Goal: Transaction & Acquisition: Purchase product/service

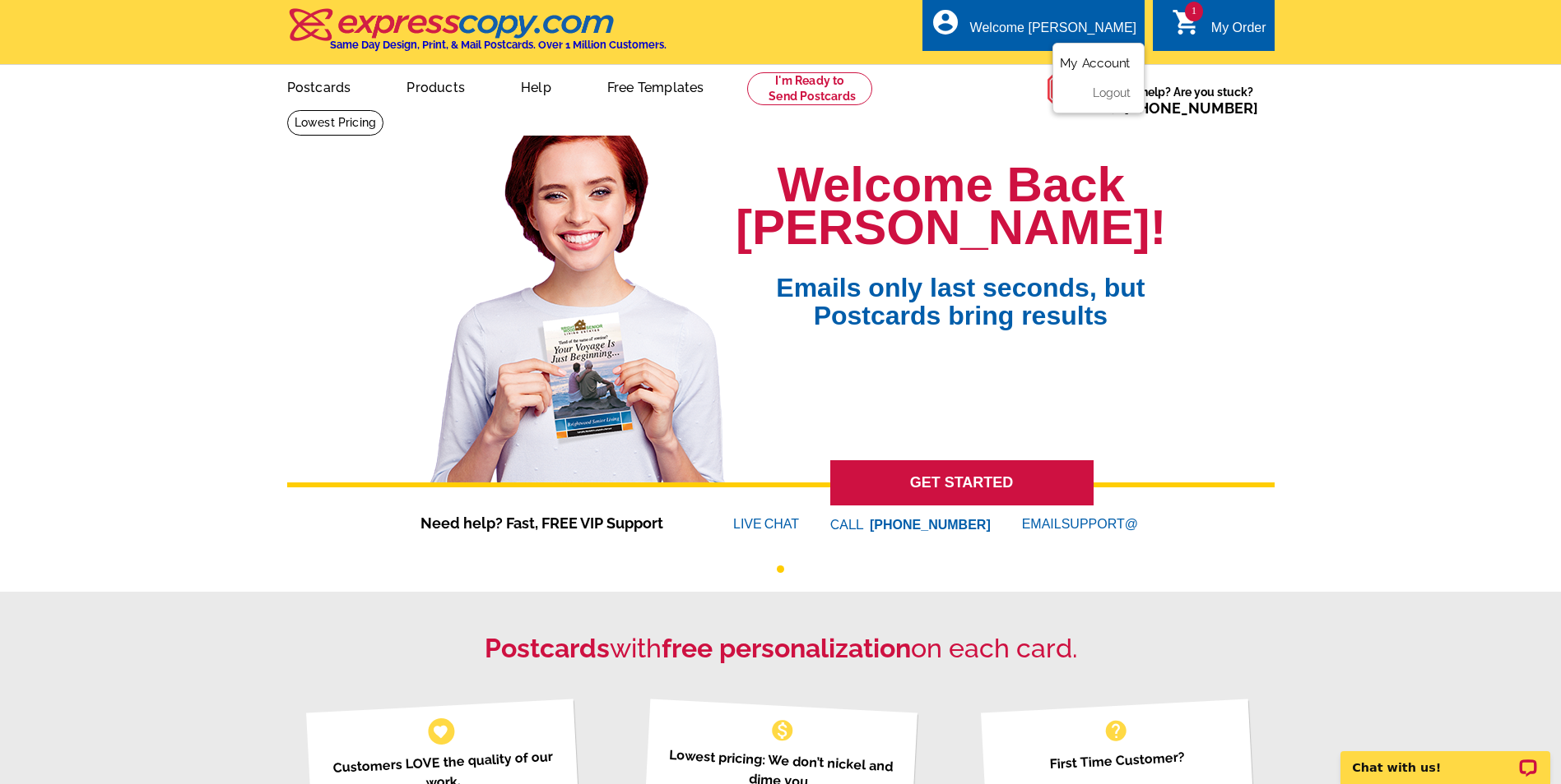
click at [1097, 67] on link "My Account" at bounding box center [1095, 63] width 71 height 15
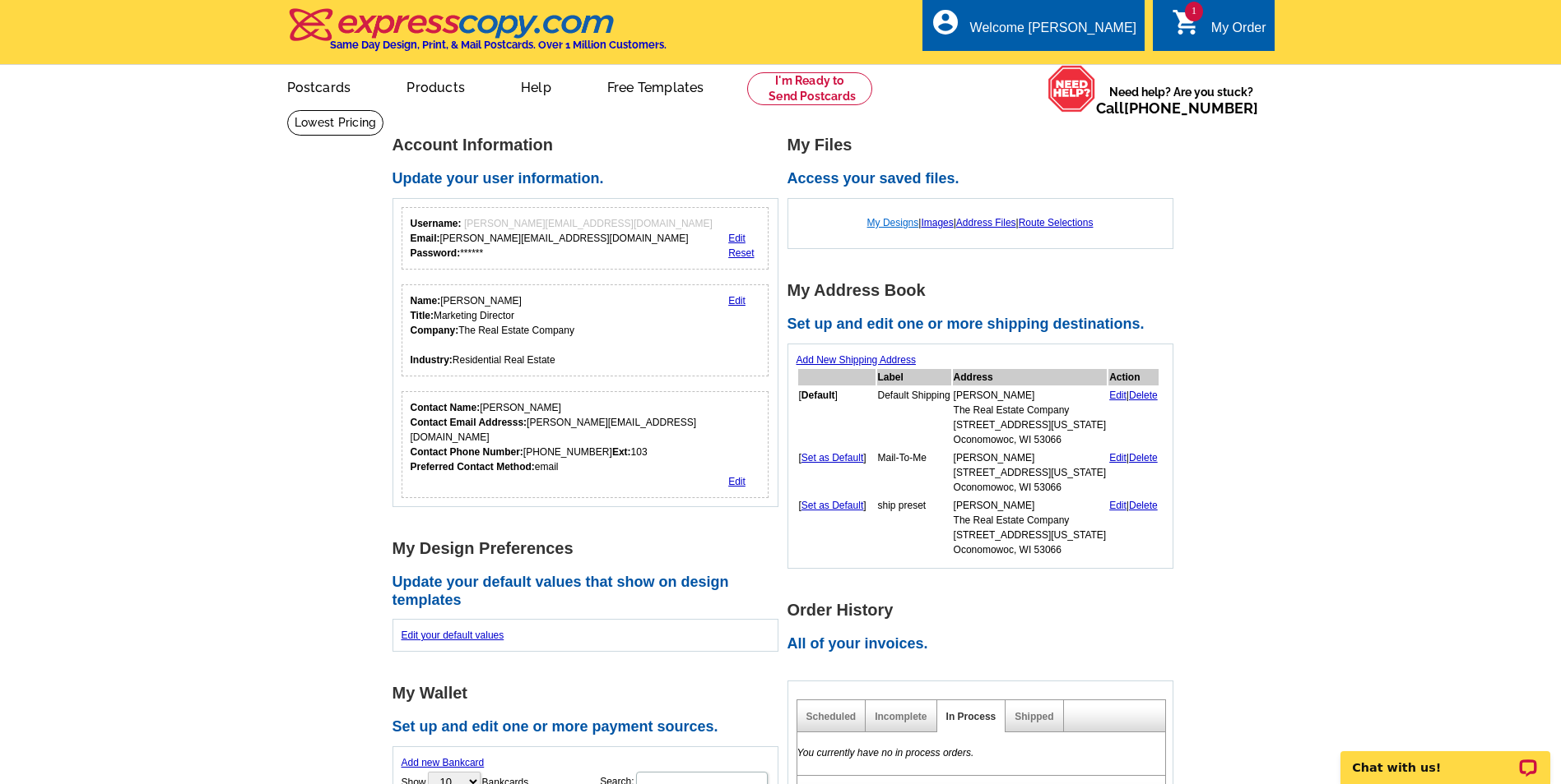
click at [894, 225] on link "My Designs" at bounding box center [892, 223] width 52 height 12
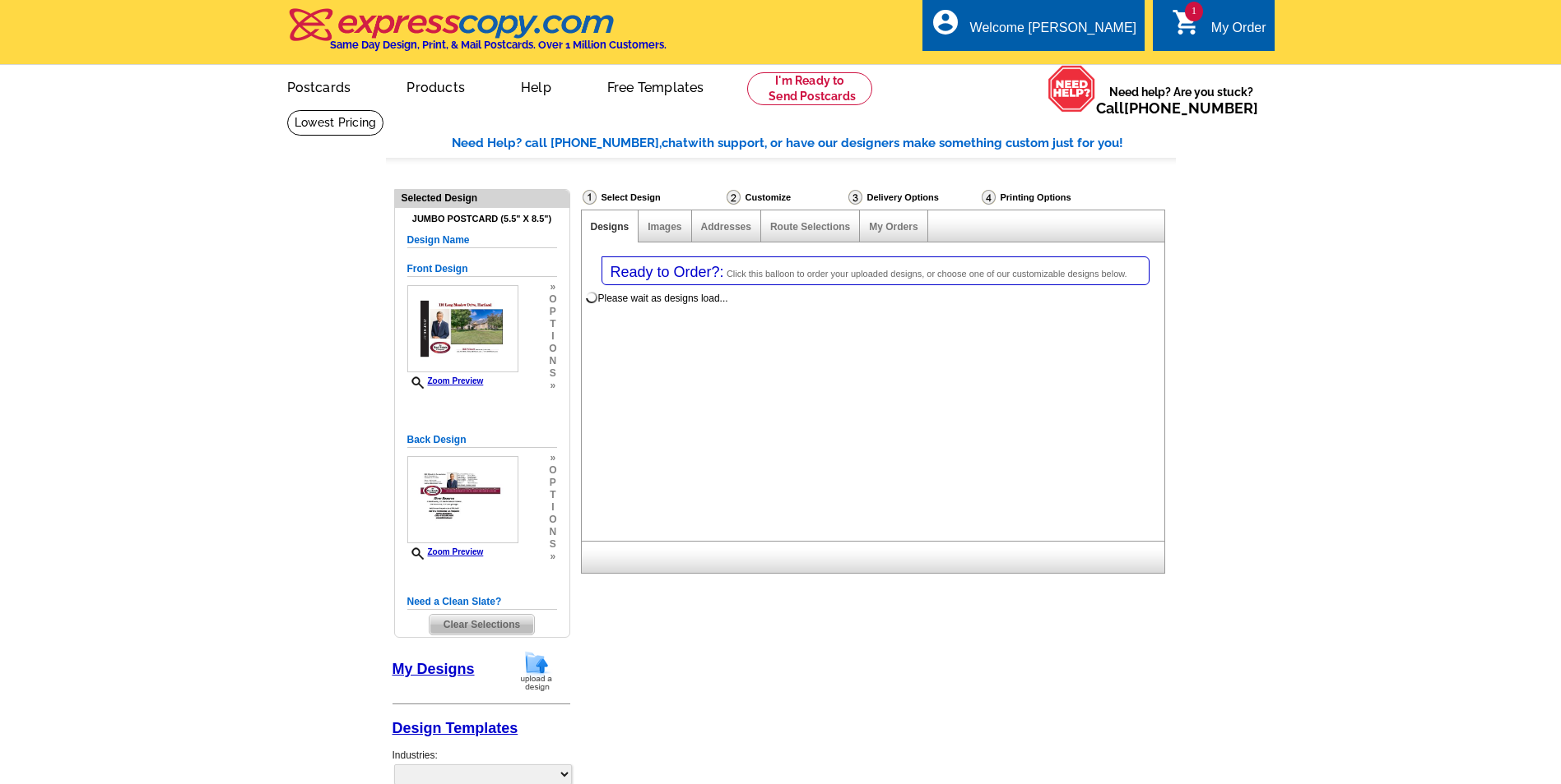
select select "1"
select select "2"
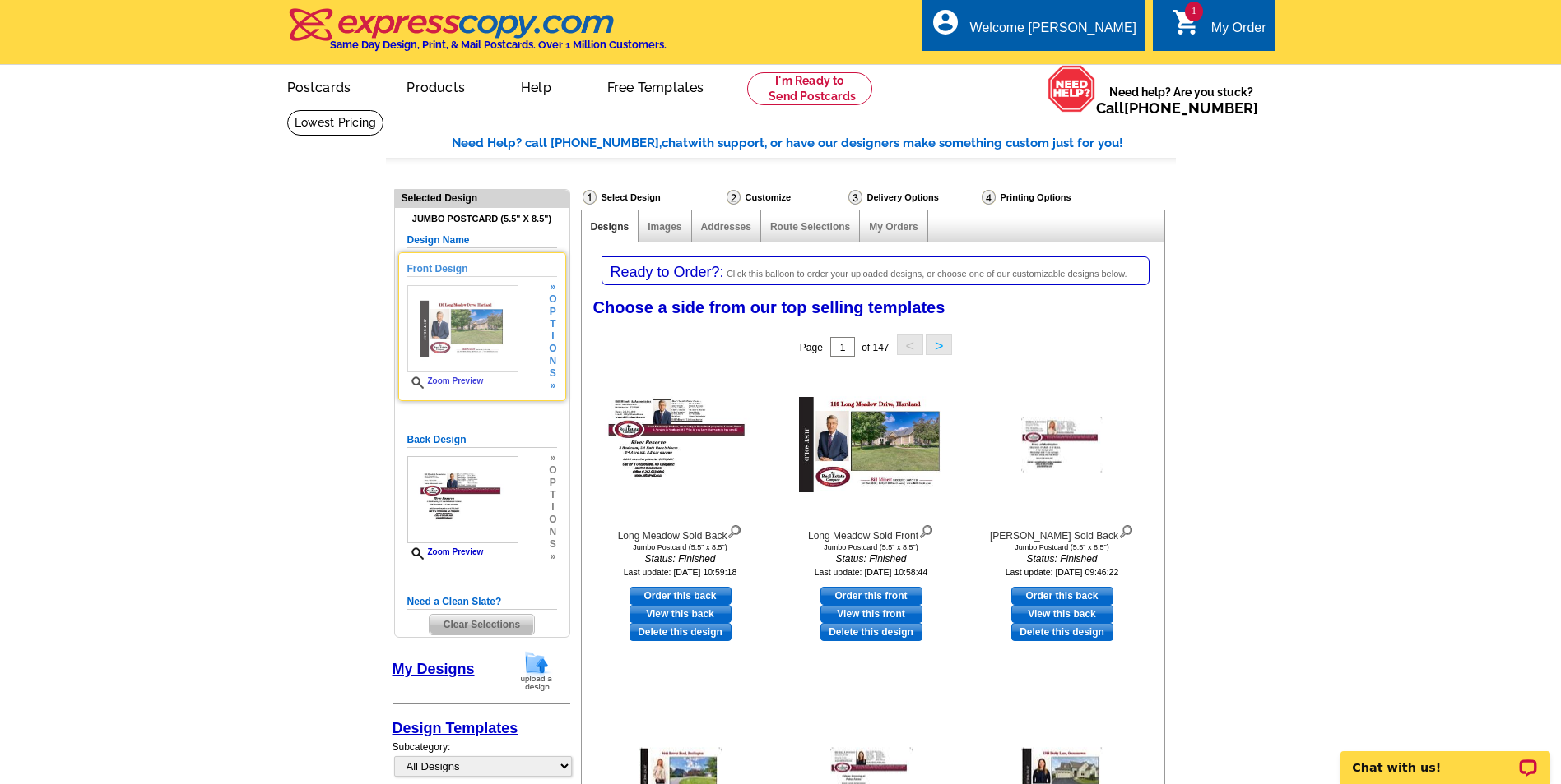
click at [534, 373] on div "Front Design Zoom Preview » o p t i o n s »" at bounding box center [482, 326] width 150 height 131
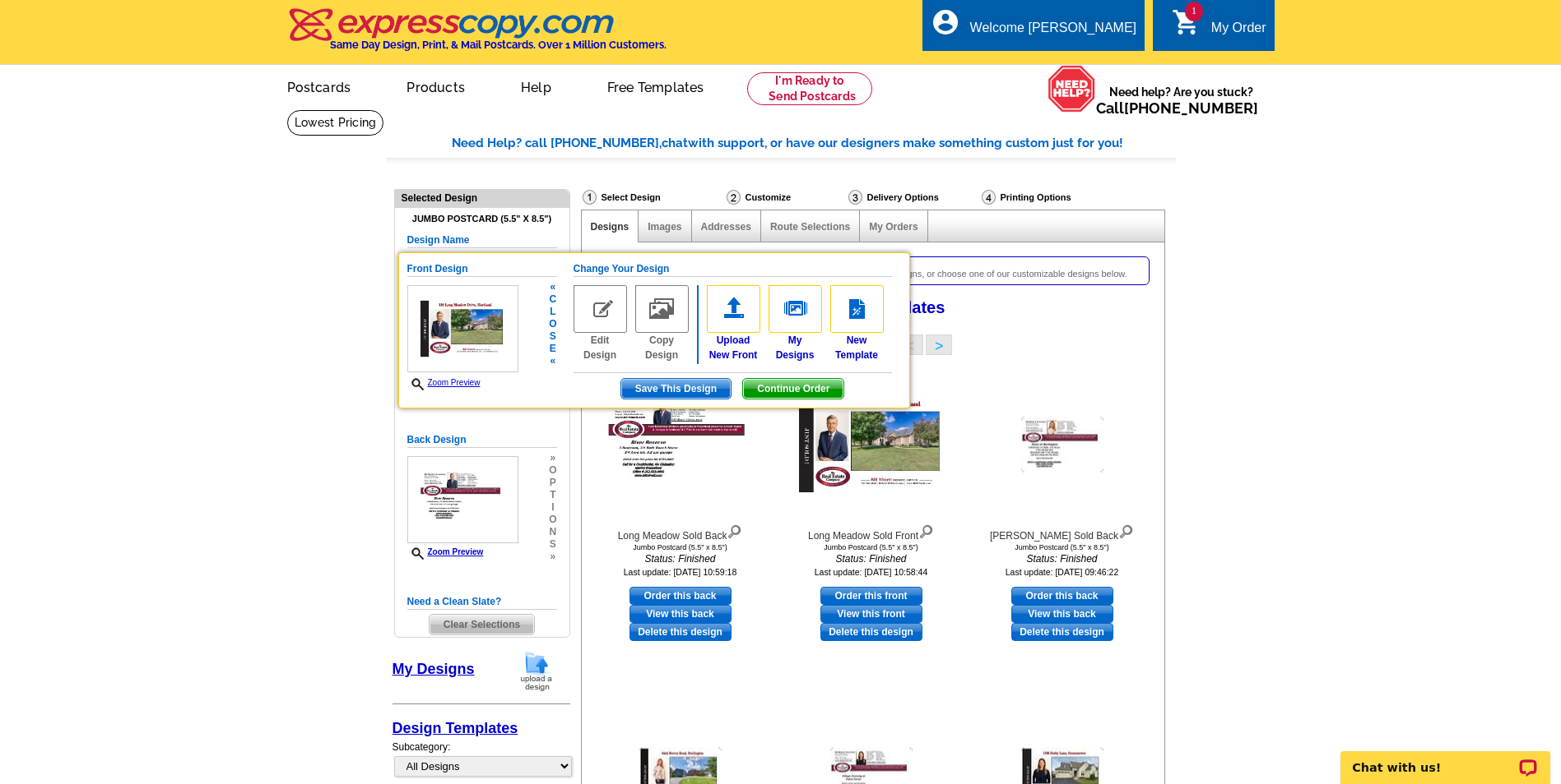
click at [779, 389] on span "Continue Order" at bounding box center [793, 389] width 100 height 20
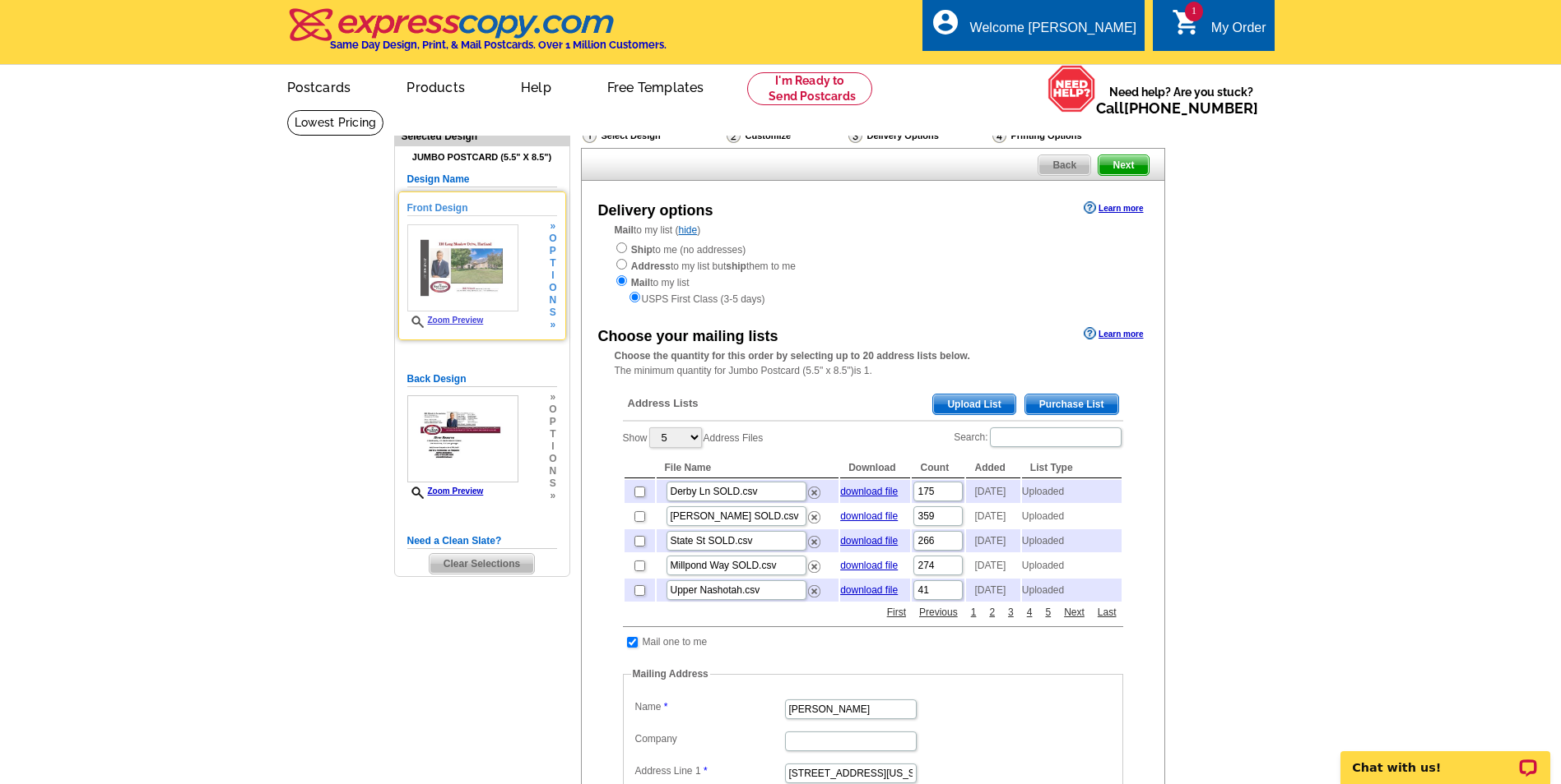
click at [446, 320] on link "Zoom Preview" at bounding box center [446, 320] width 77 height 9
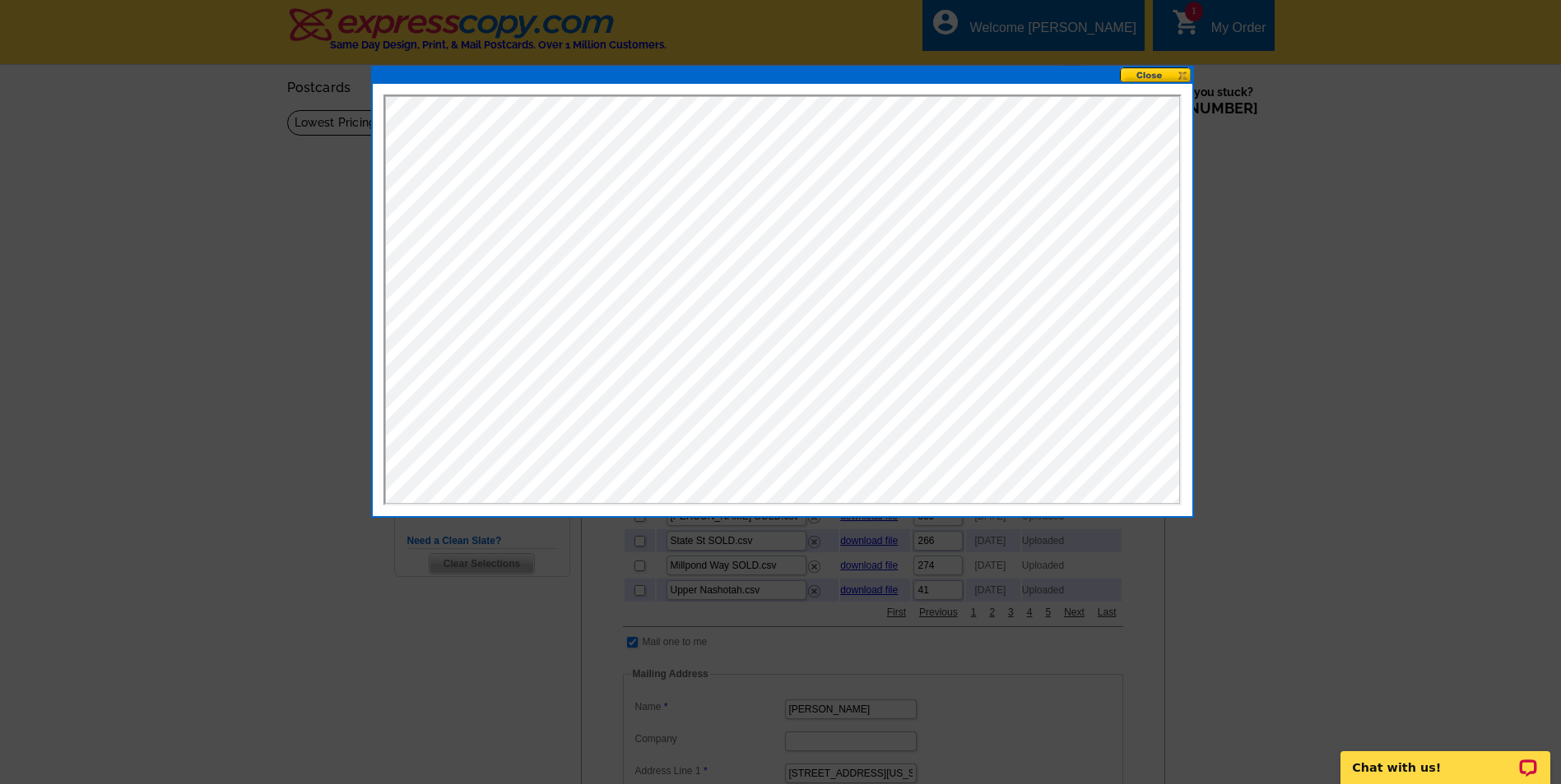
click at [1157, 75] on button at bounding box center [1156, 76] width 73 height 16
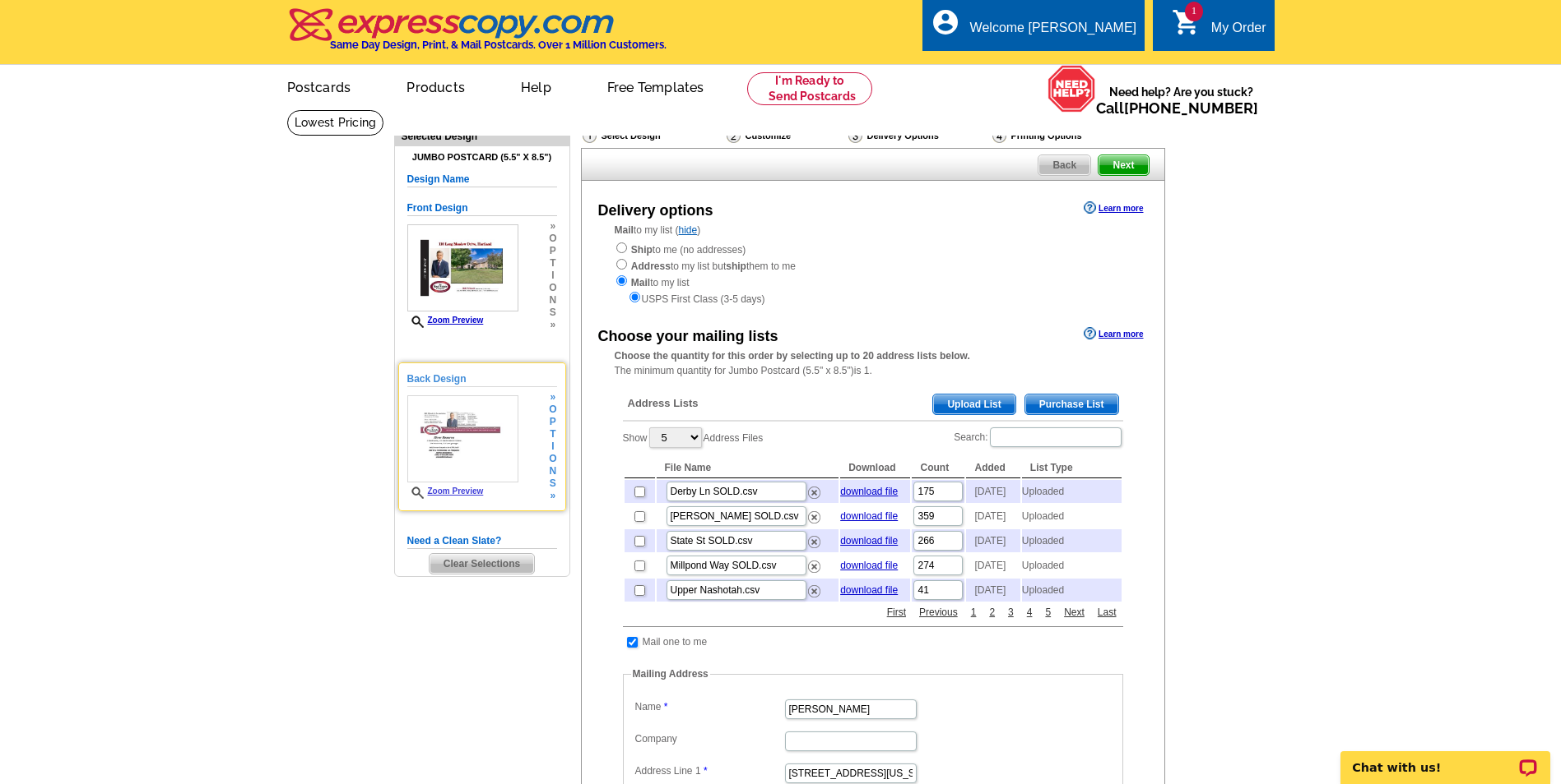
click at [459, 491] on link "Zoom Preview" at bounding box center [446, 491] width 77 height 9
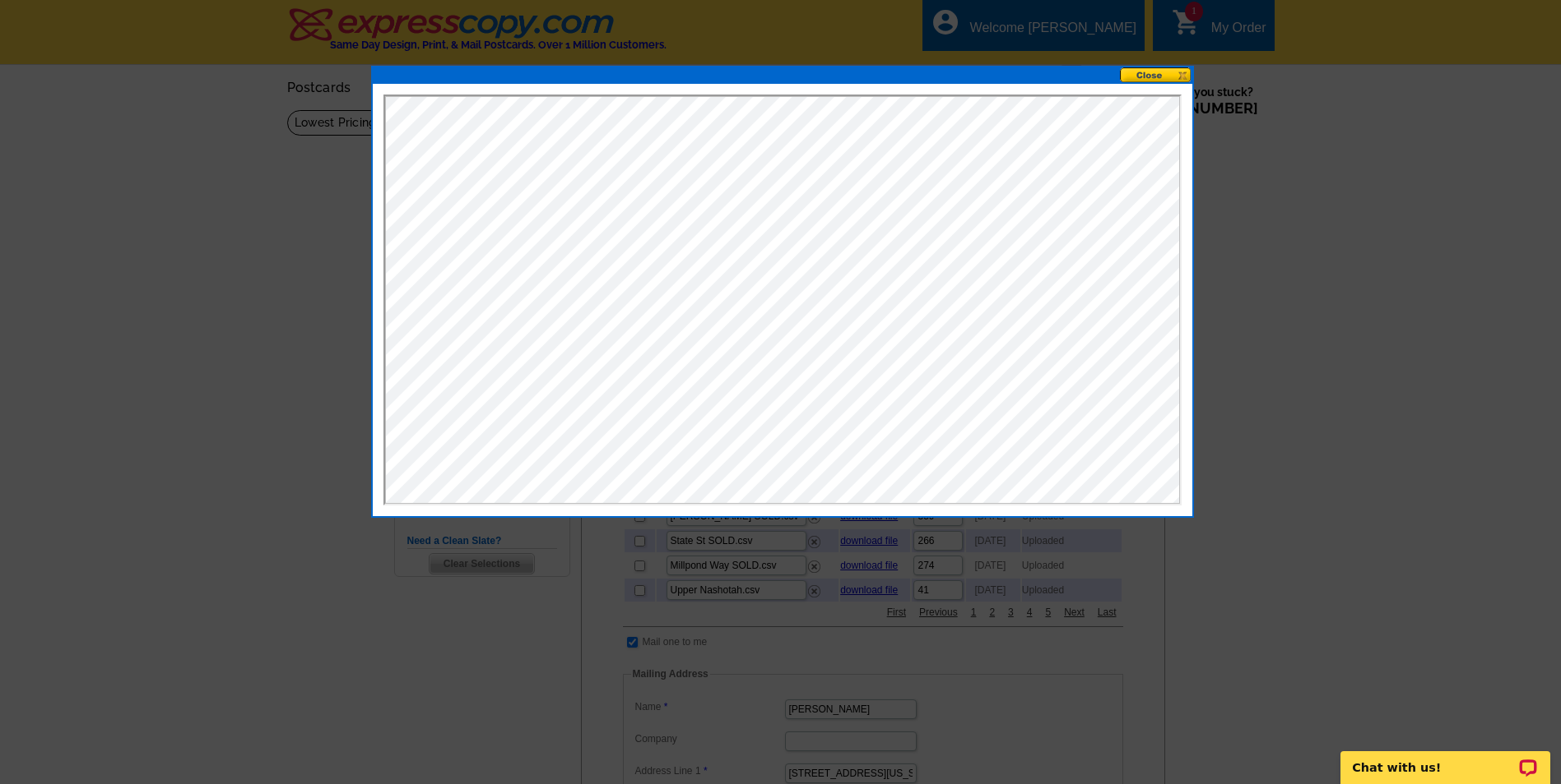
click at [1149, 74] on button at bounding box center [1156, 76] width 73 height 16
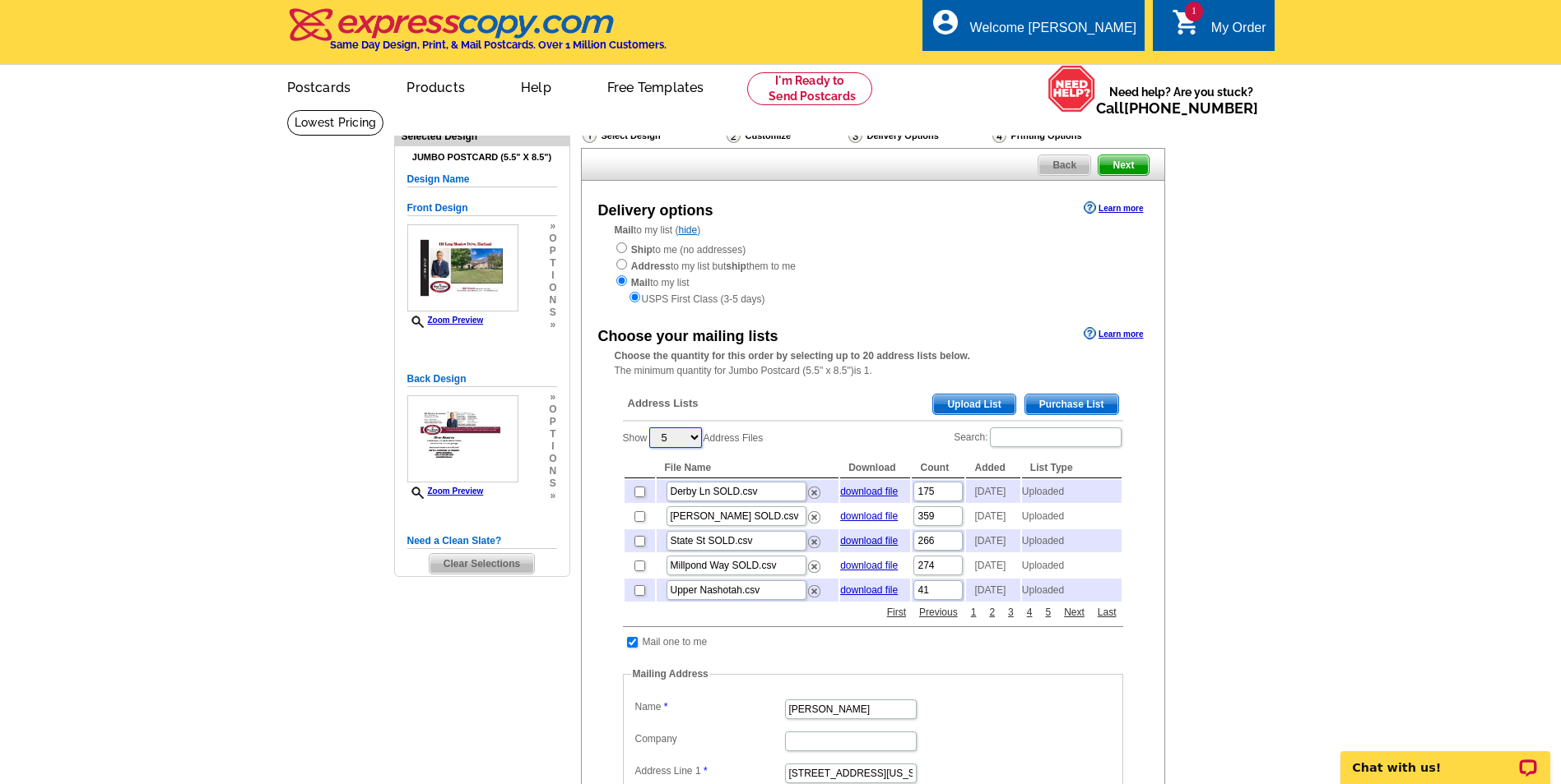
click at [694, 437] on select "5 10 25 50 100" at bounding box center [675, 438] width 53 height 21
select select "25"
click at [651, 429] on select "5 10 25 50 100" at bounding box center [675, 438] width 53 height 21
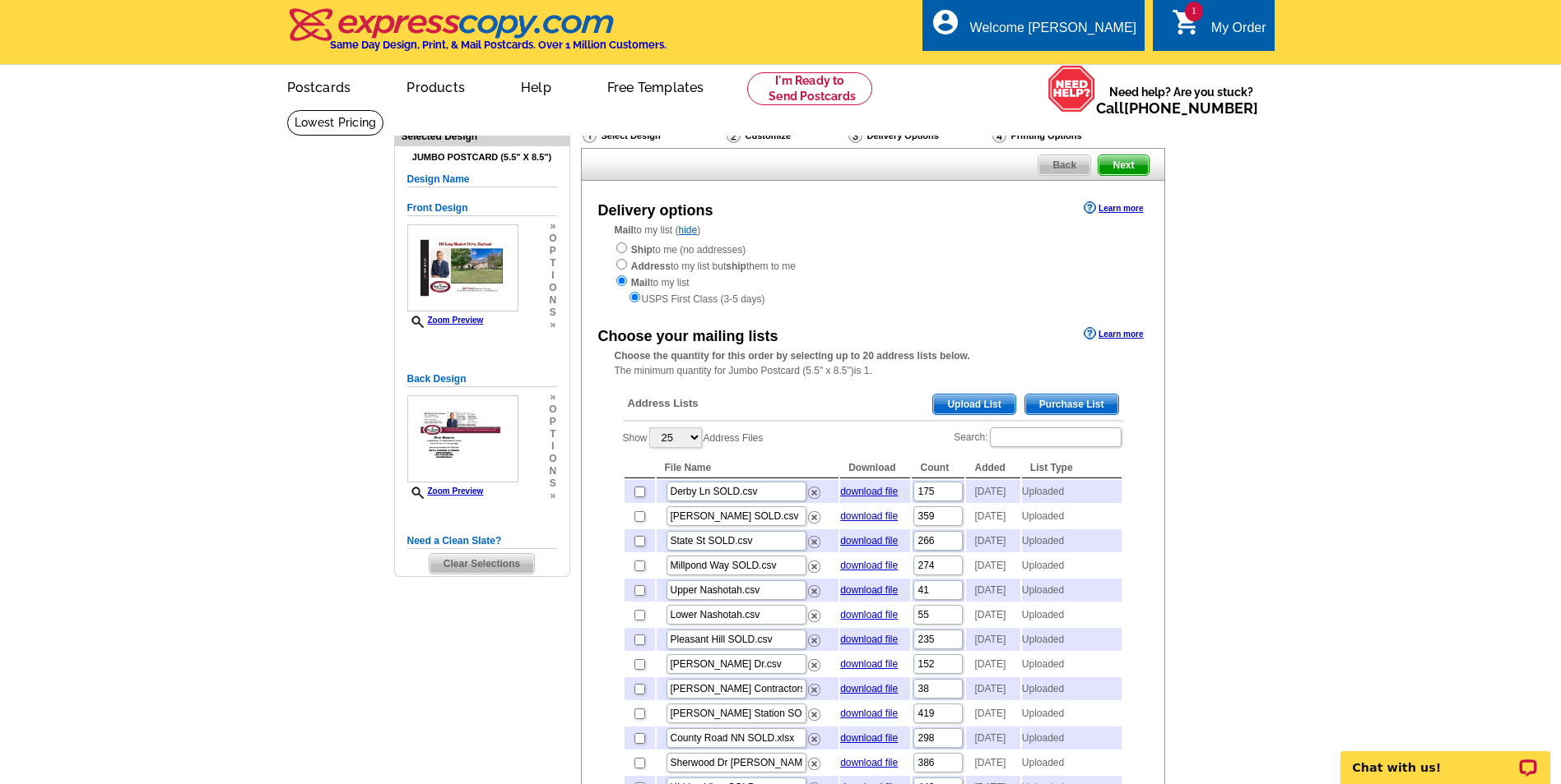
click at [964, 405] on span "Upload List" at bounding box center [973, 404] width 81 height 20
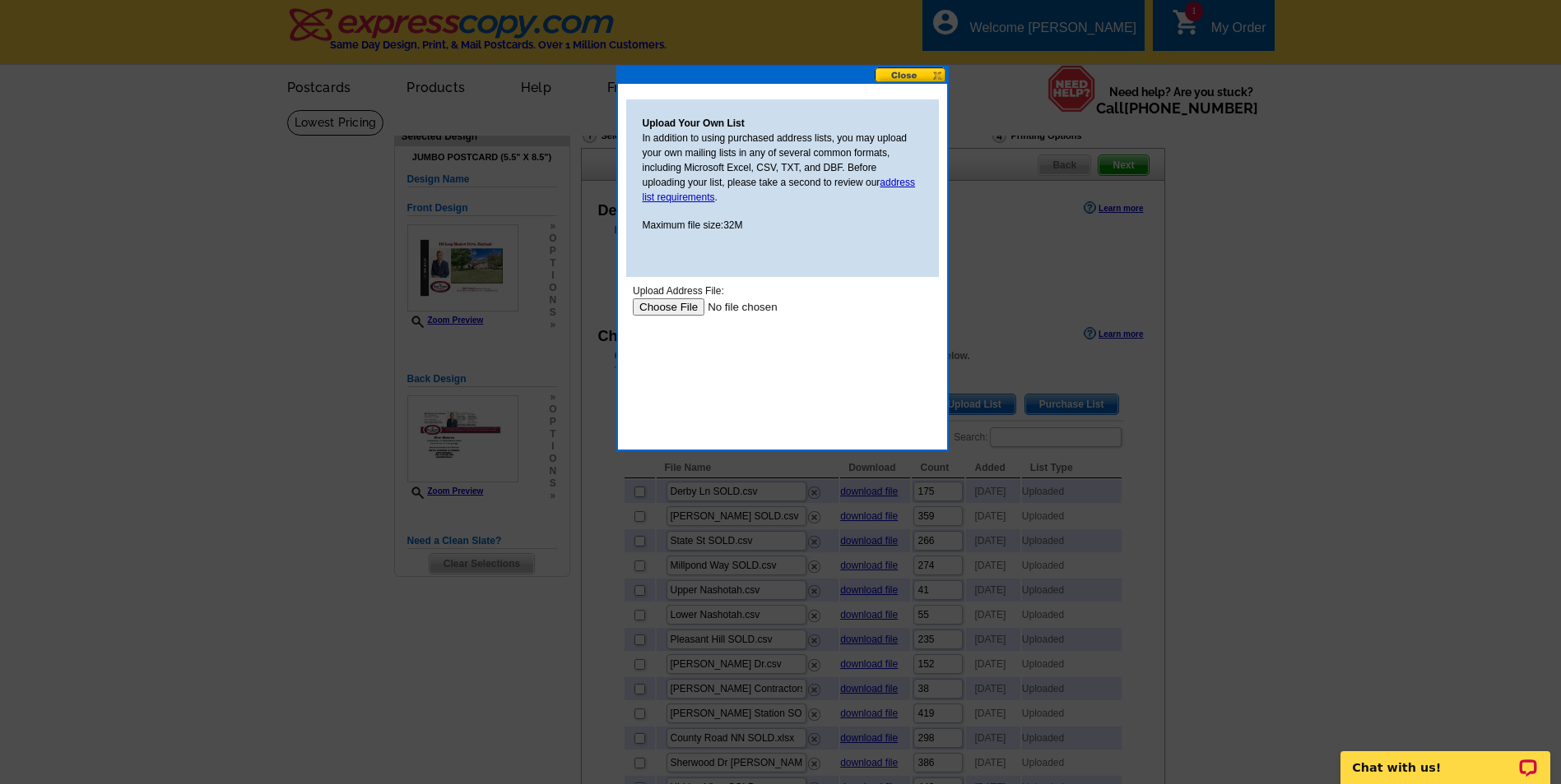
click at [685, 302] on input "file" at bounding box center [736, 307] width 208 height 18
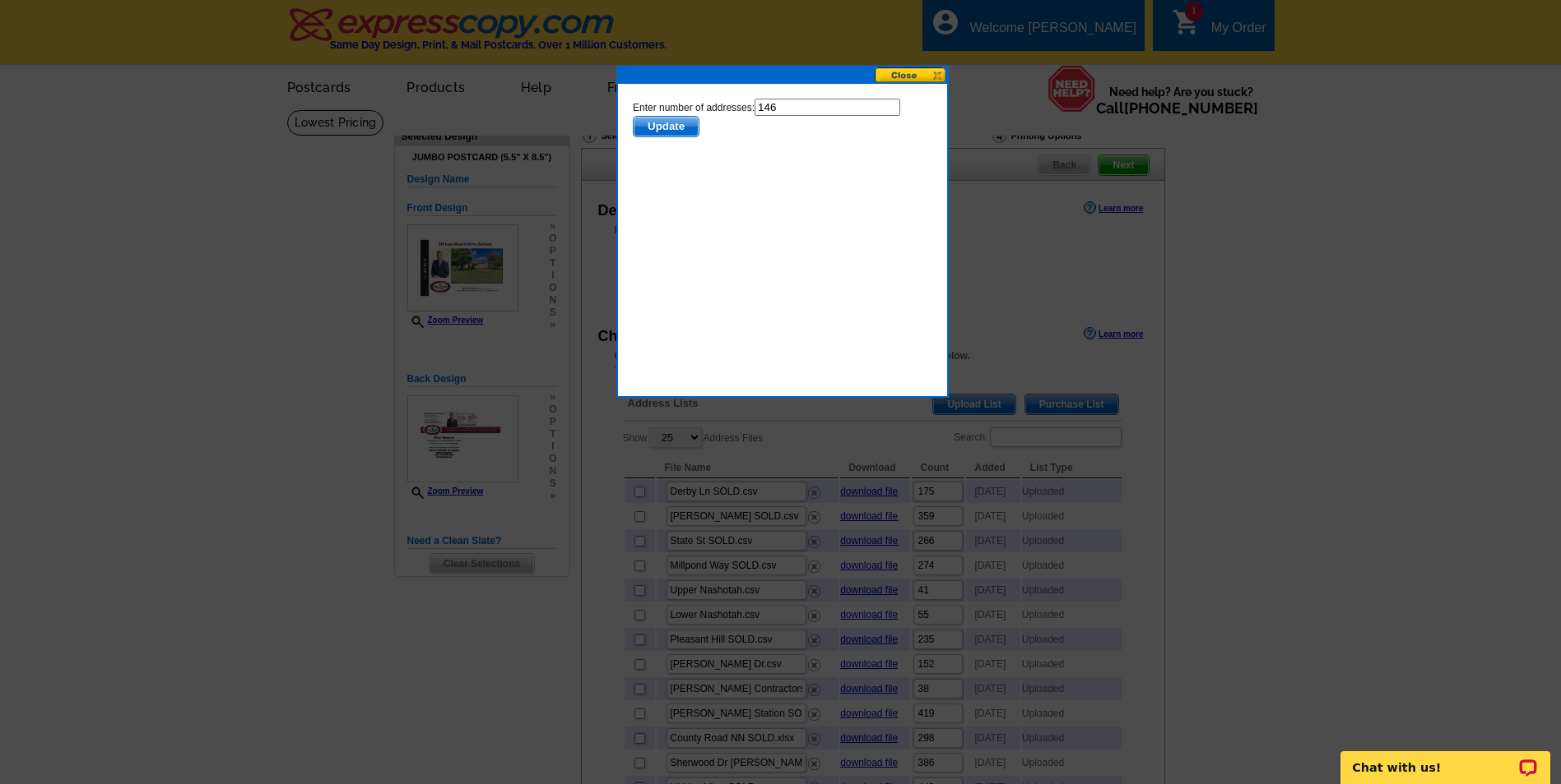
click at [658, 126] on span "Update" at bounding box center [665, 127] width 65 height 20
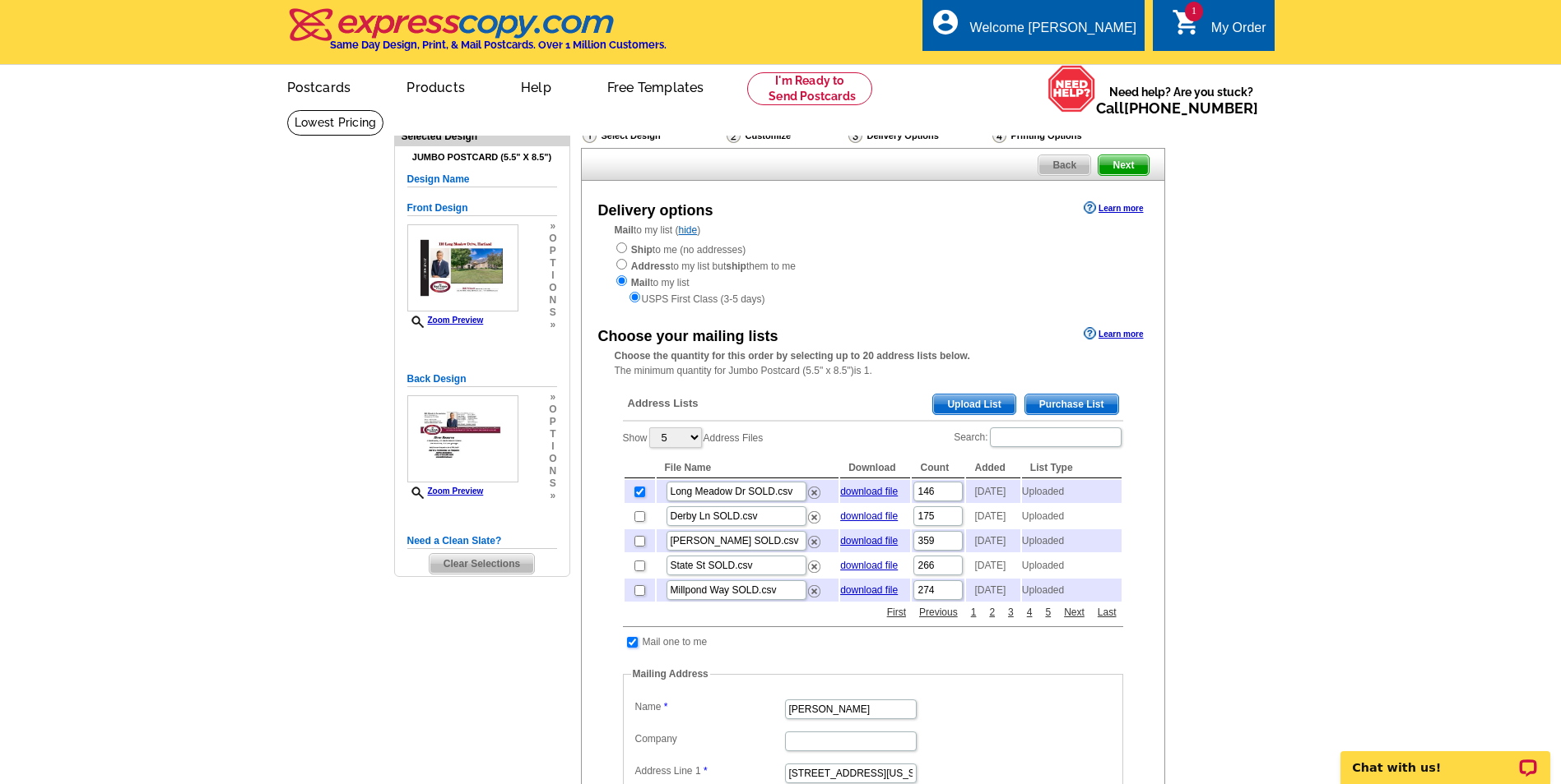
click at [632, 648] on input "checkbox" at bounding box center [632, 642] width 11 height 11
checkbox input "false"
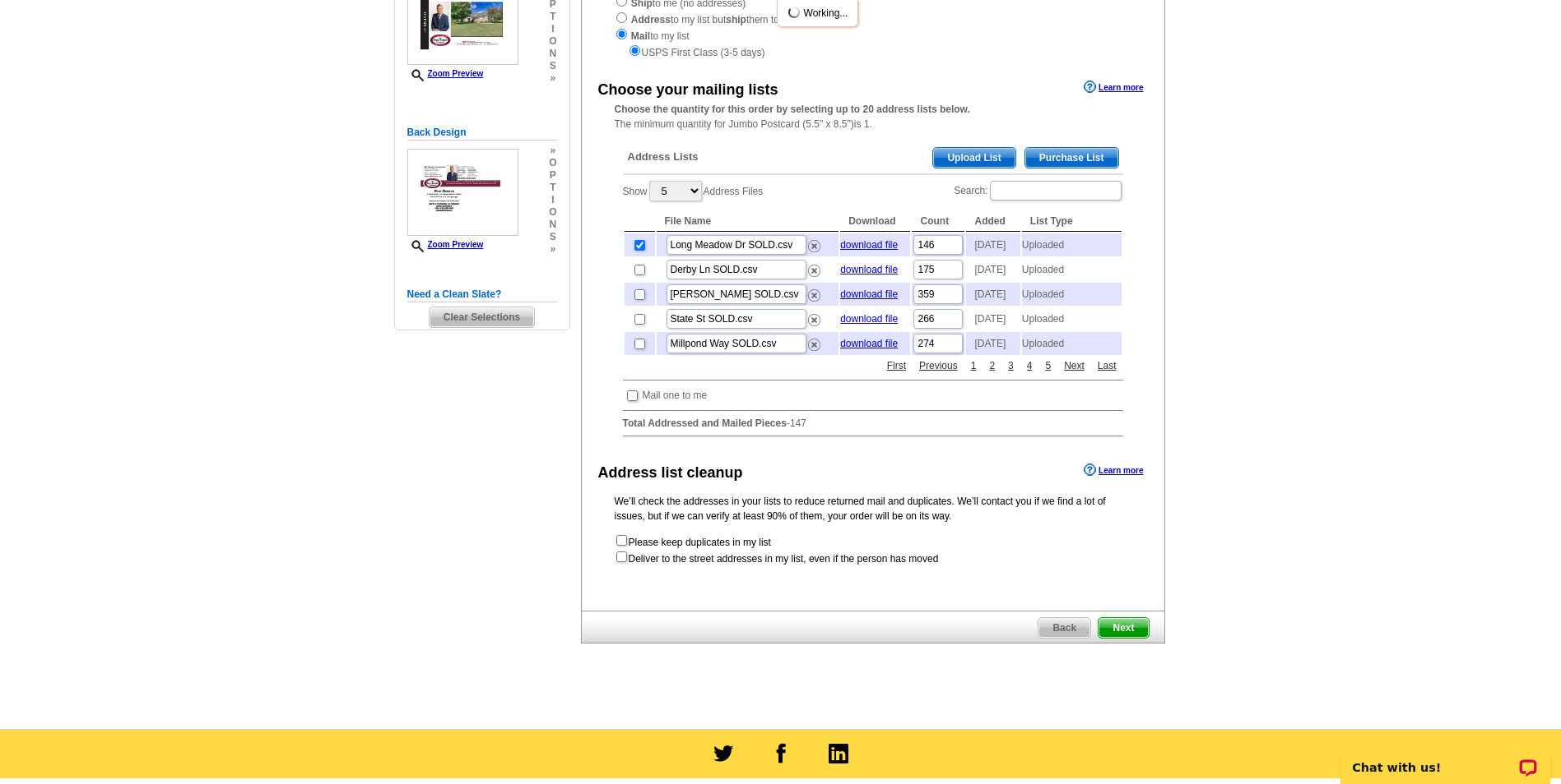
scroll to position [329, 0]
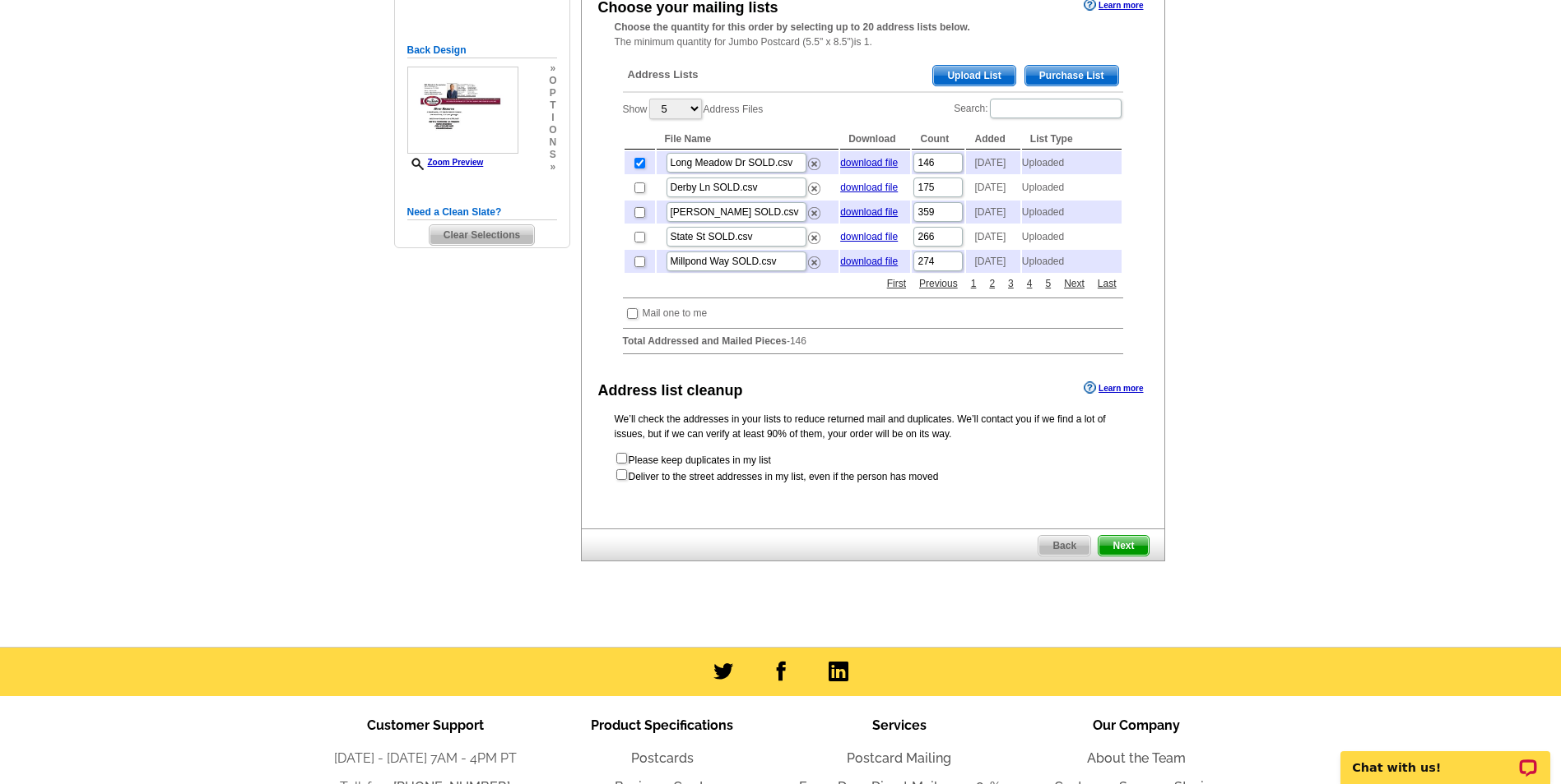
click at [1123, 555] on span "Next" at bounding box center [1123, 546] width 49 height 20
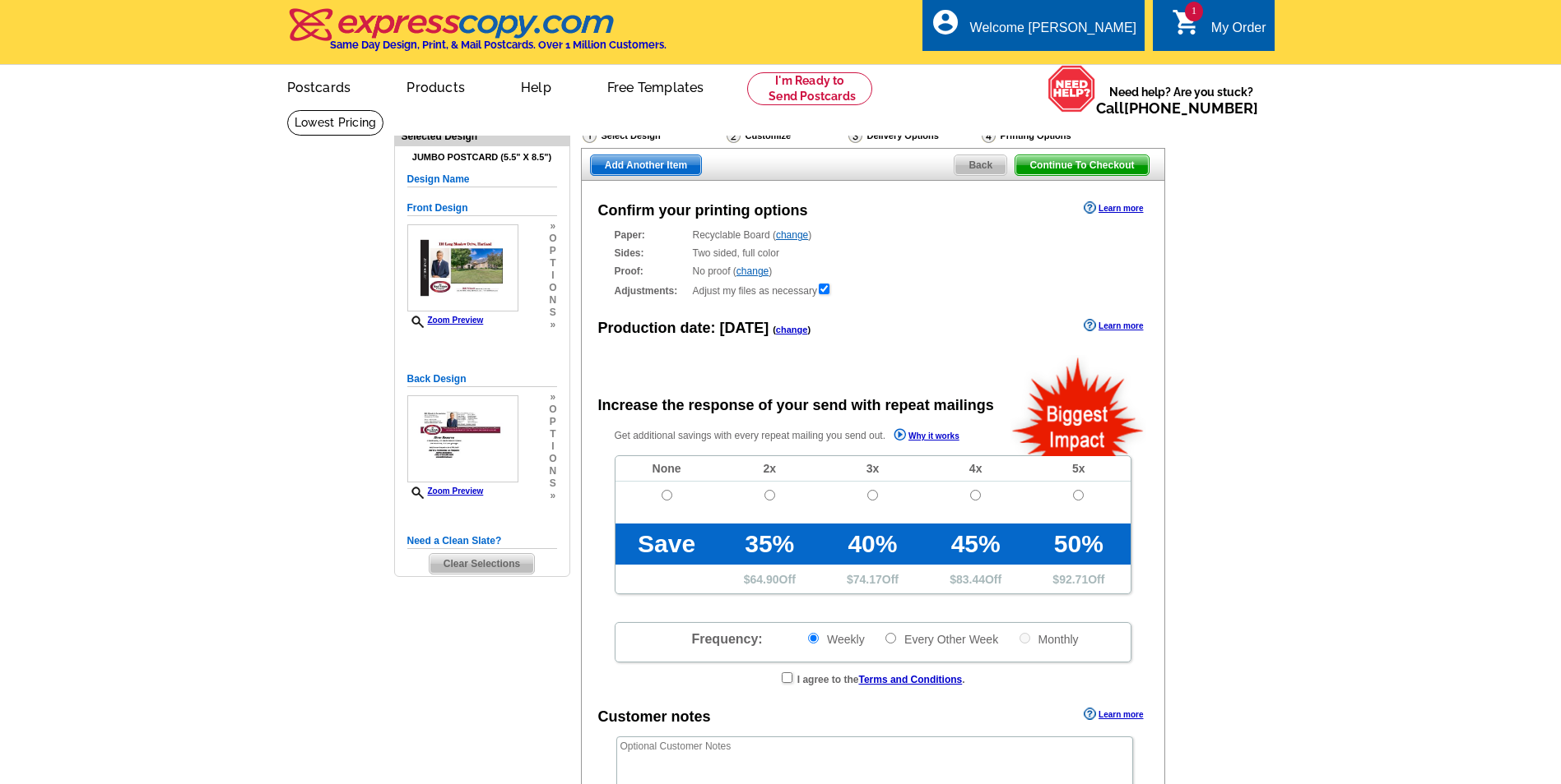
radio input "false"
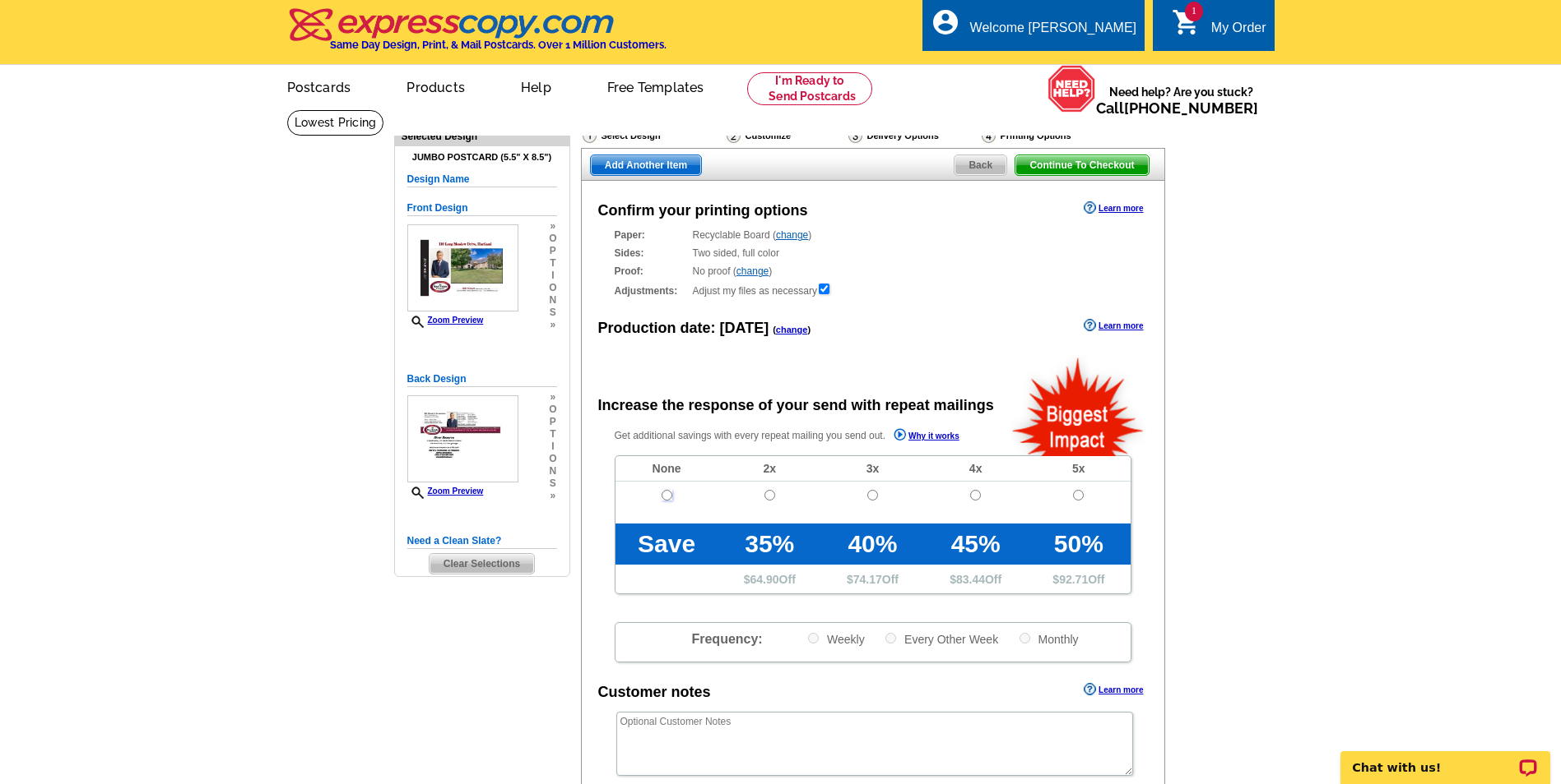
click at [665, 495] on input "radio" at bounding box center [667, 495] width 11 height 11
radio input "true"
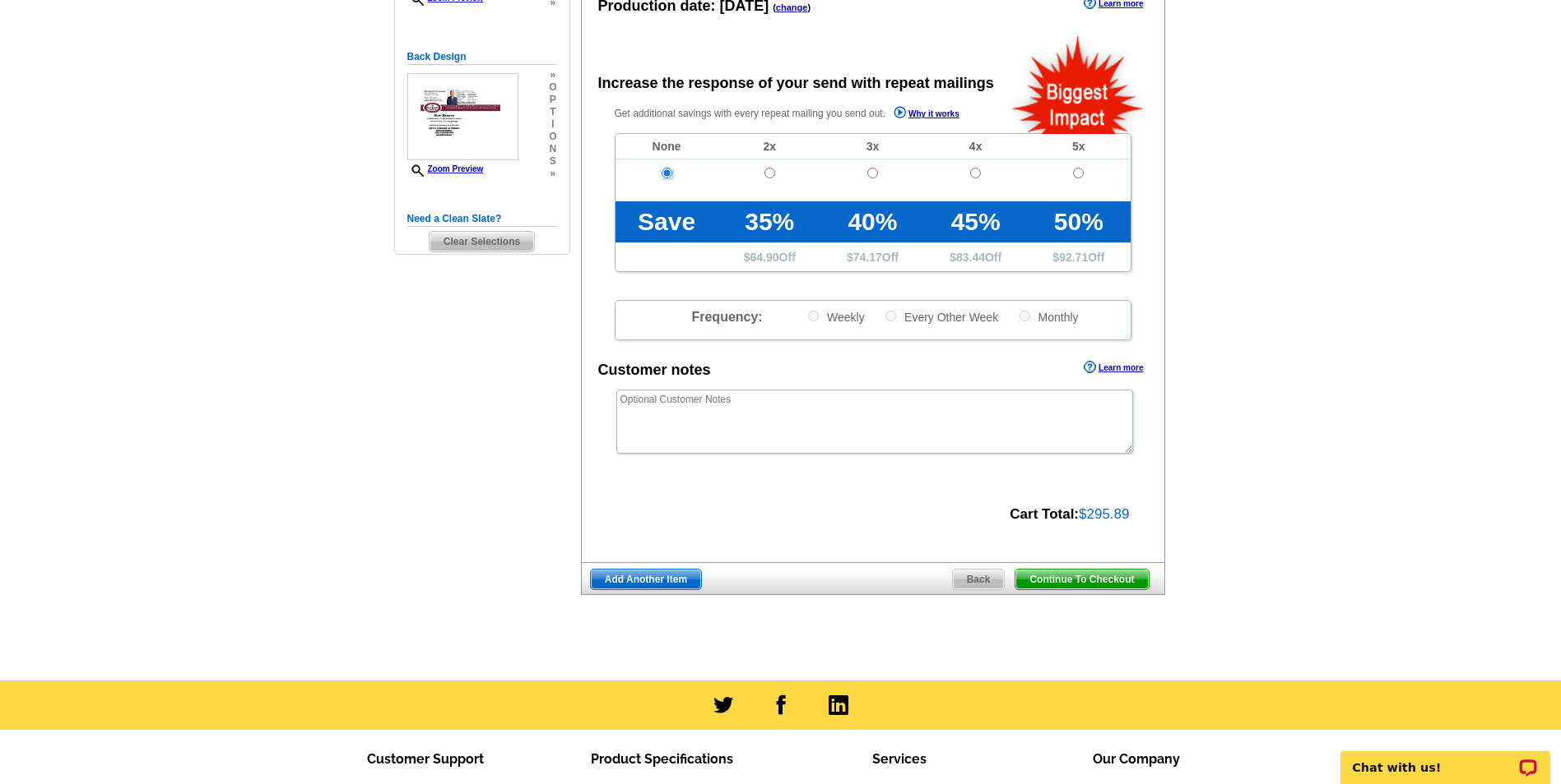
scroll to position [329, 0]
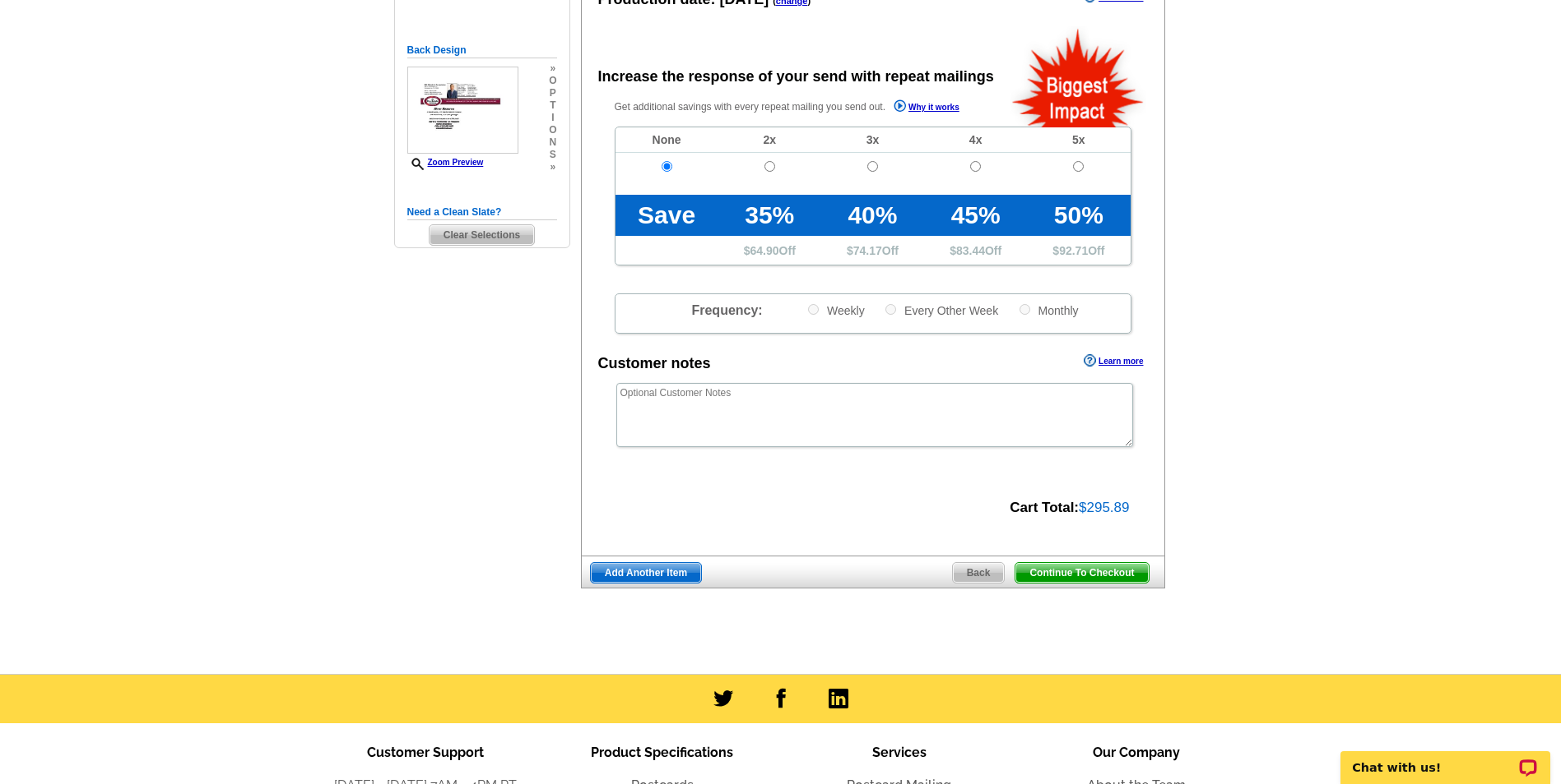
click at [667, 576] on span "Add Another Item" at bounding box center [646, 573] width 110 height 20
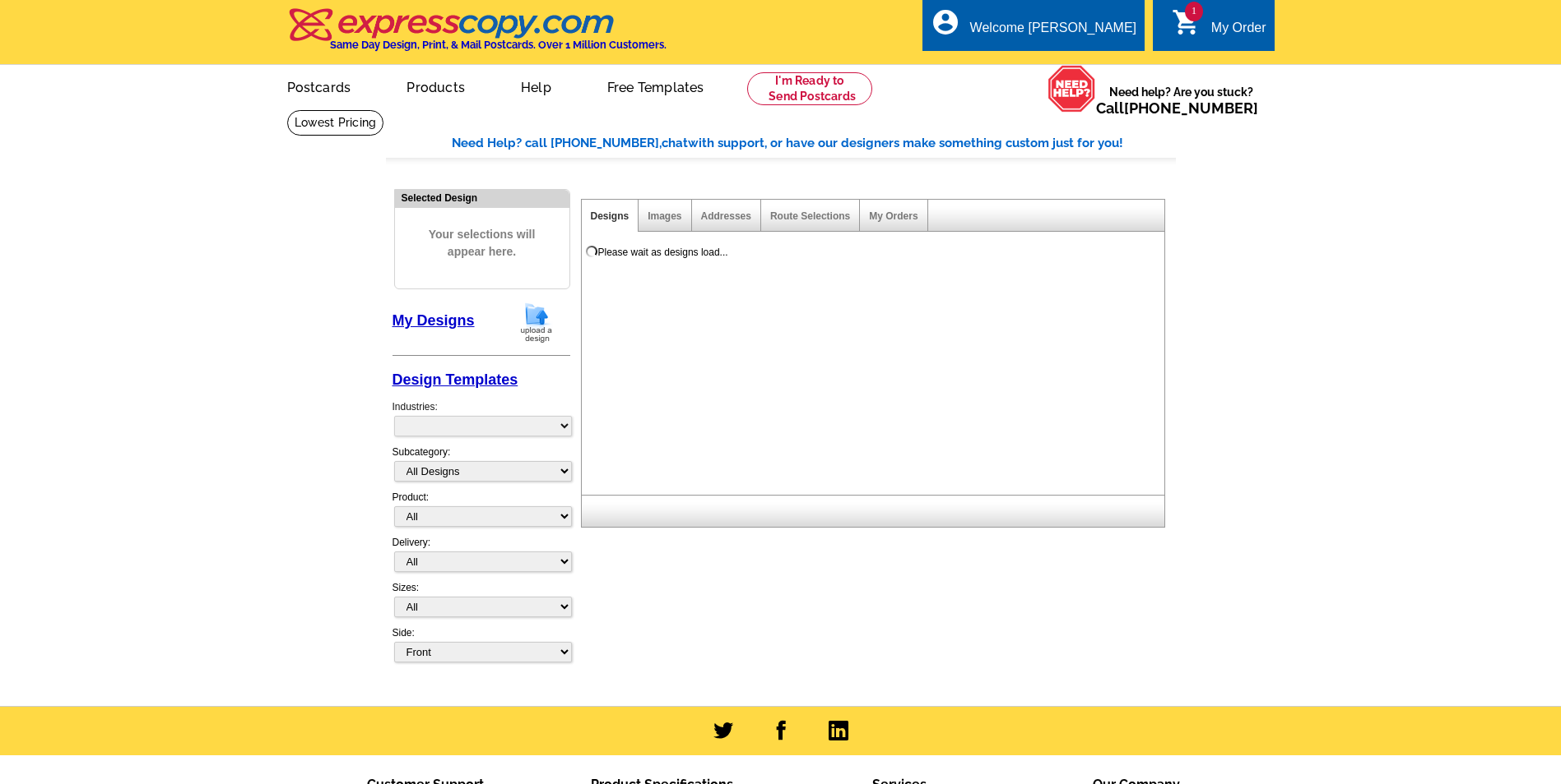
select select "785"
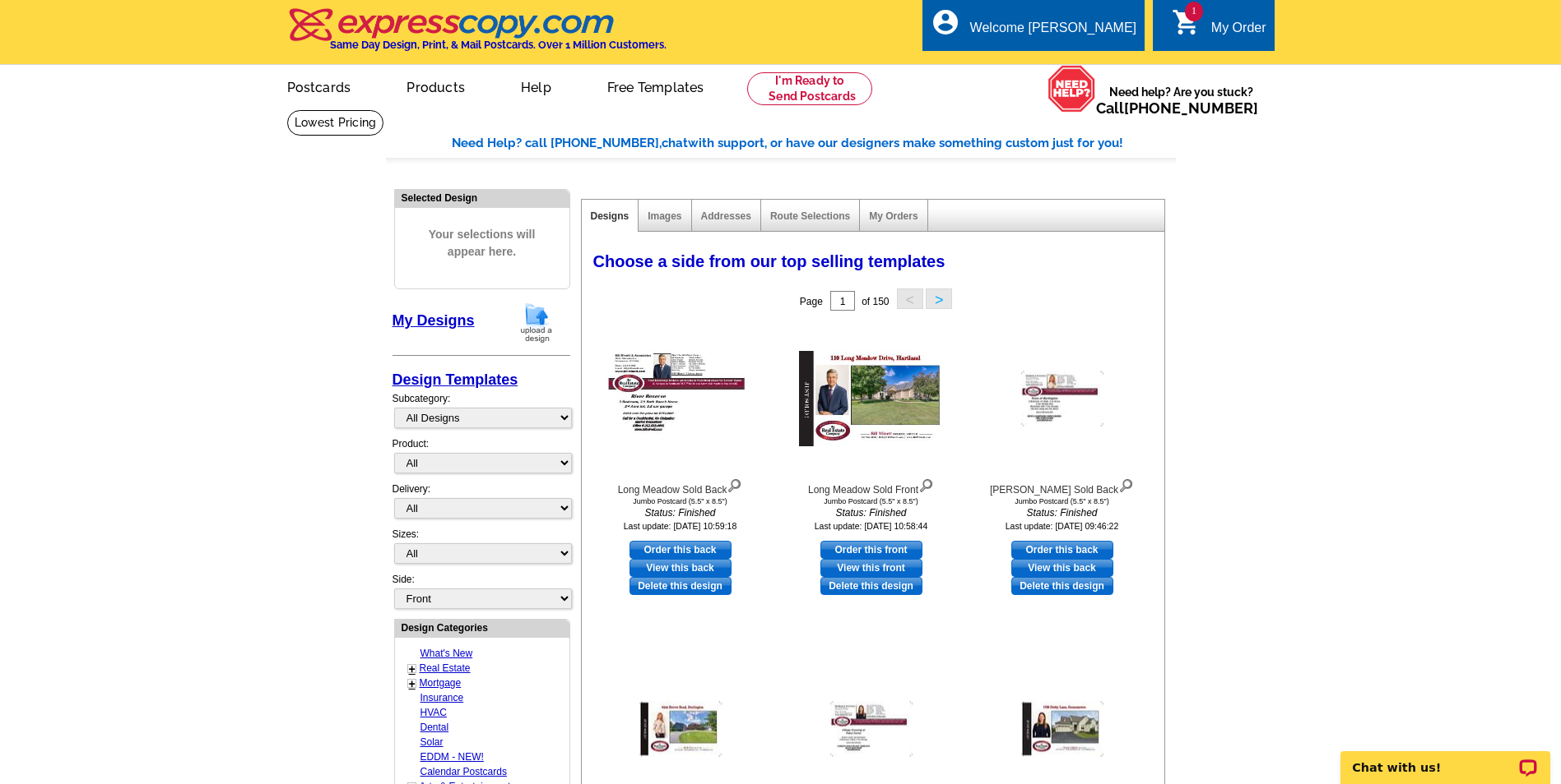
click at [546, 324] on img at bounding box center [537, 323] width 43 height 42
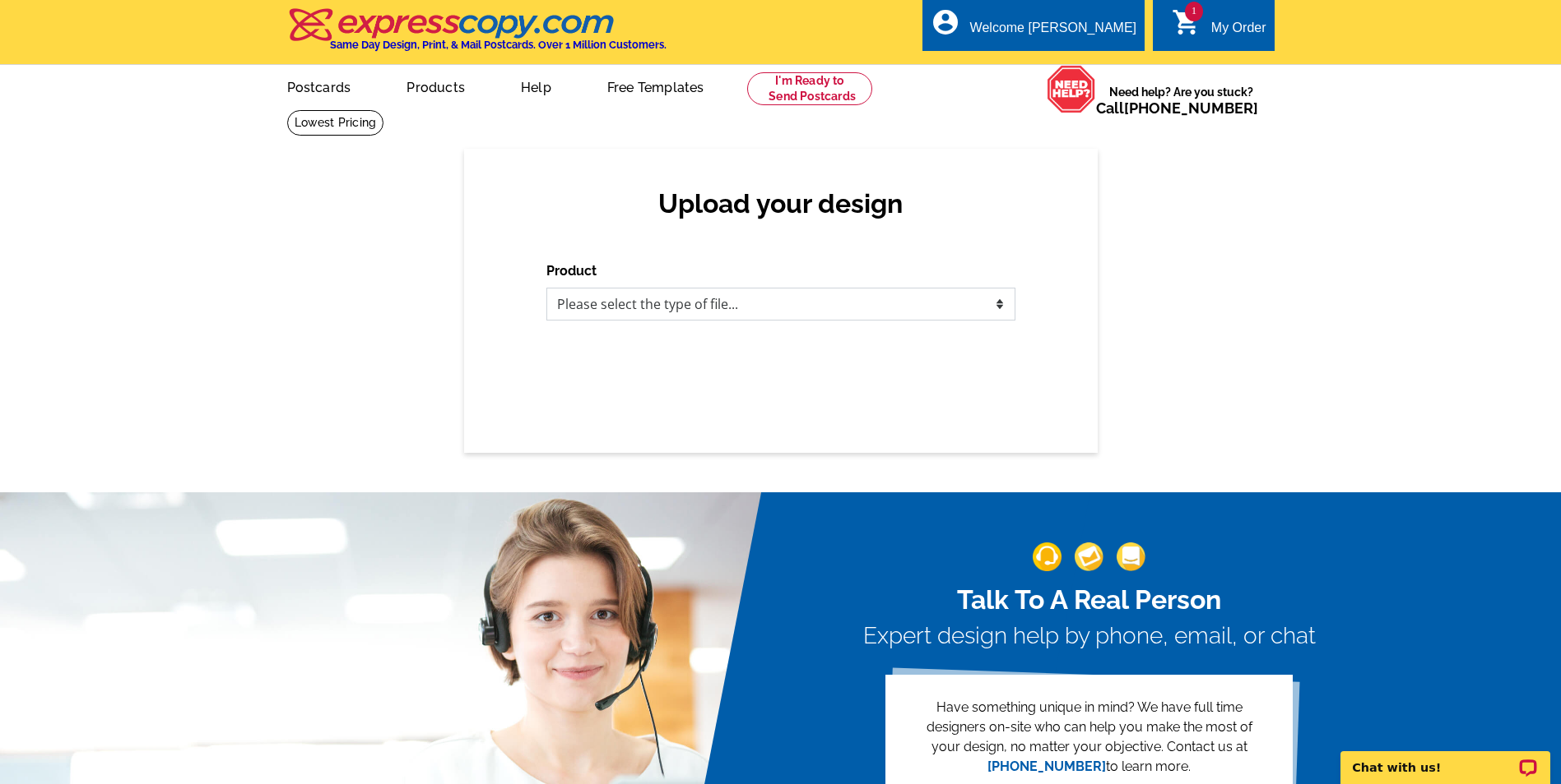
click at [830, 306] on select "Please select the type of file... Postcards Business Cards Letters and flyers G…" at bounding box center [780, 304] width 469 height 33
select select "1"
click at [546, 288] on select "Please select the type of file... Postcards Business Cards Letters and flyers G…" at bounding box center [780, 304] width 469 height 33
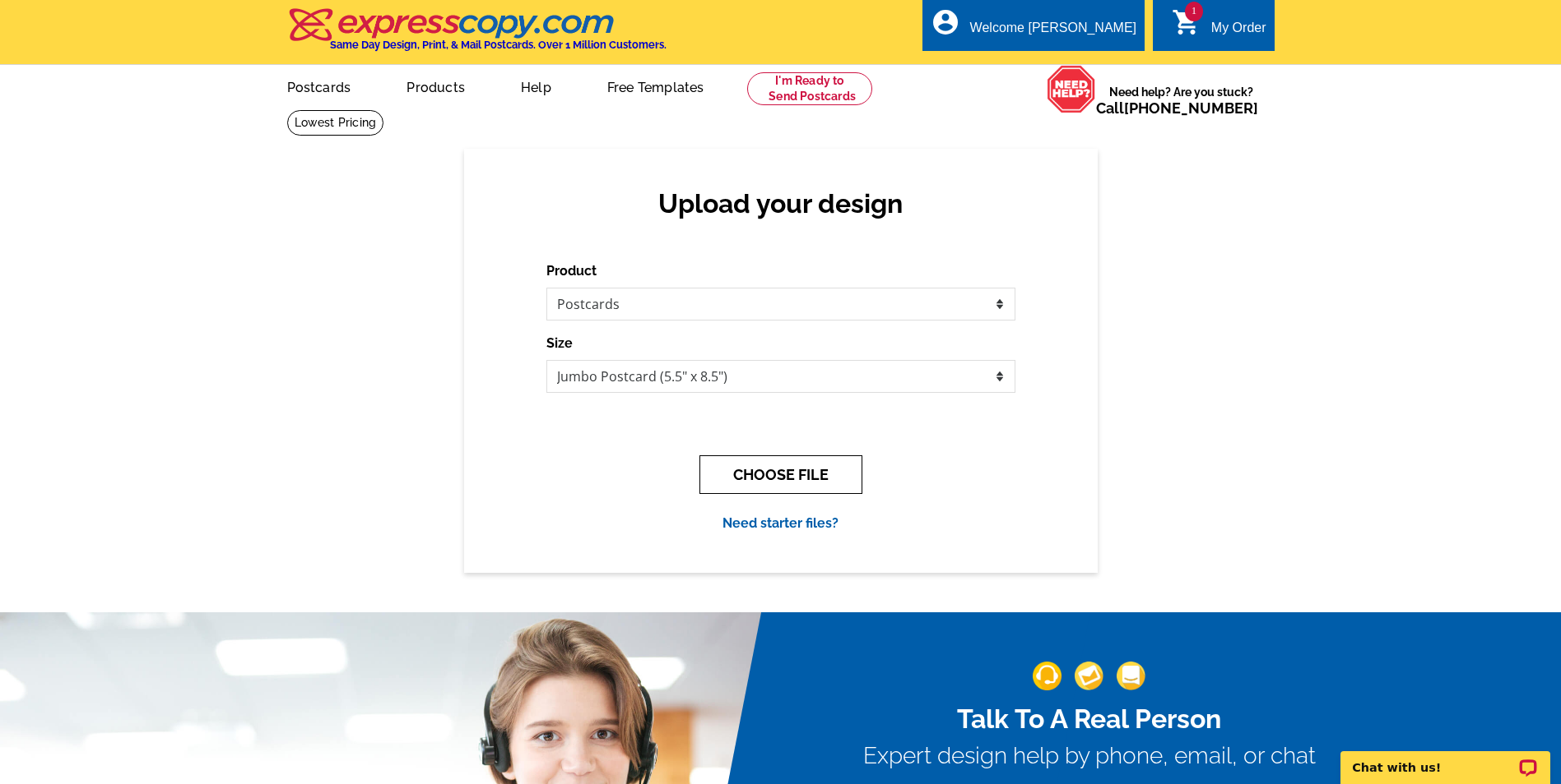
click at [782, 480] on button "CHOOSE FILE" at bounding box center [780, 474] width 163 height 38
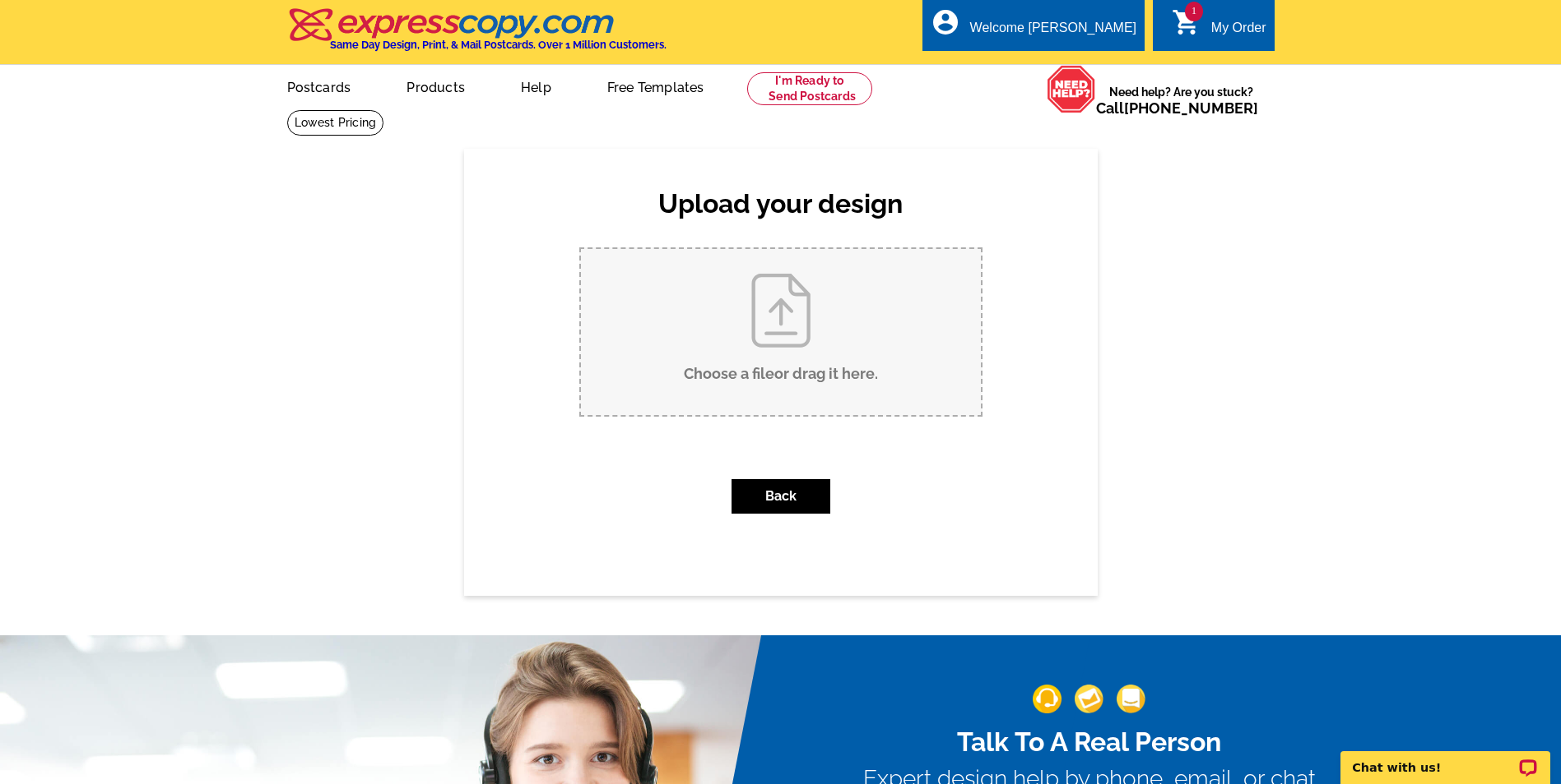
click at [770, 347] on input "Choose a file or drag it here ." at bounding box center [780, 332] width 400 height 166
type input "C:\fakepath\Stonebridge Sold Front.pdf"
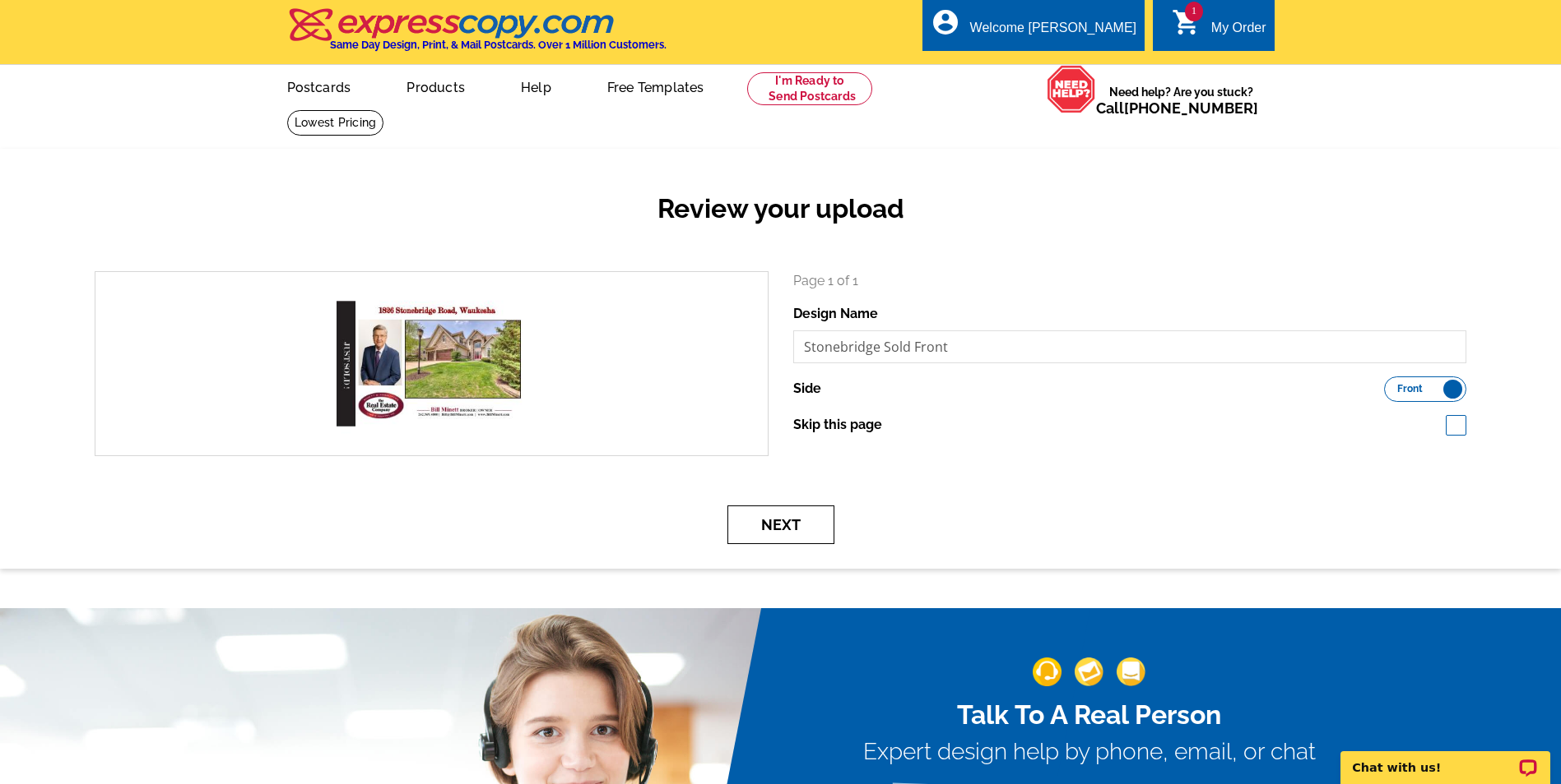
click at [776, 524] on button "Next" at bounding box center [780, 524] width 107 height 38
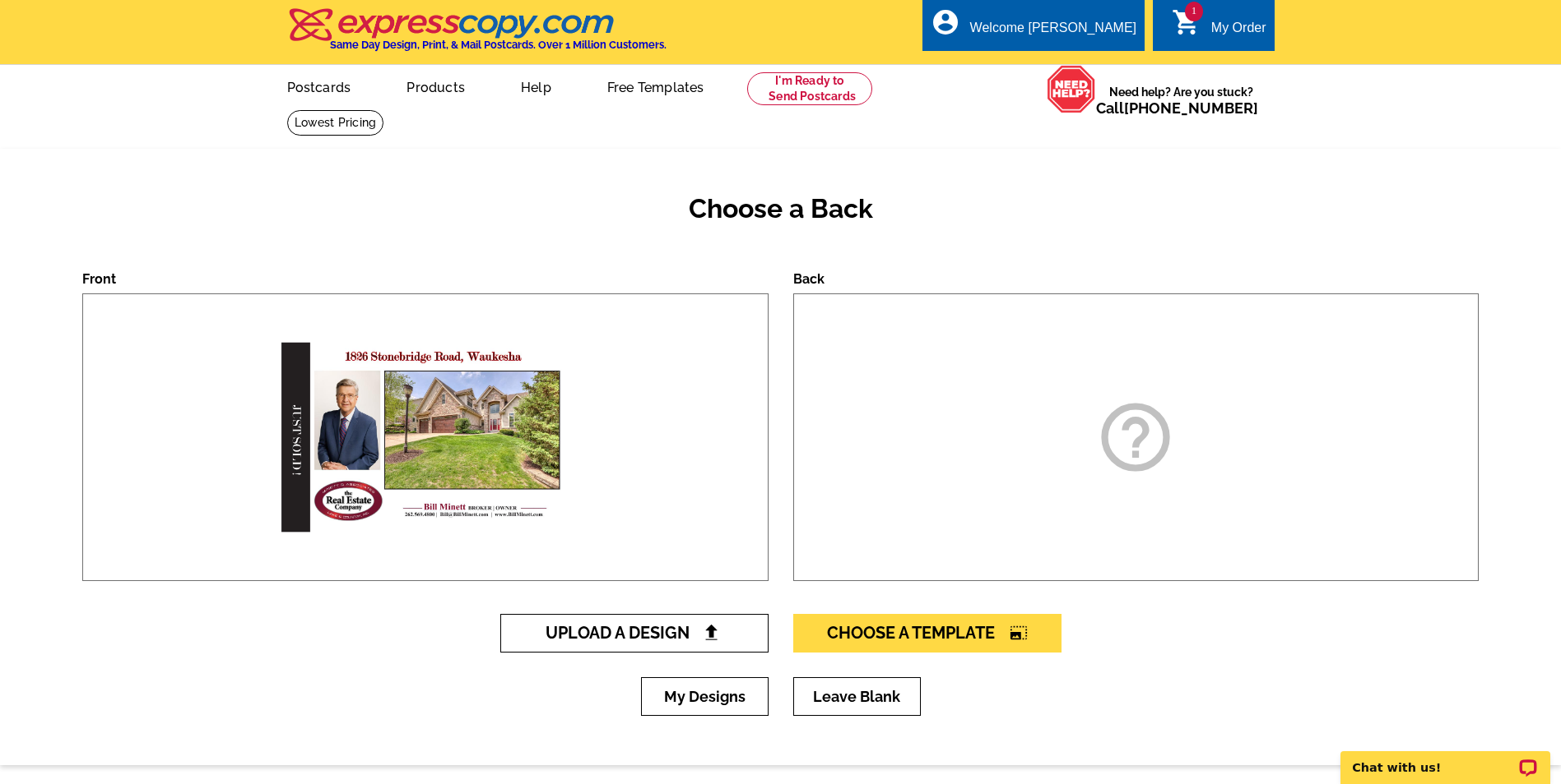
click at [688, 632] on span "Upload A Design" at bounding box center [634, 633] width 177 height 20
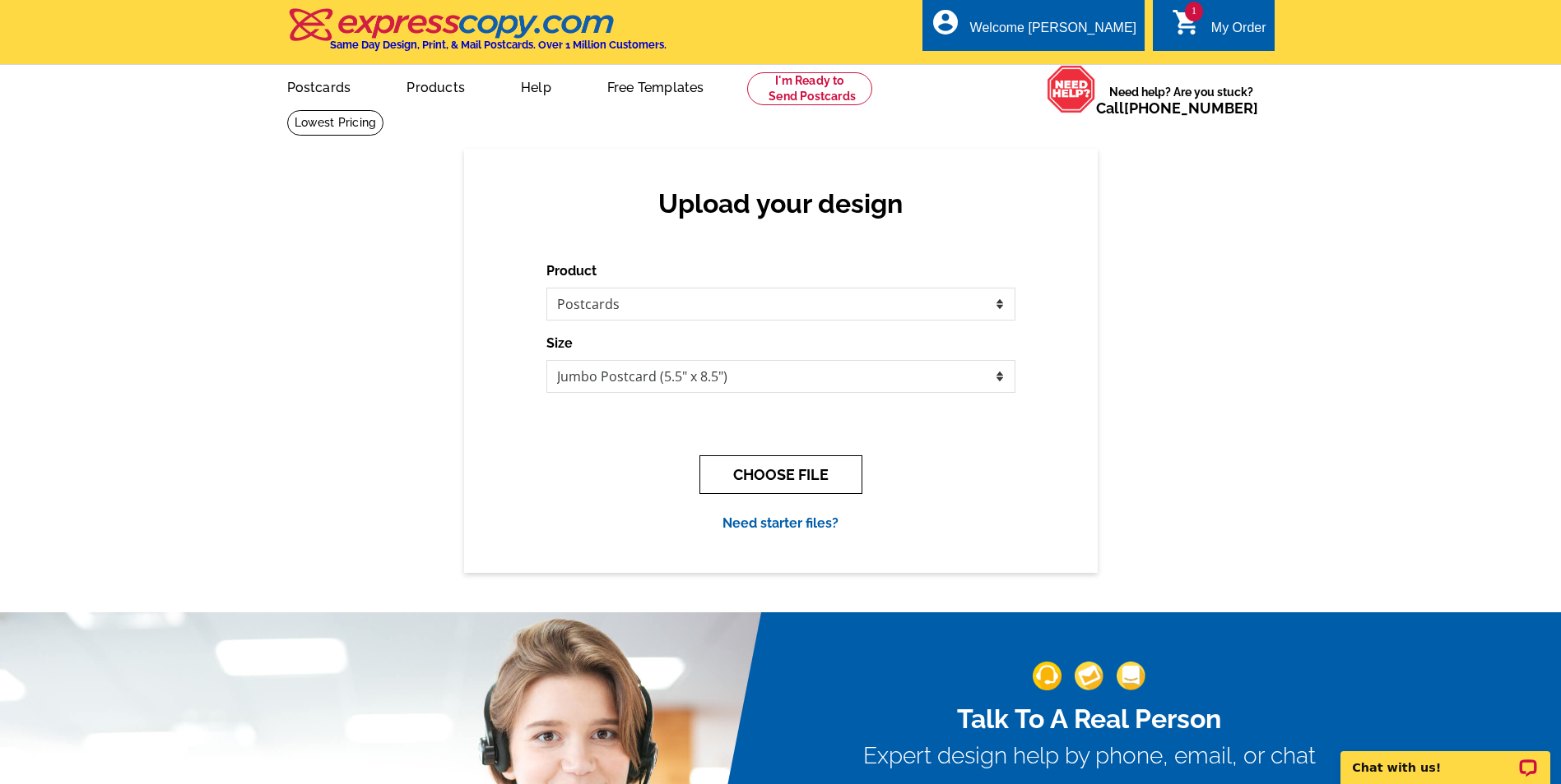
click at [756, 474] on button "CHOOSE FILE" at bounding box center [780, 474] width 163 height 38
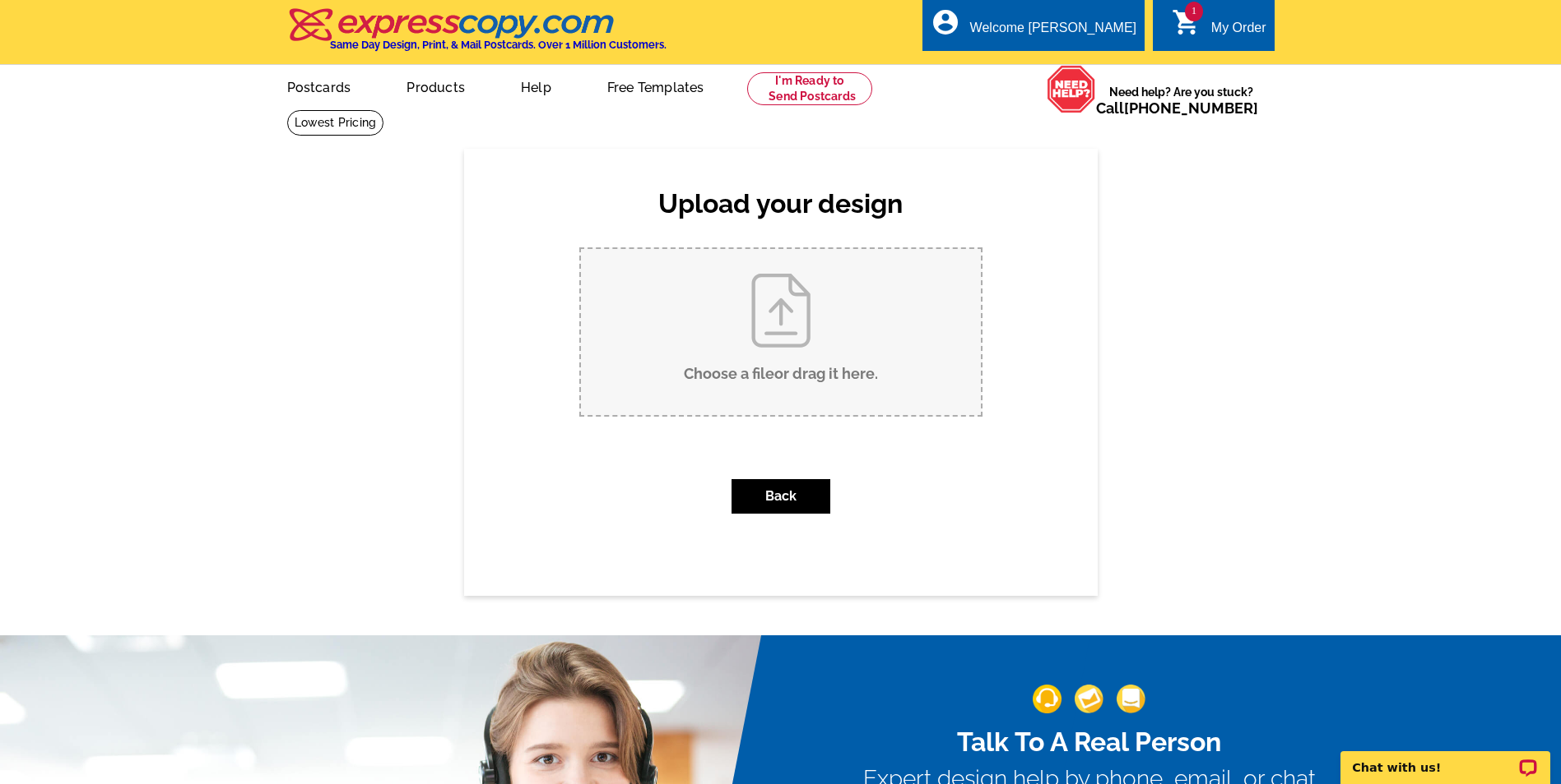
click at [782, 305] on input "Choose a file or drag it here ." at bounding box center [780, 332] width 400 height 166
type input "C:\fakepath\Stonebridge Sold Back.pdf"
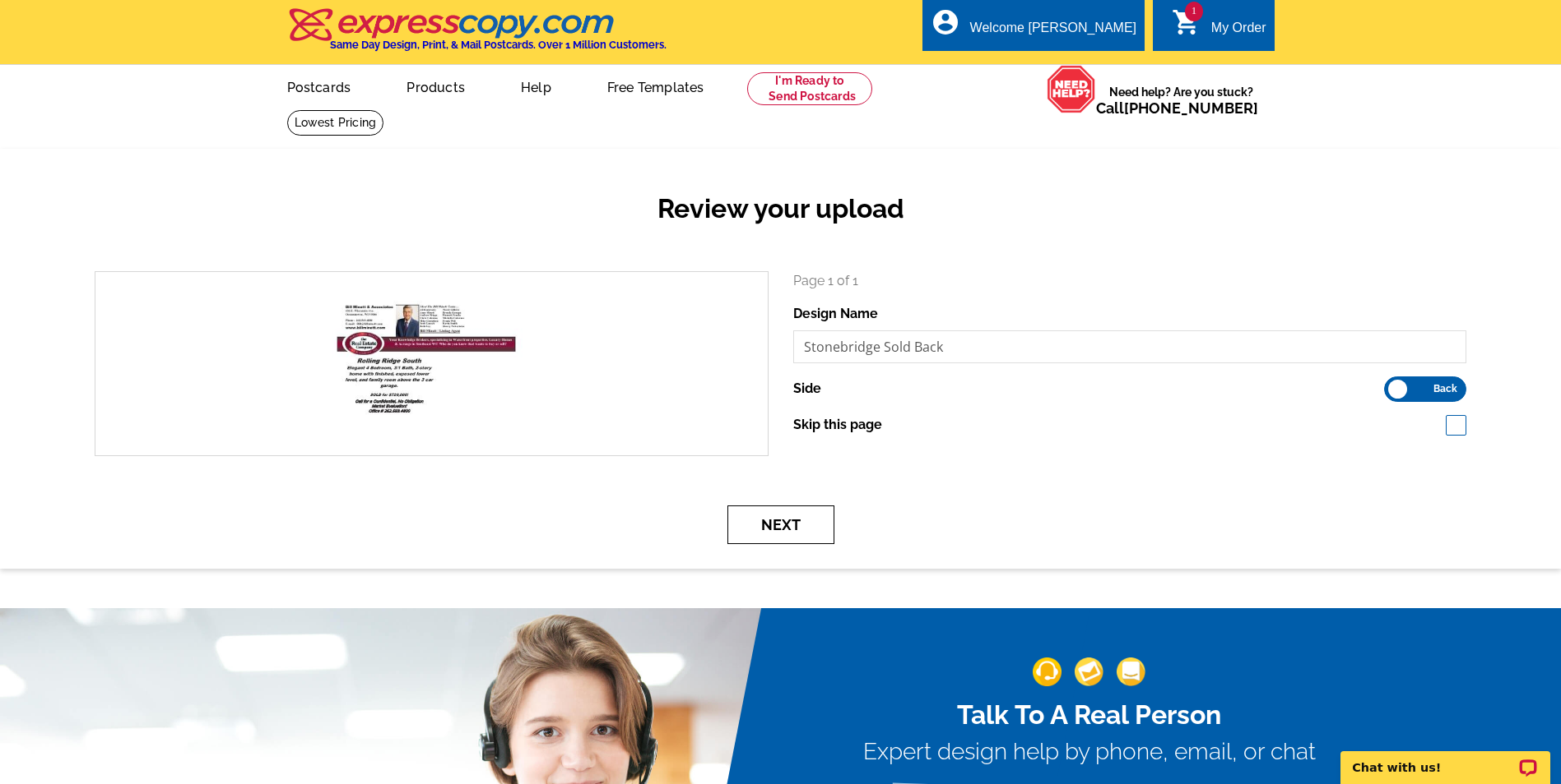
click at [793, 530] on button "Next" at bounding box center [780, 524] width 107 height 38
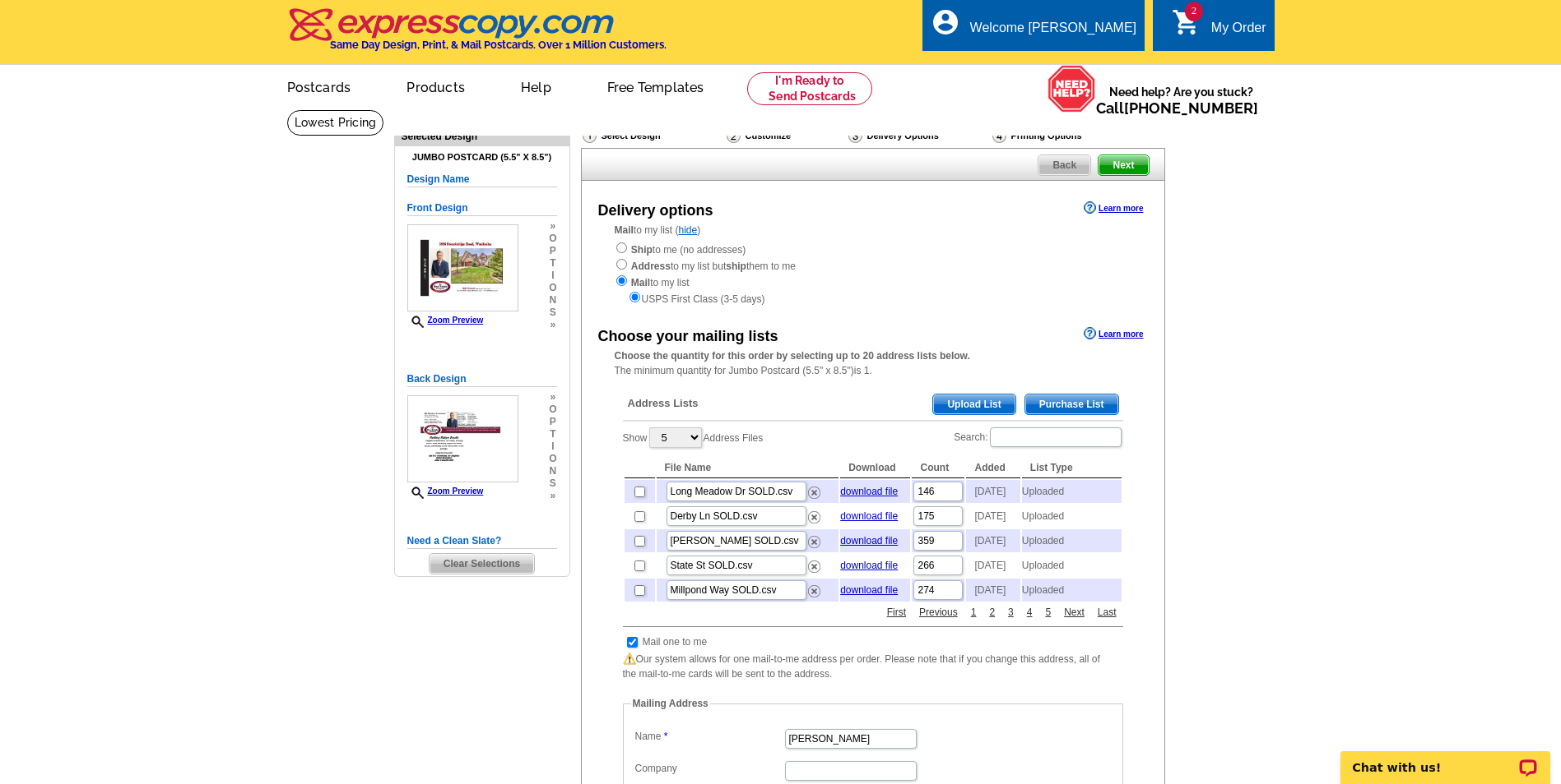
click at [958, 403] on span "Upload List" at bounding box center [973, 404] width 81 height 20
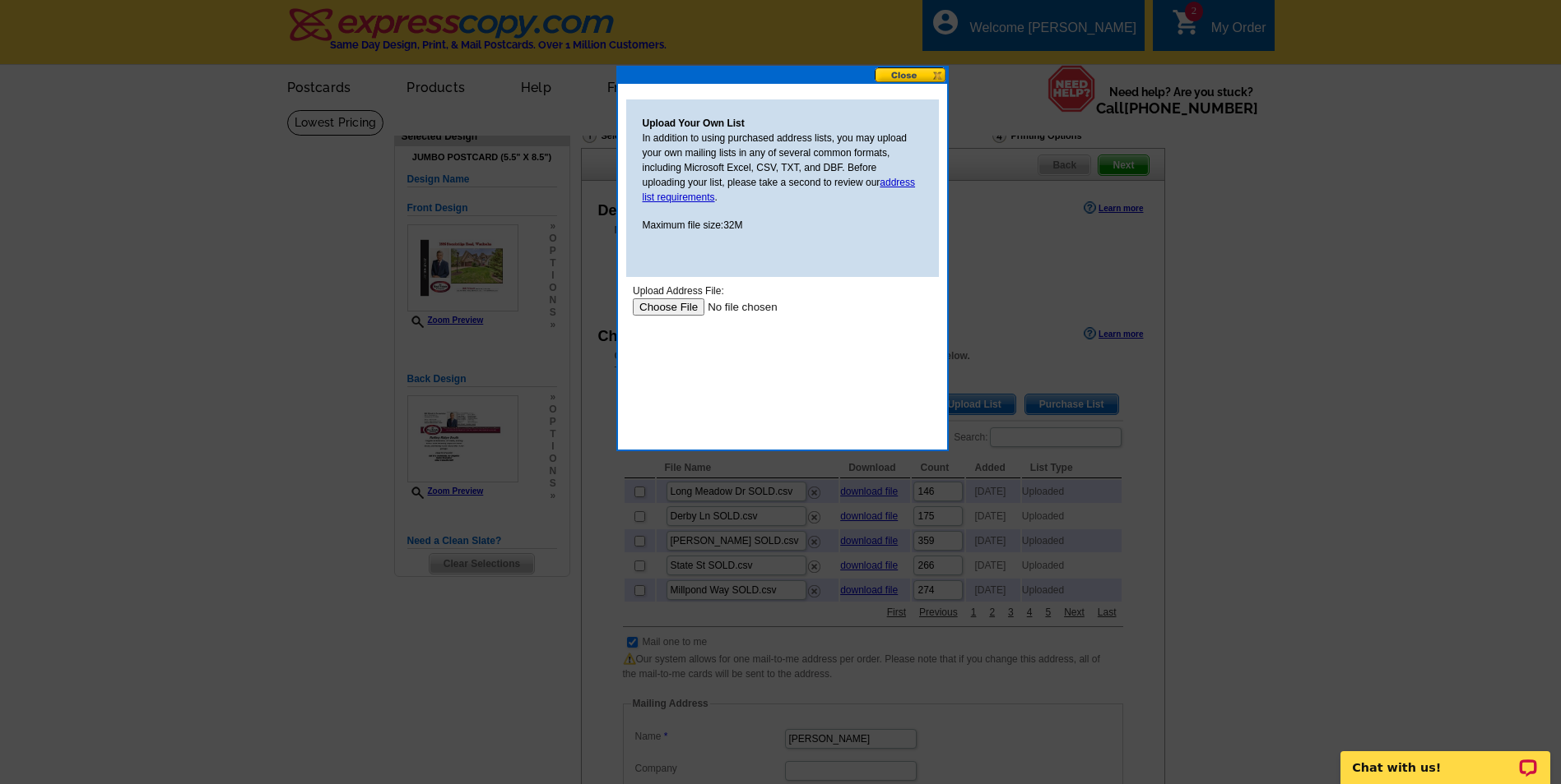
click at [676, 307] on input "file" at bounding box center [736, 307] width 208 height 18
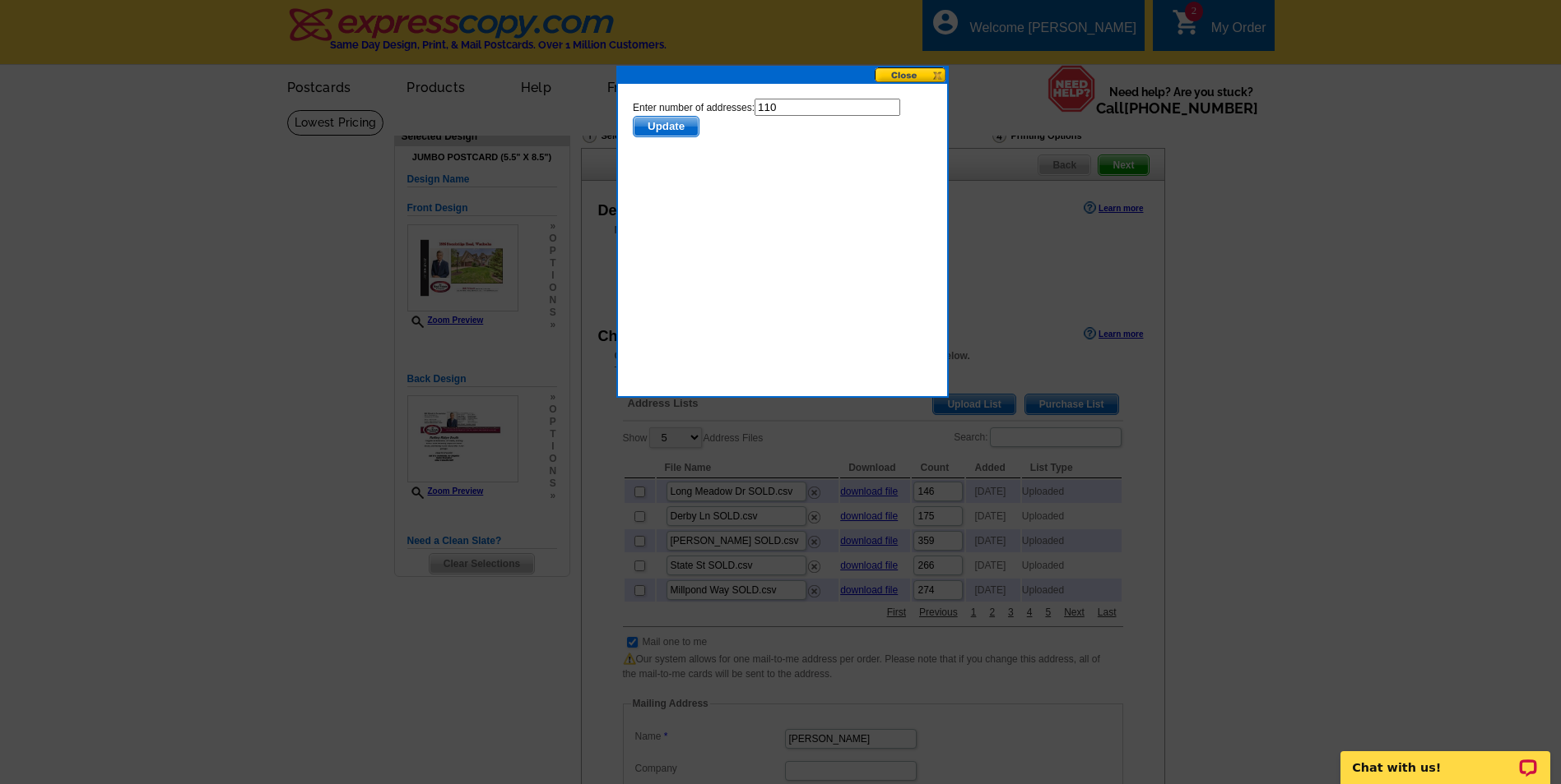
click at [665, 127] on span "Update" at bounding box center [665, 127] width 65 height 20
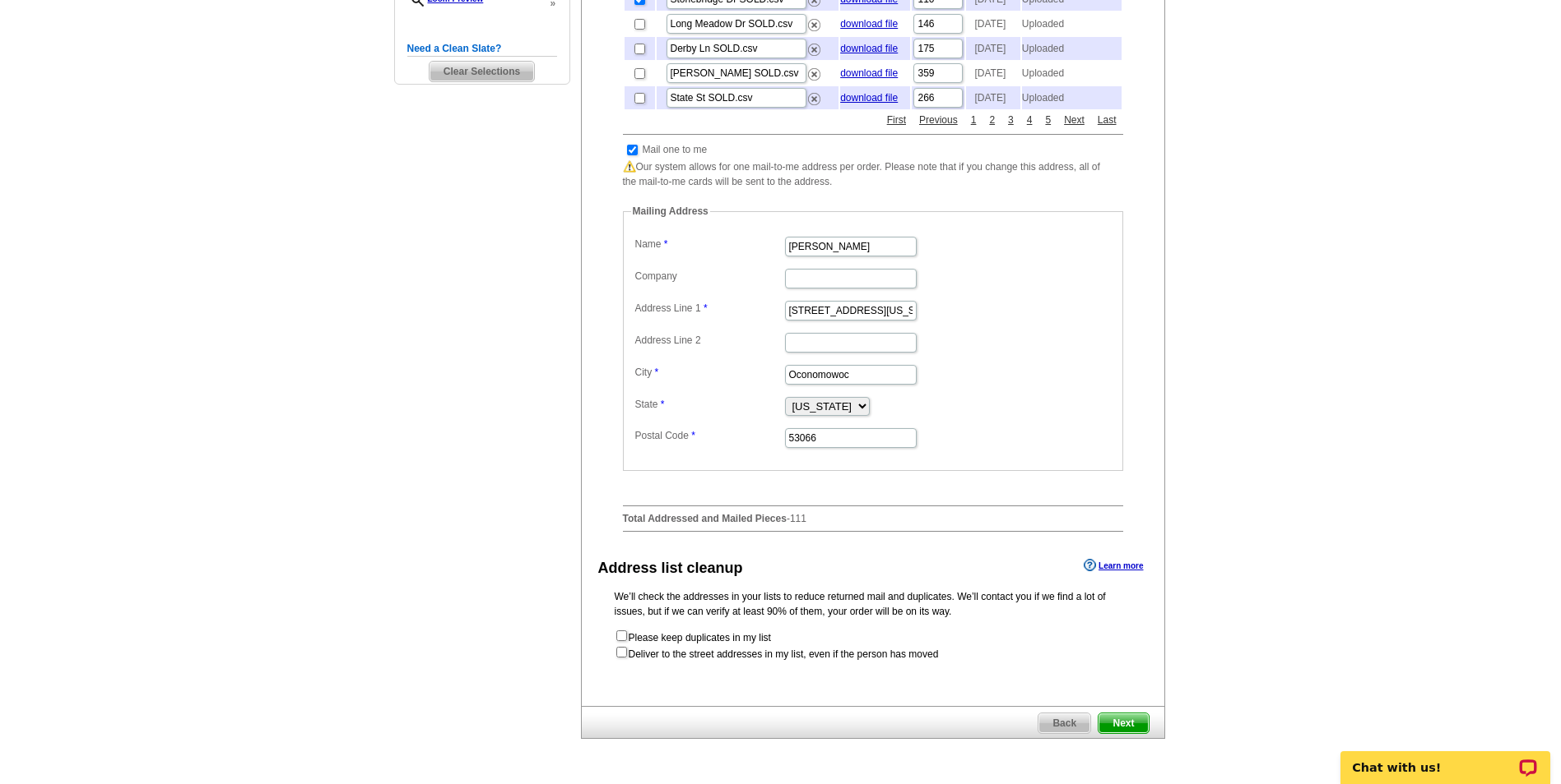
scroll to position [494, 0]
click at [633, 155] on input "checkbox" at bounding box center [632, 149] width 11 height 11
checkbox input "false"
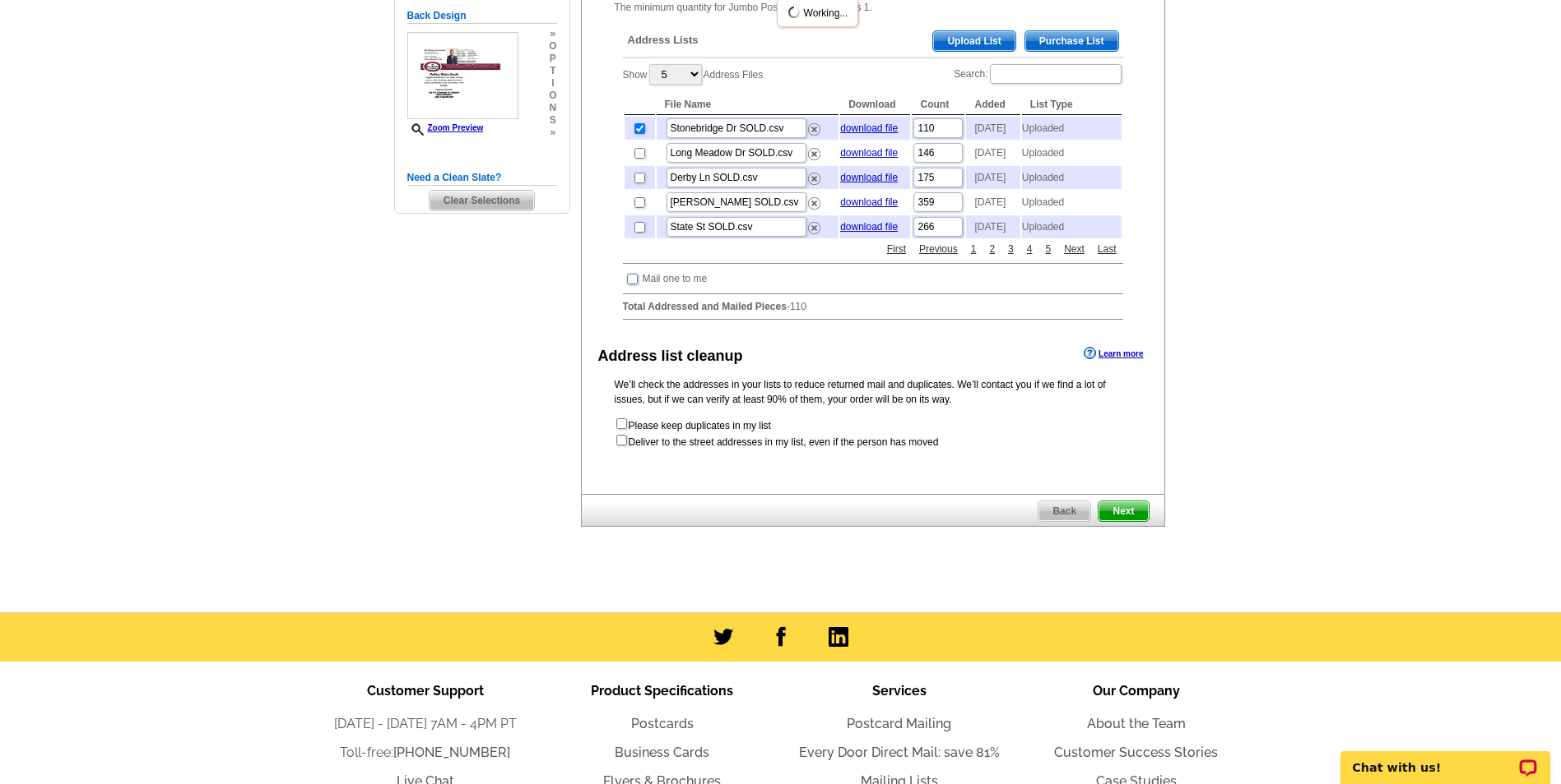
scroll to position [329, 0]
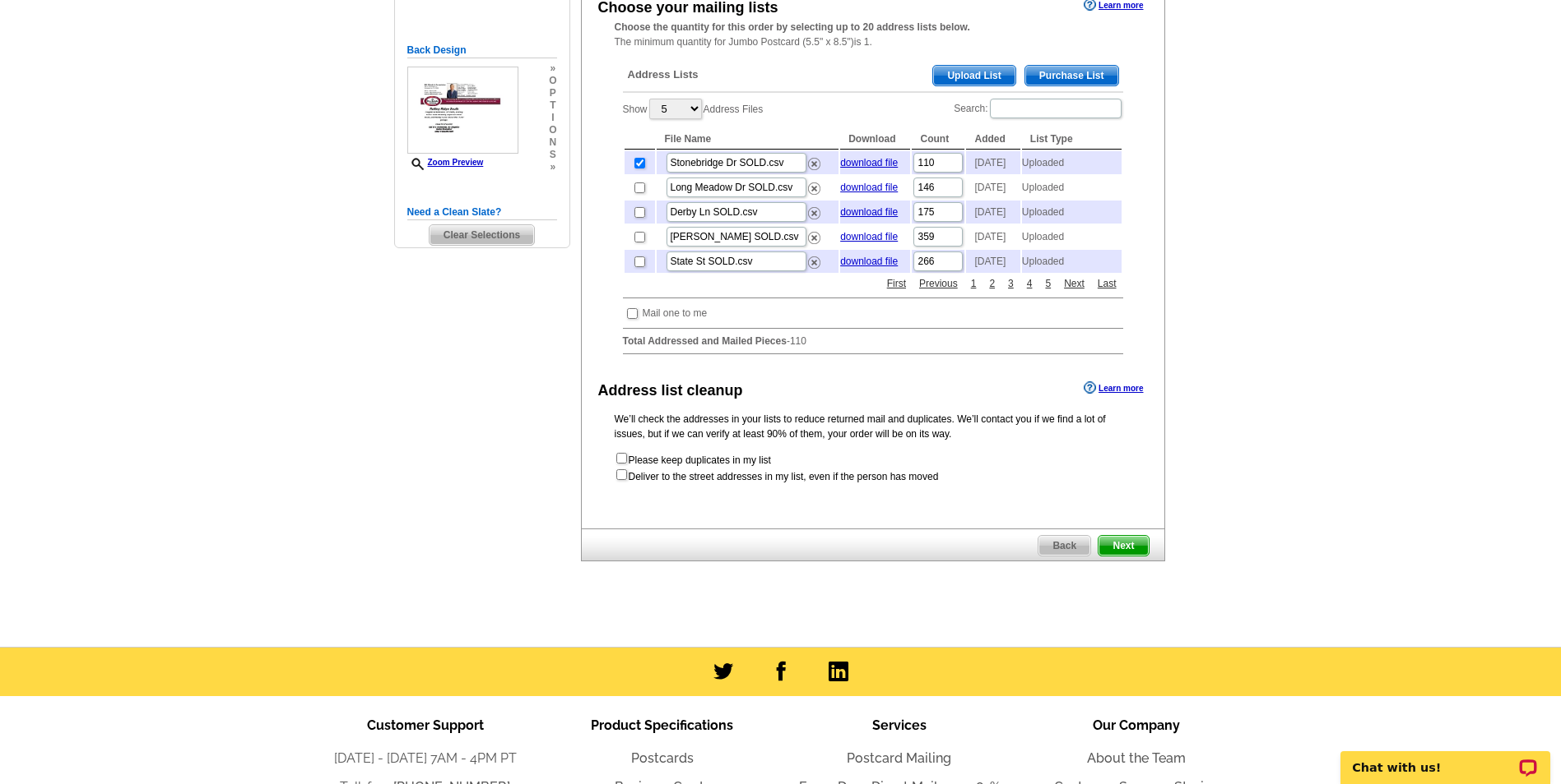
click at [1130, 555] on span "Next" at bounding box center [1123, 546] width 49 height 20
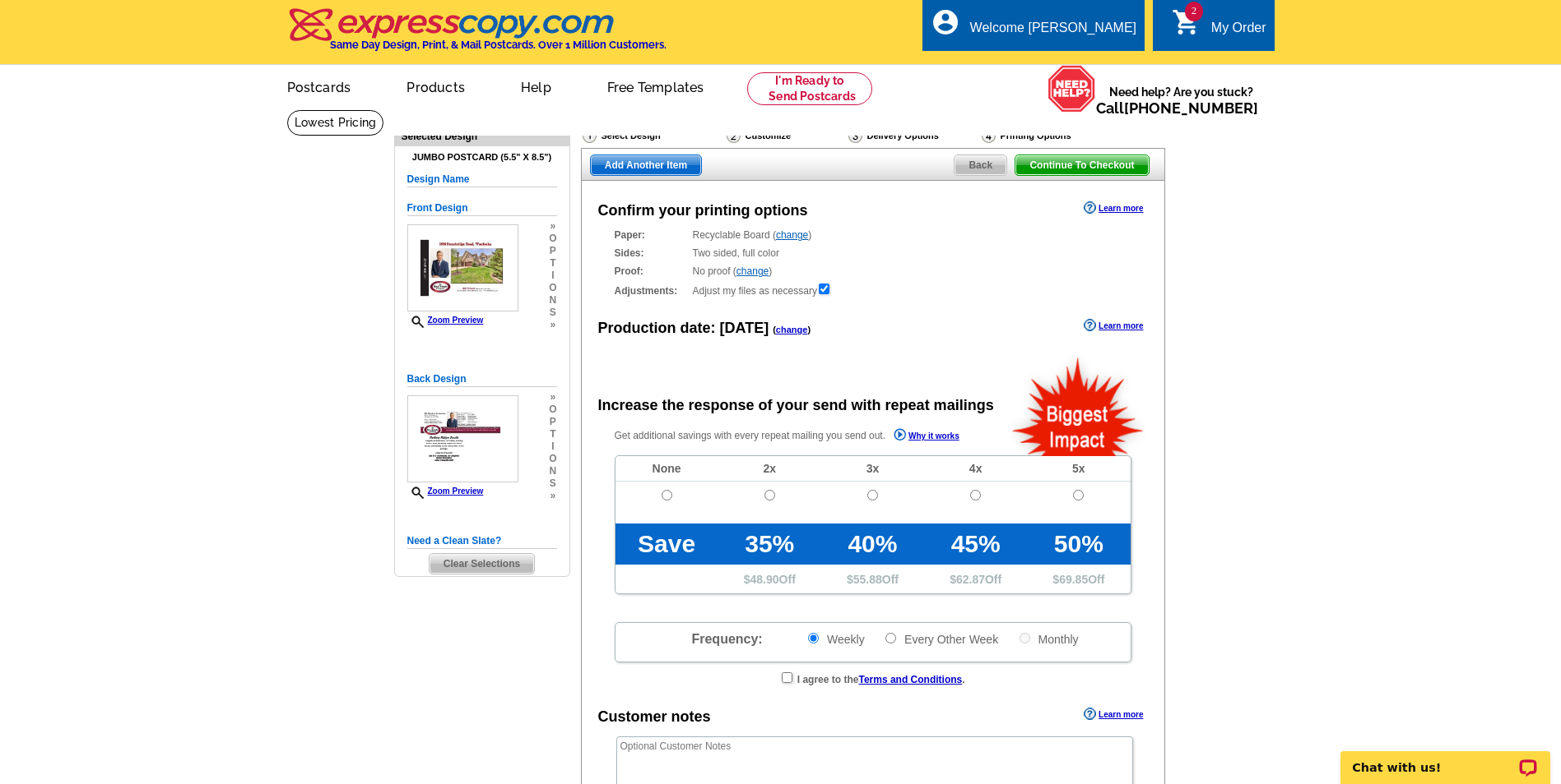
radio input "false"
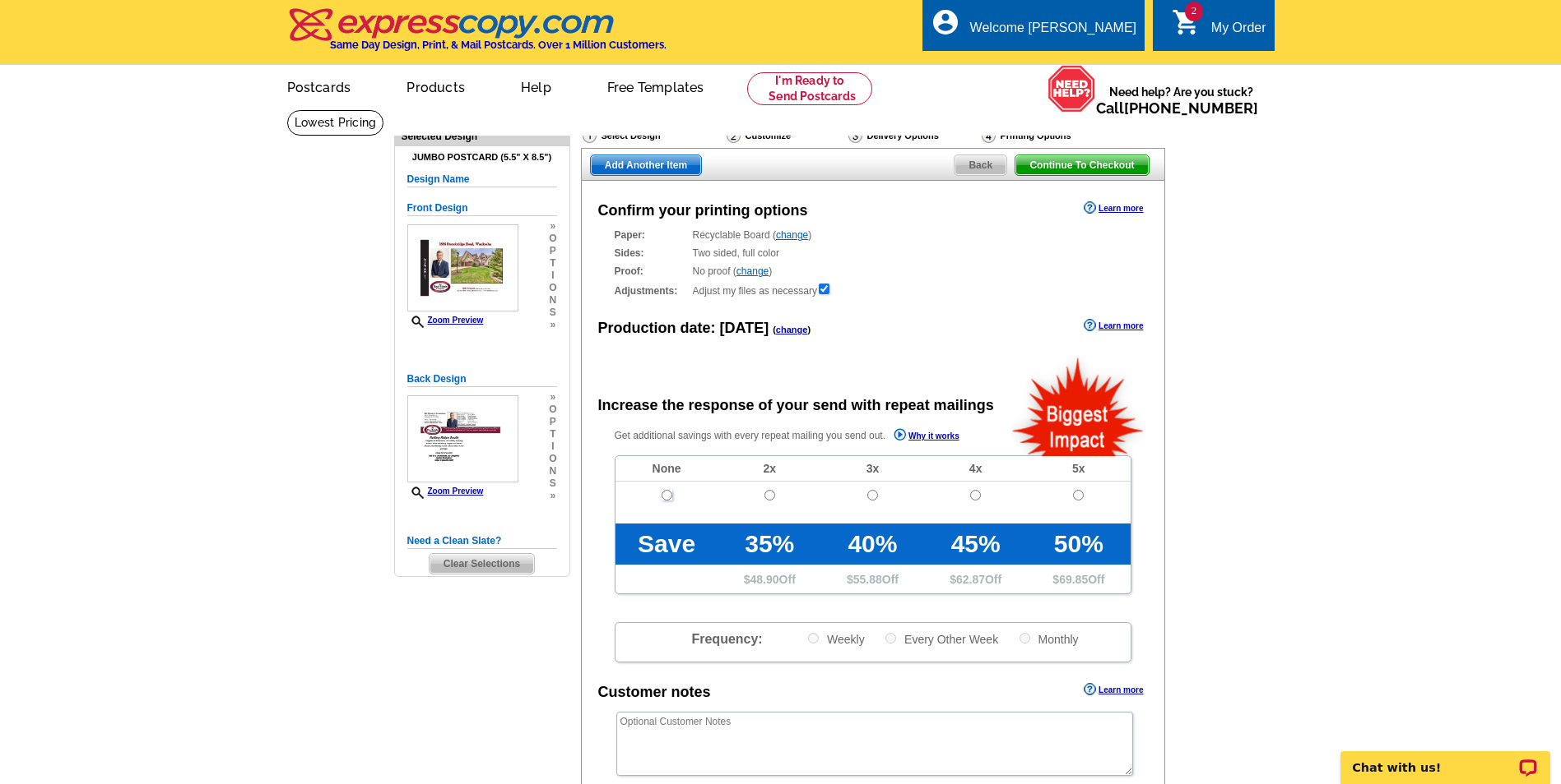
click at [667, 496] on input "radio" at bounding box center [667, 495] width 11 height 11
radio input "true"
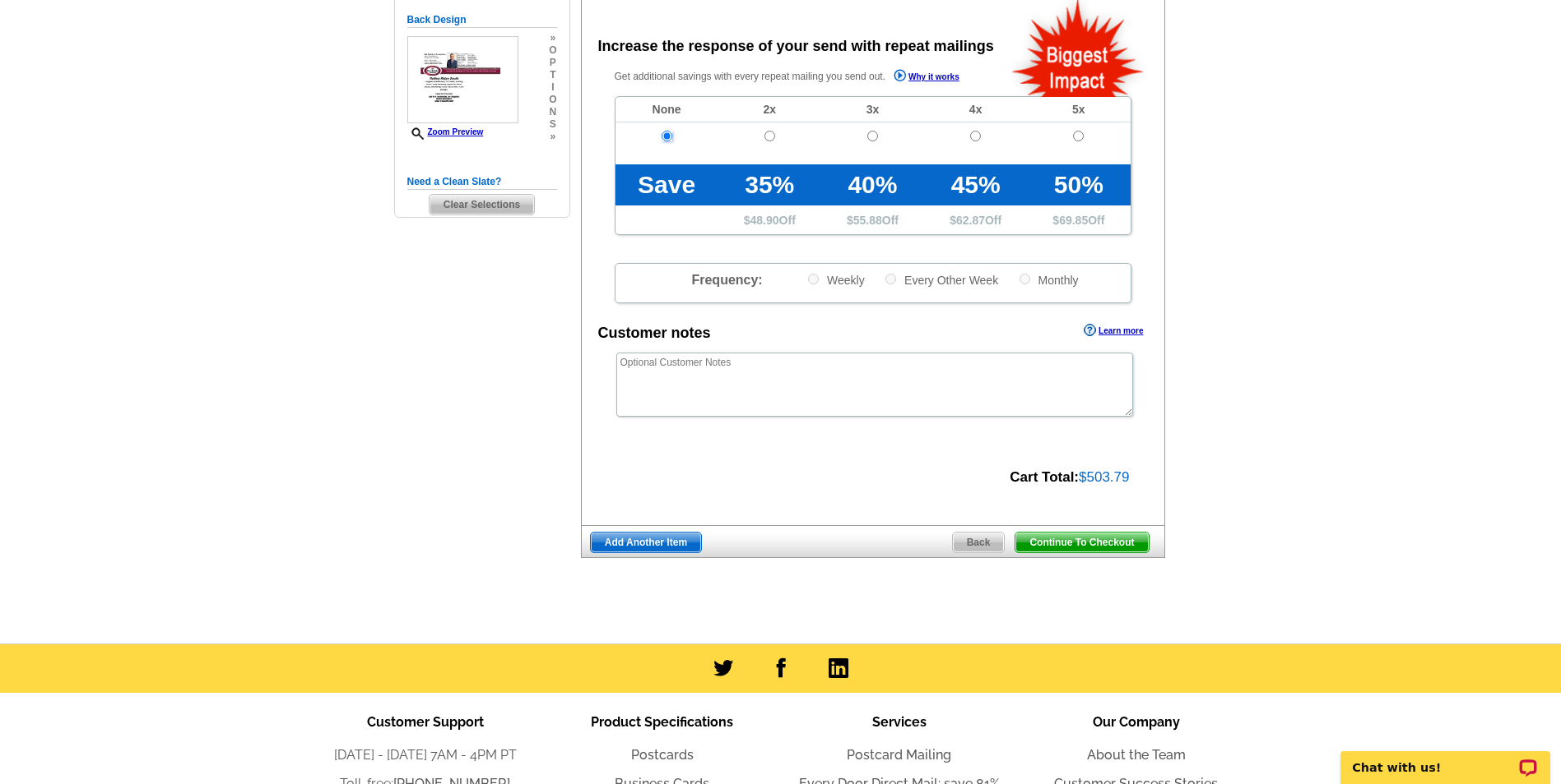
scroll to position [411, 0]
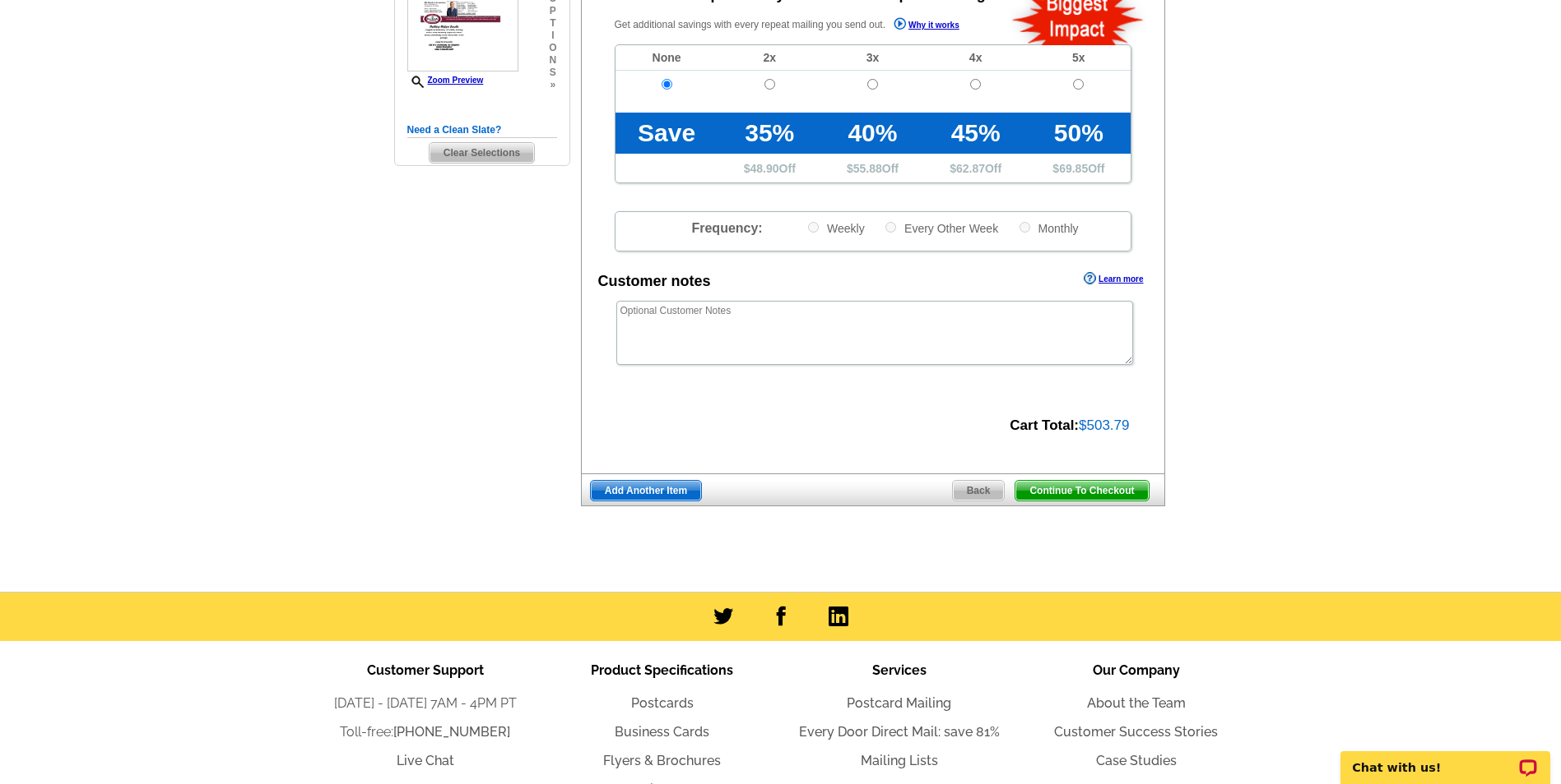
click at [649, 489] on span "Add Another Item" at bounding box center [646, 491] width 110 height 20
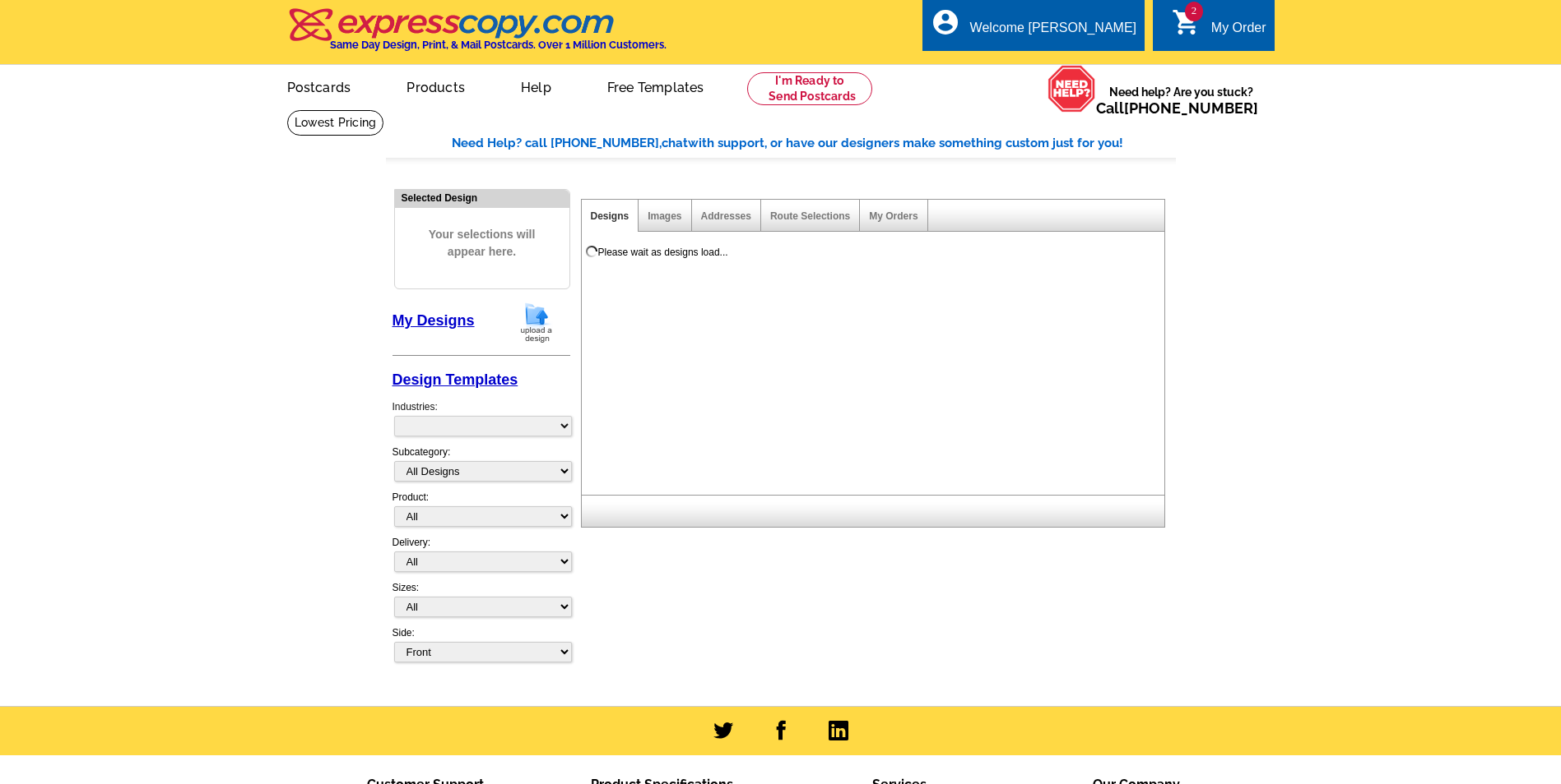
select select "785"
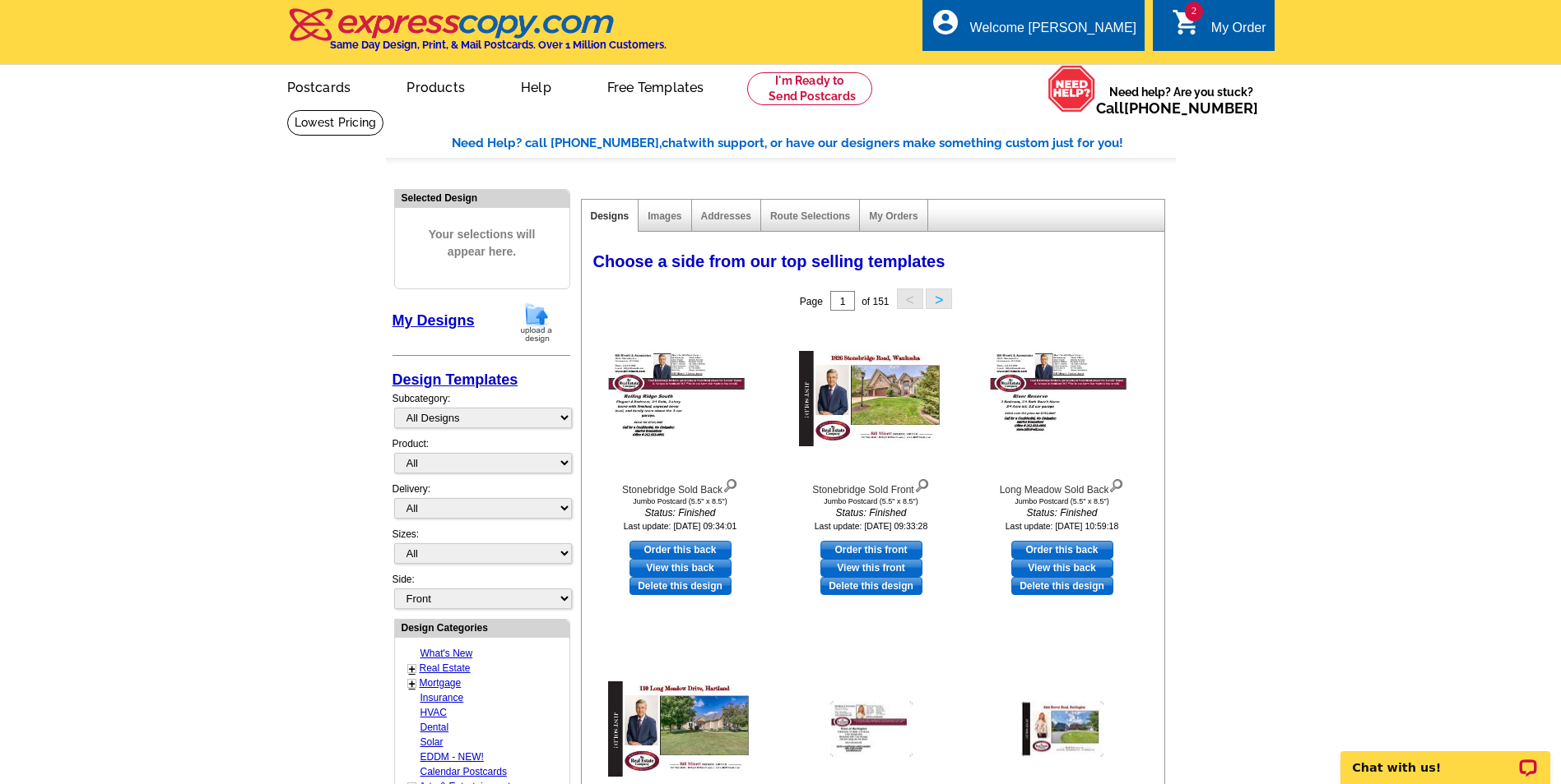
click at [540, 320] on img at bounding box center [537, 323] width 43 height 42
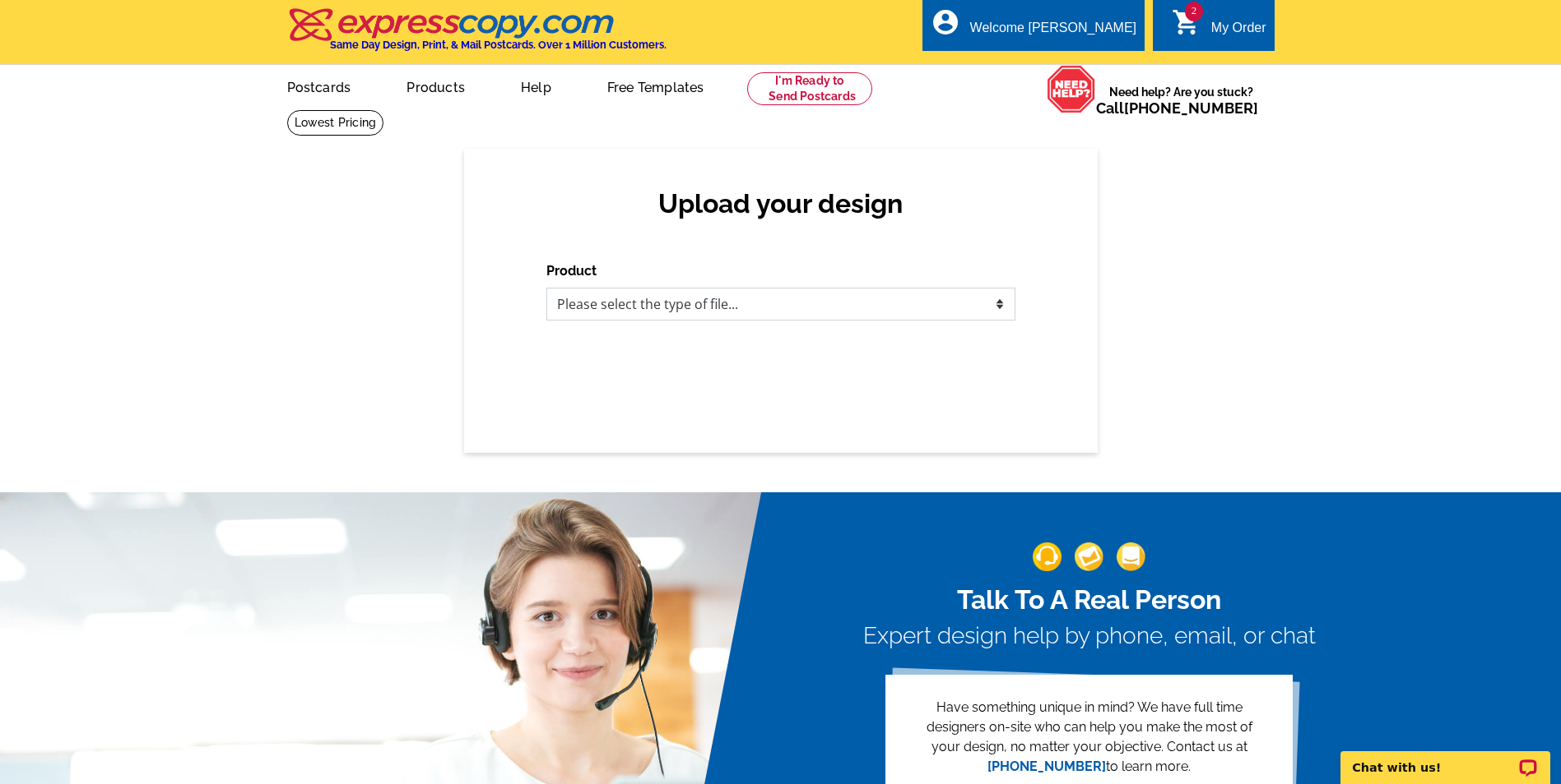
click at [670, 305] on select "Please select the type of file... Postcards Business Cards Letters and flyers G…" at bounding box center [780, 304] width 469 height 33
select select "1"
click at [546, 288] on select "Please select the type of file... Postcards Business Cards Letters and flyers G…" at bounding box center [780, 304] width 469 height 33
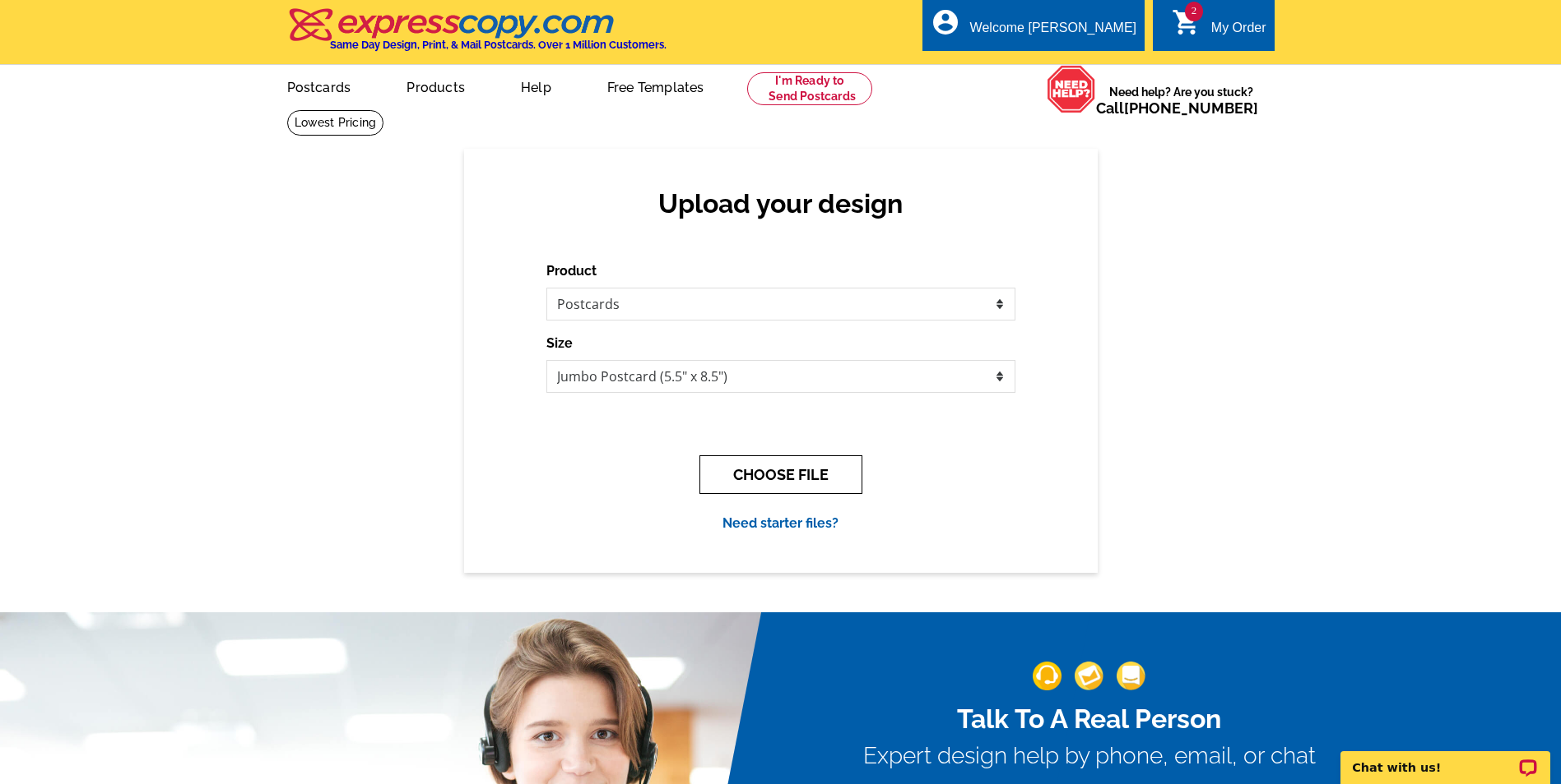
click at [787, 479] on button "CHOOSE FILE" at bounding box center [780, 474] width 163 height 38
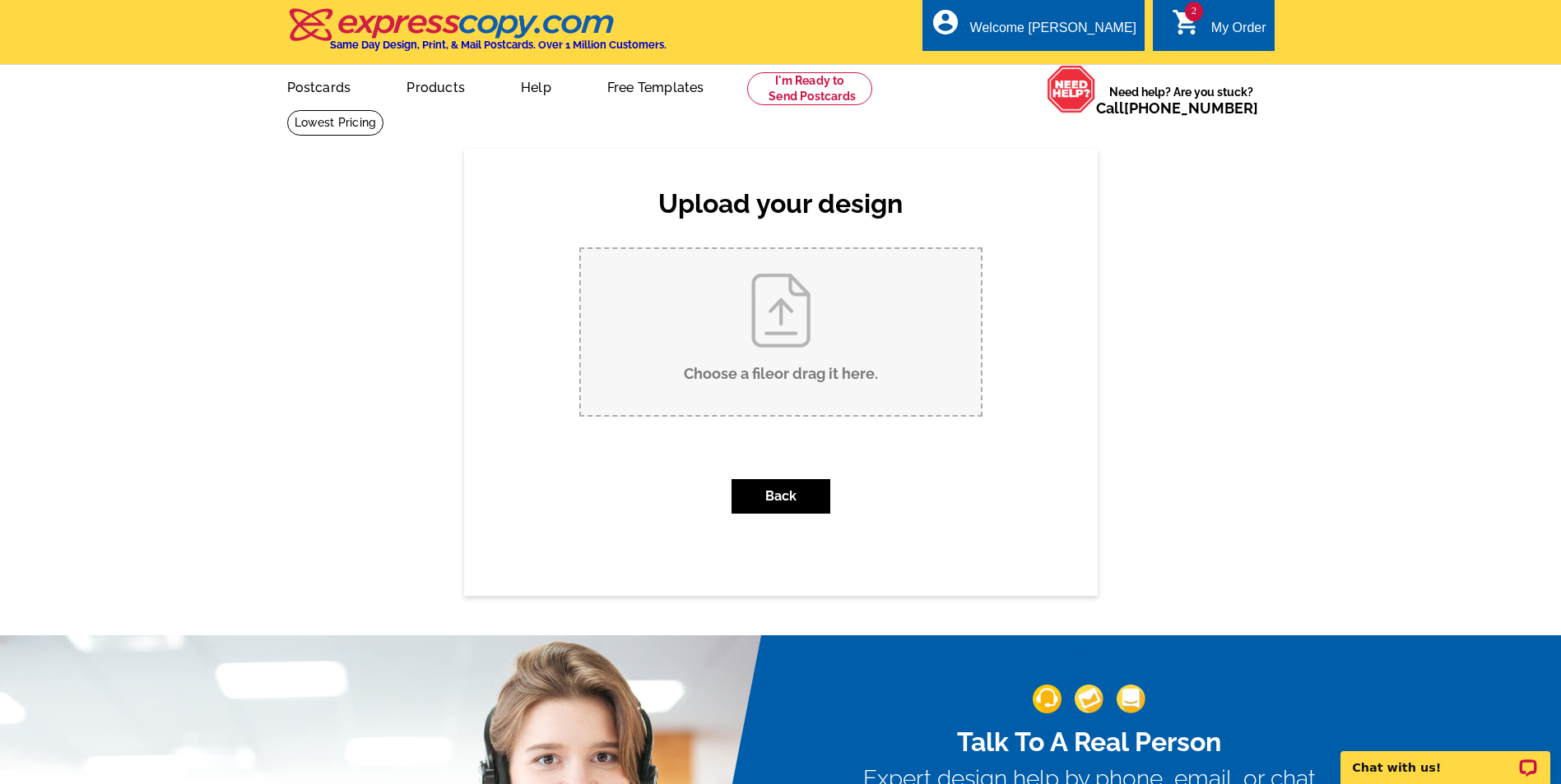
click at [775, 323] on input "Choose a file or drag it here ." at bounding box center [780, 332] width 400 height 166
type input "C:\fakepath\Fall 9-25 Farm.pdf"
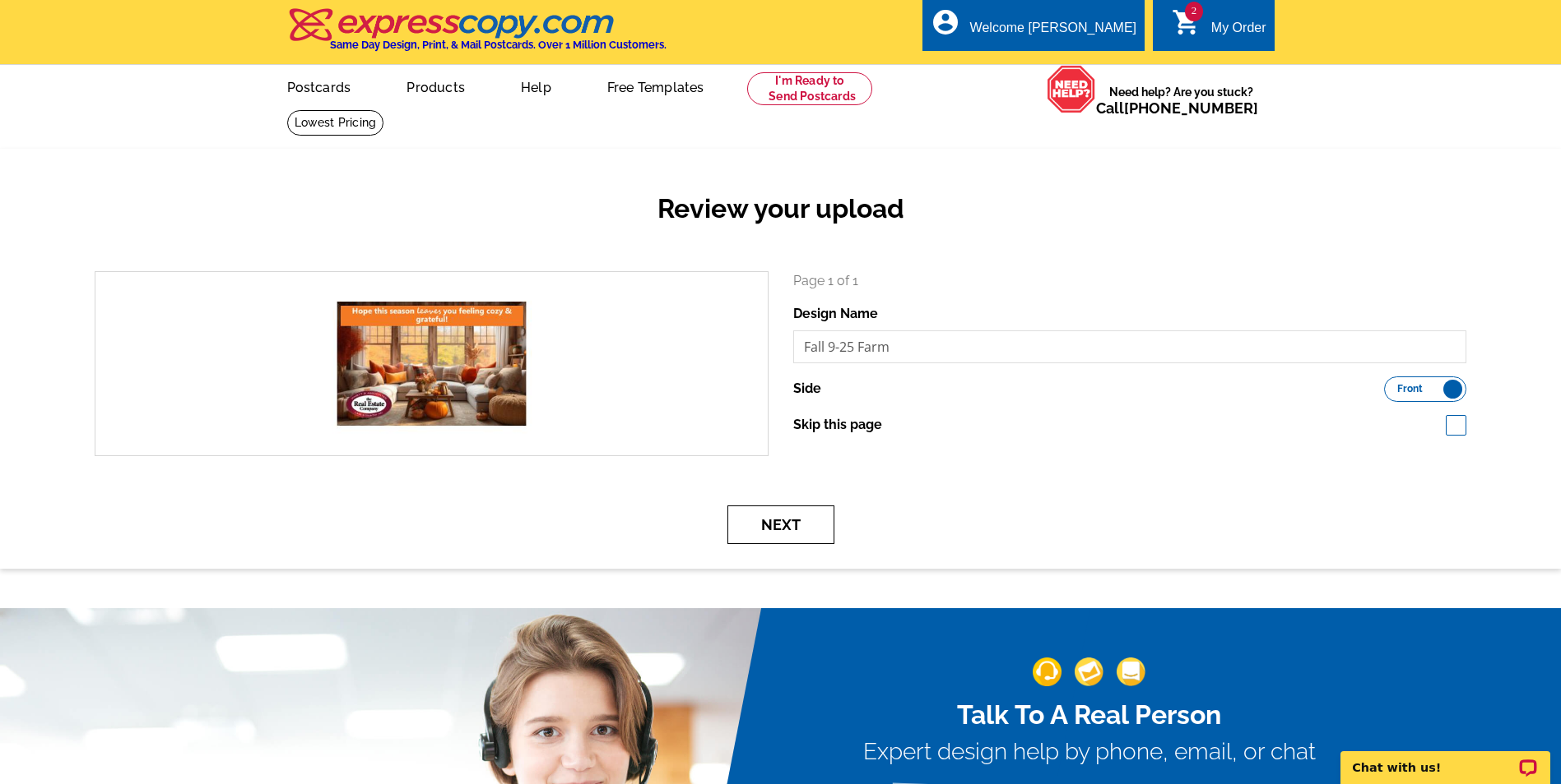
click at [788, 526] on button "Next" at bounding box center [780, 524] width 107 height 38
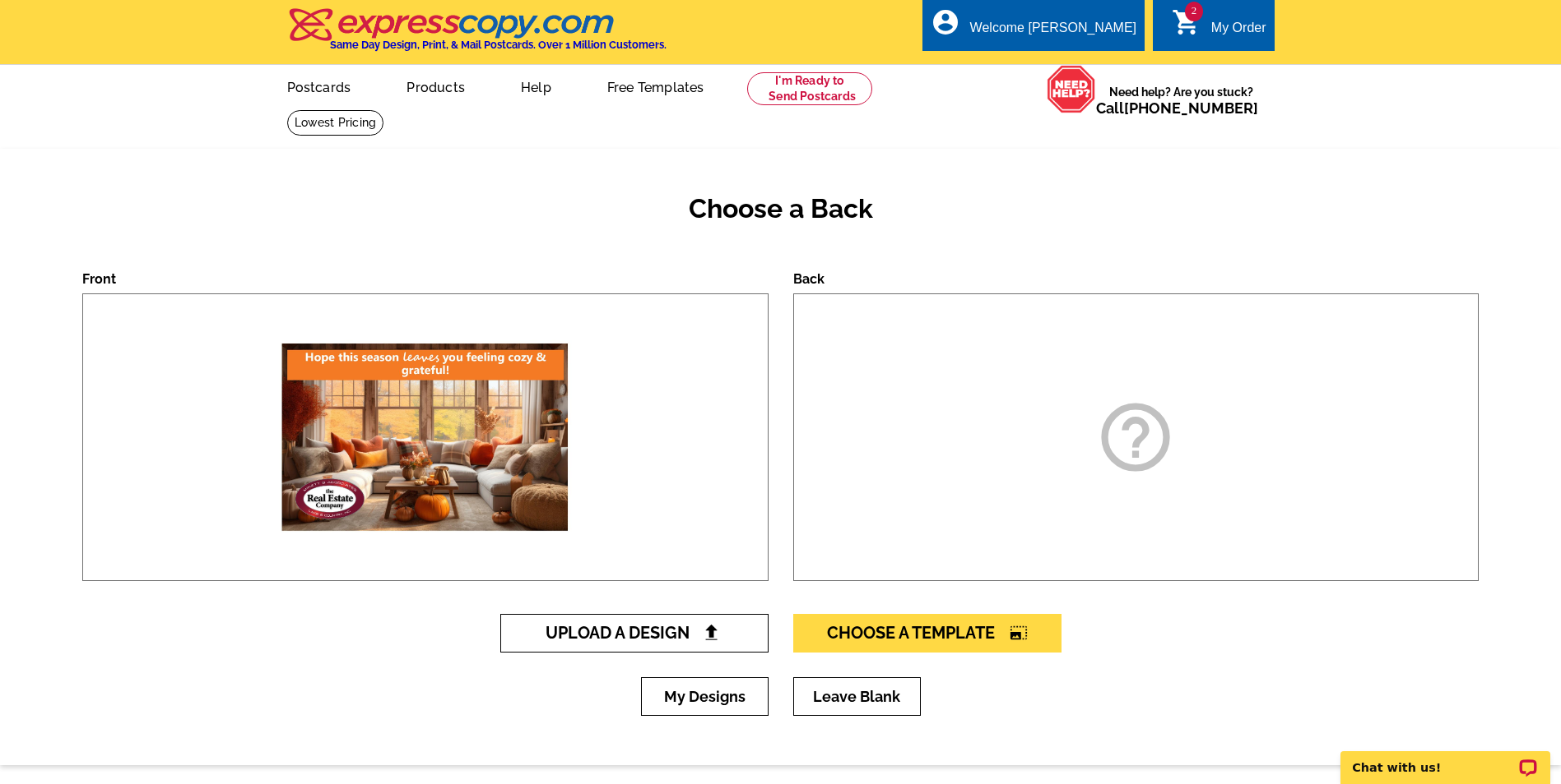
click at [650, 637] on span "Upload A Design" at bounding box center [634, 633] width 177 height 20
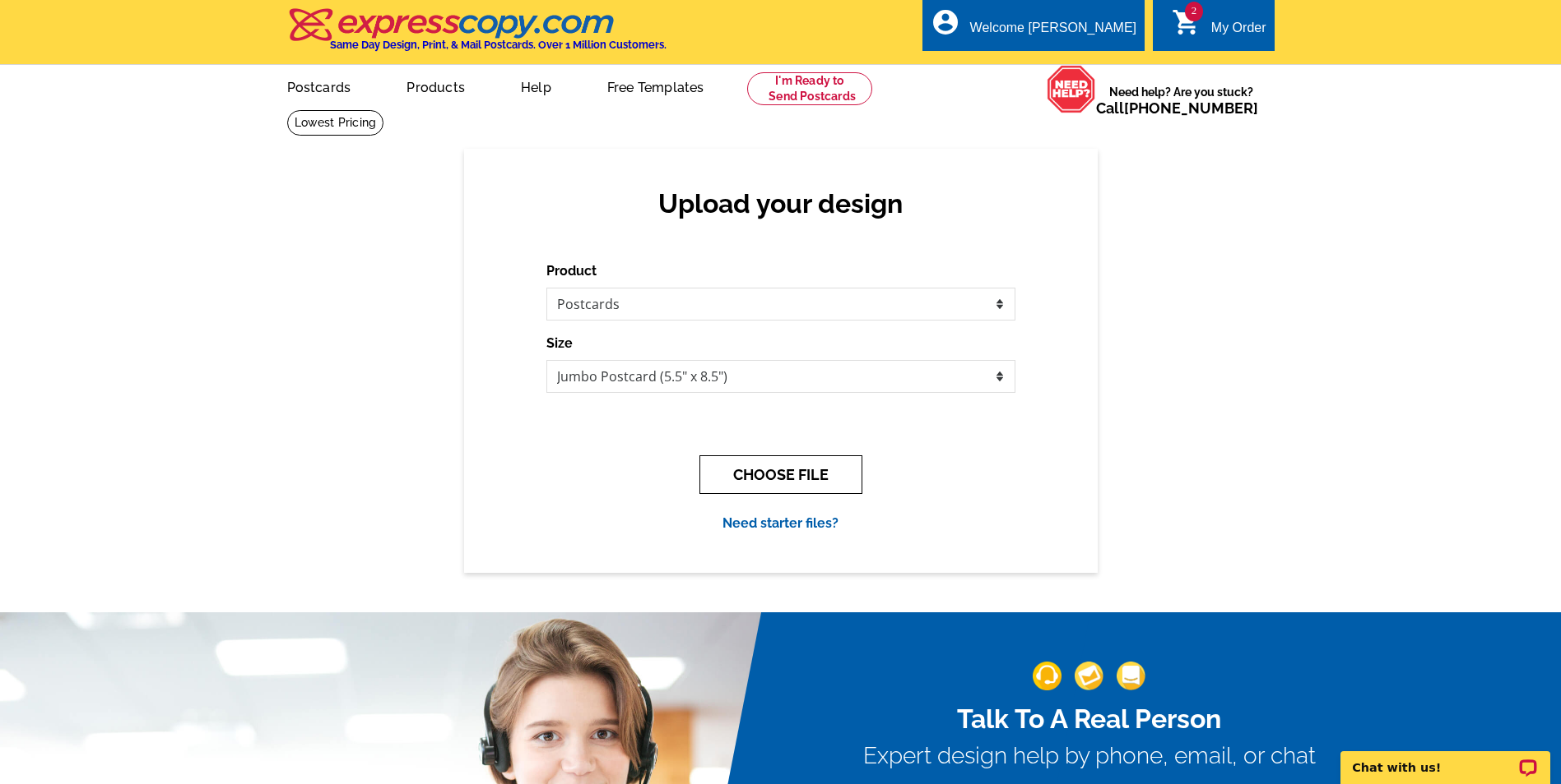
click at [774, 472] on button "CHOOSE FILE" at bounding box center [780, 474] width 163 height 38
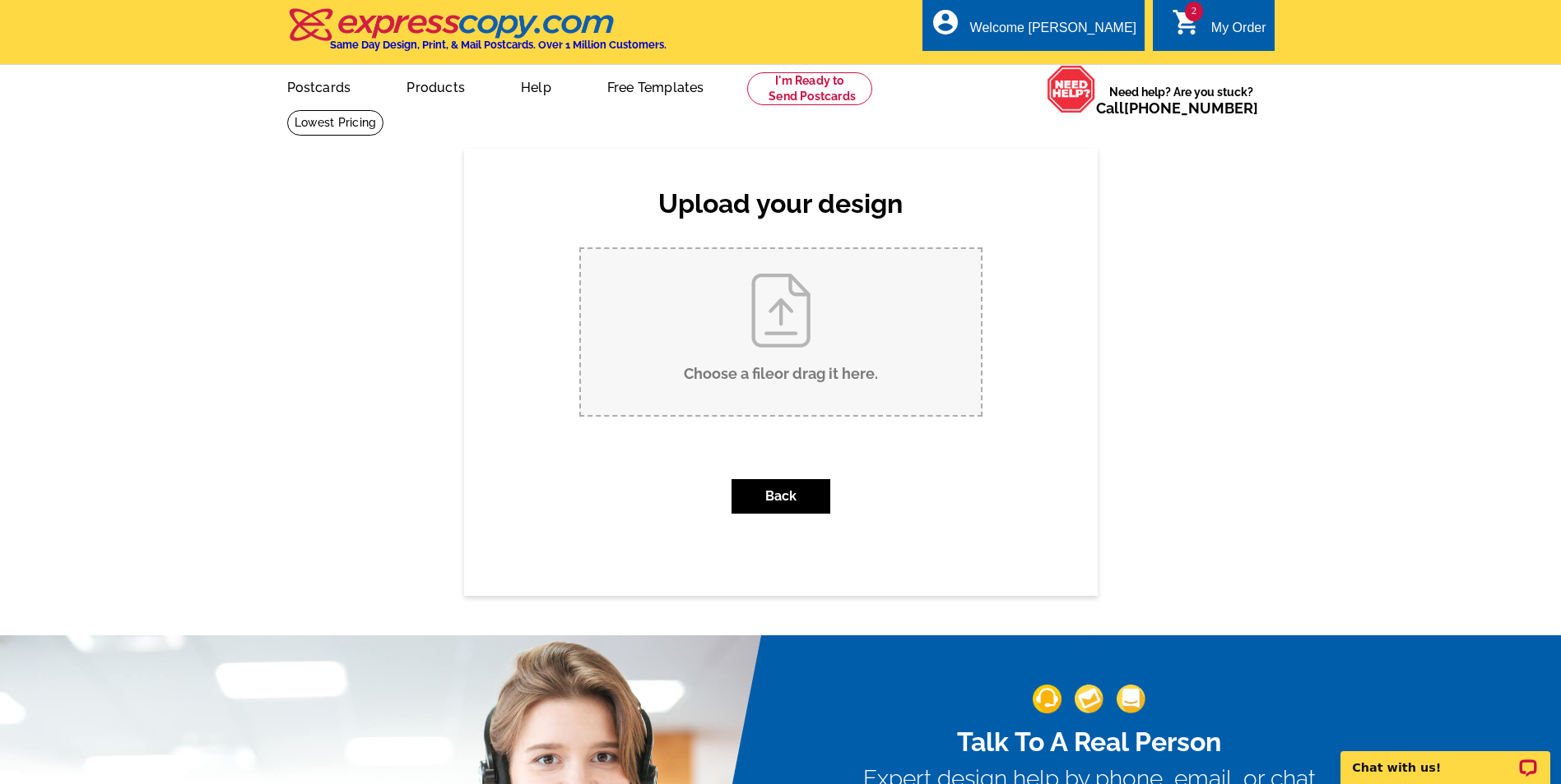
click at [782, 320] on input "Choose a file or drag it here ." at bounding box center [780, 332] width 400 height 166
type input "C:\fakepath\Fall 9-25 Farm Back.pdf"
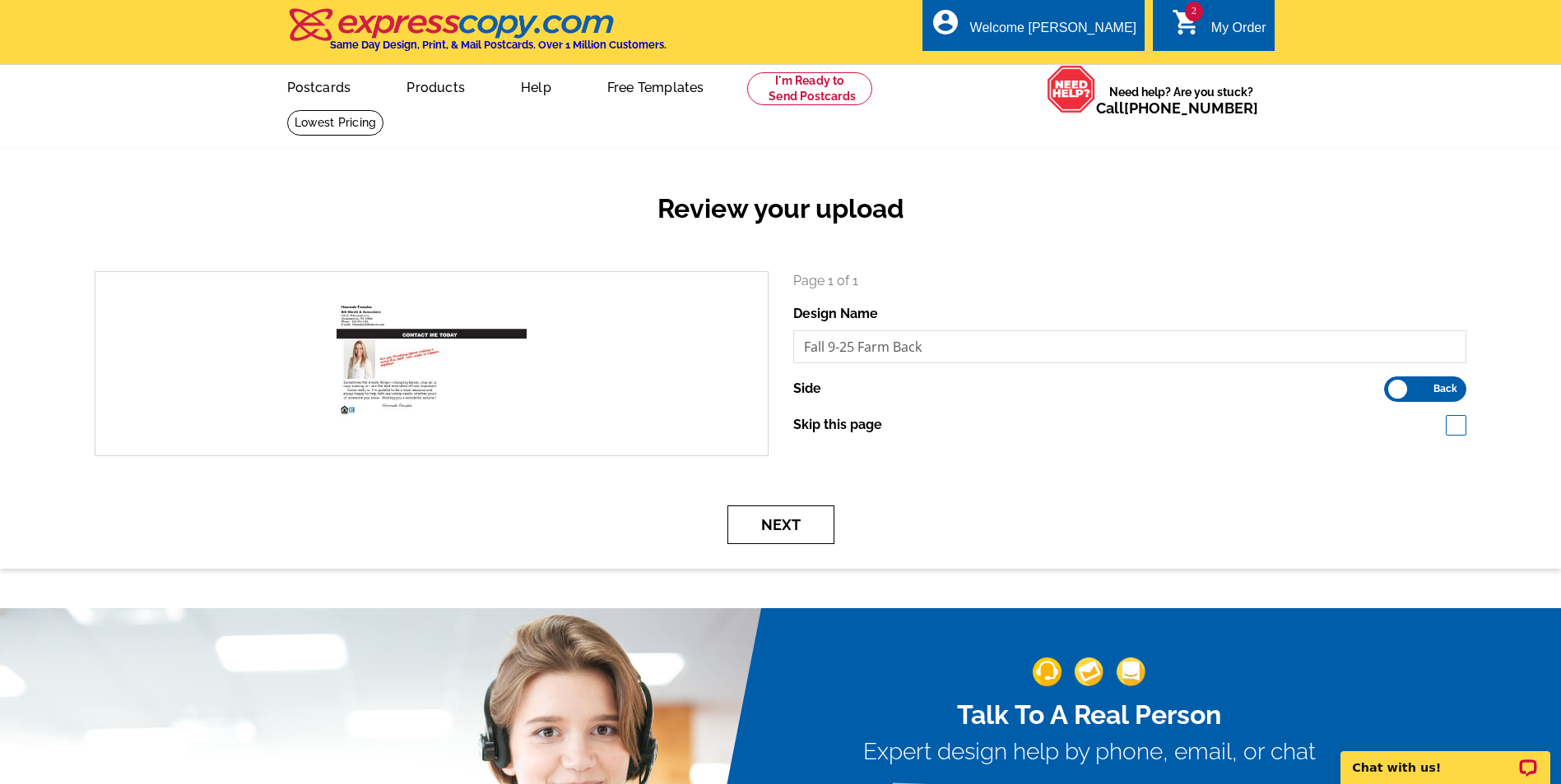
click at [790, 522] on button "Next" at bounding box center [780, 524] width 107 height 38
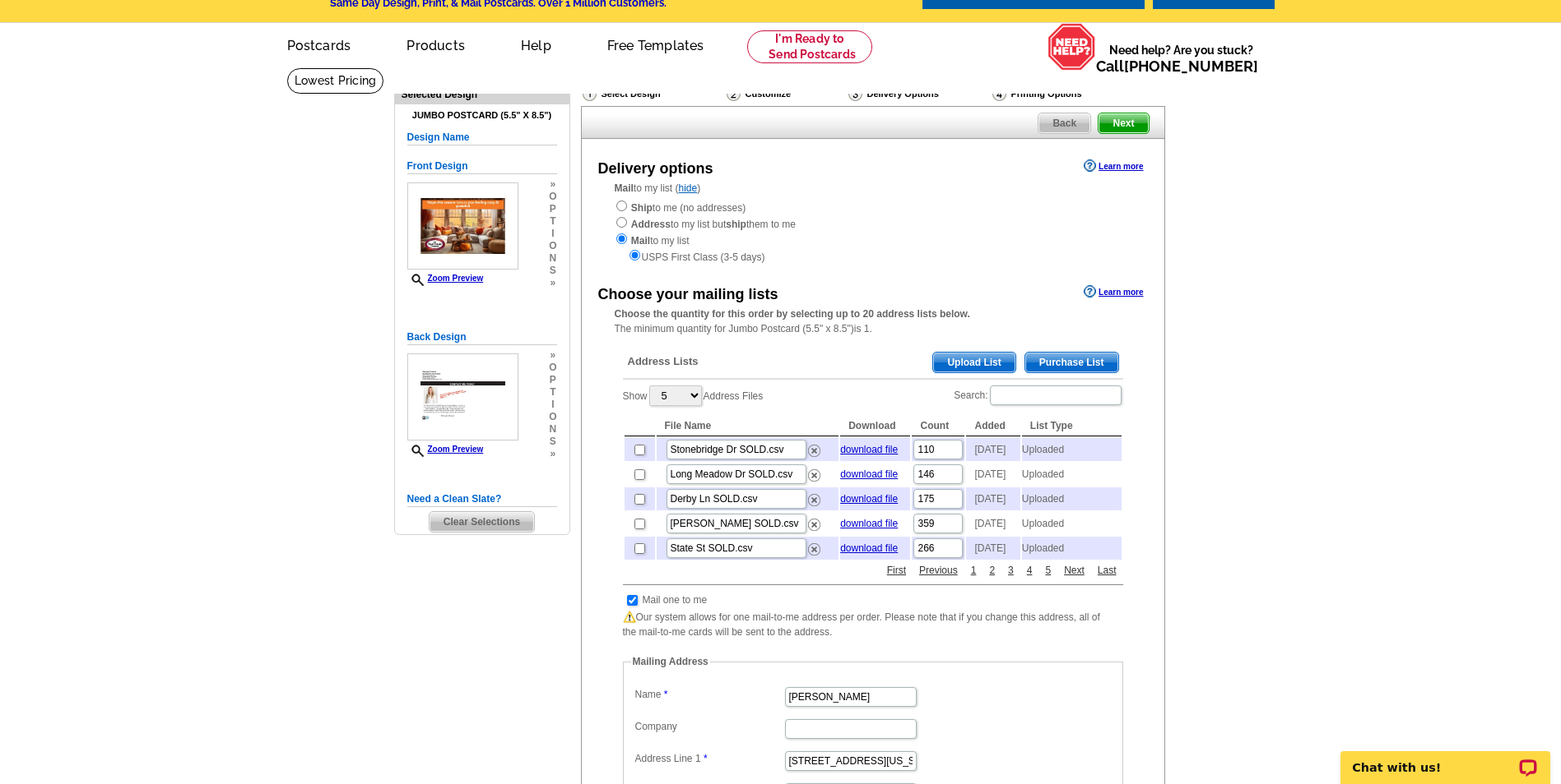
scroll to position [82, 0]
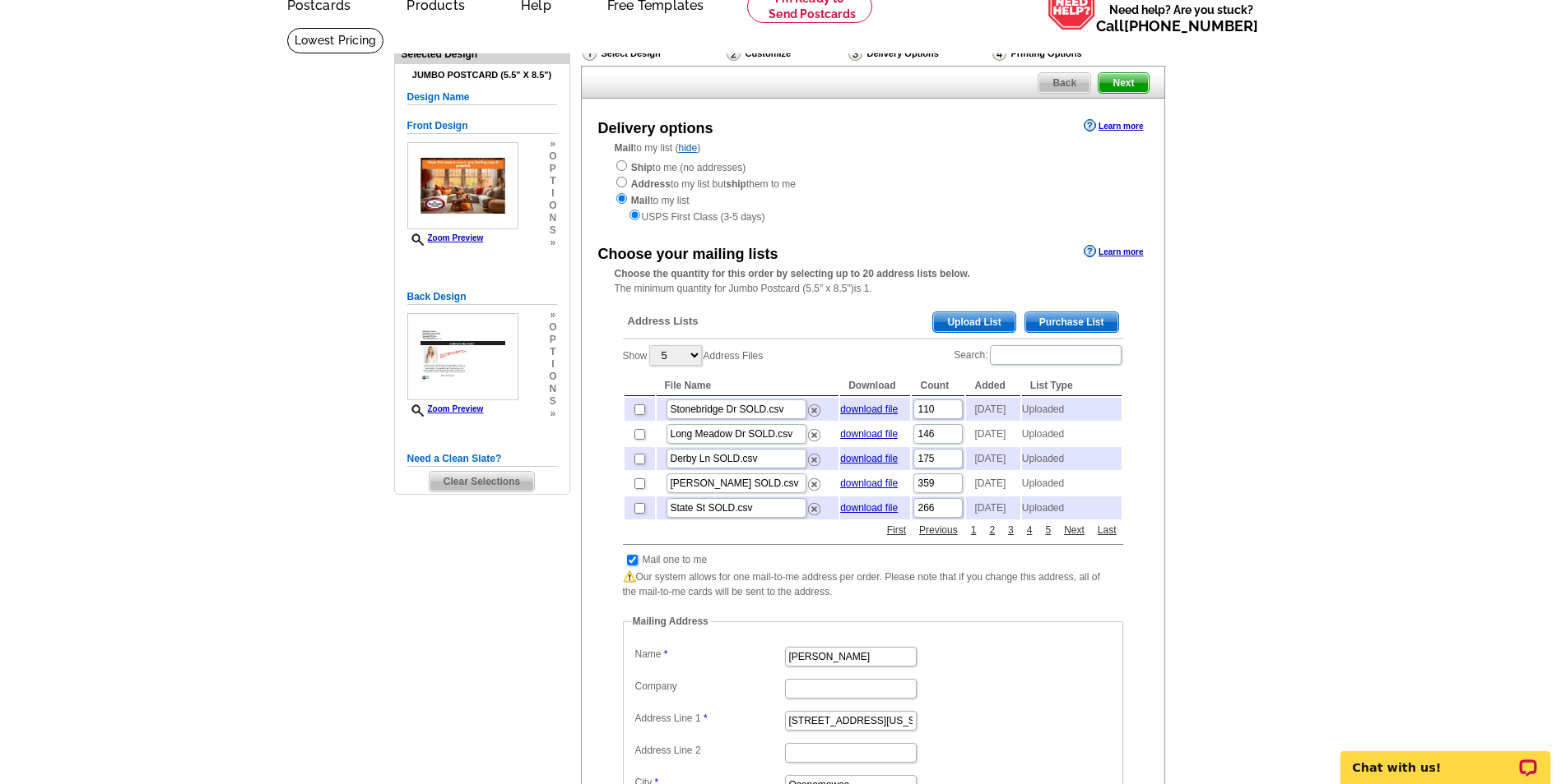
click at [630, 566] on input "checkbox" at bounding box center [632, 560] width 11 height 11
checkbox input "false"
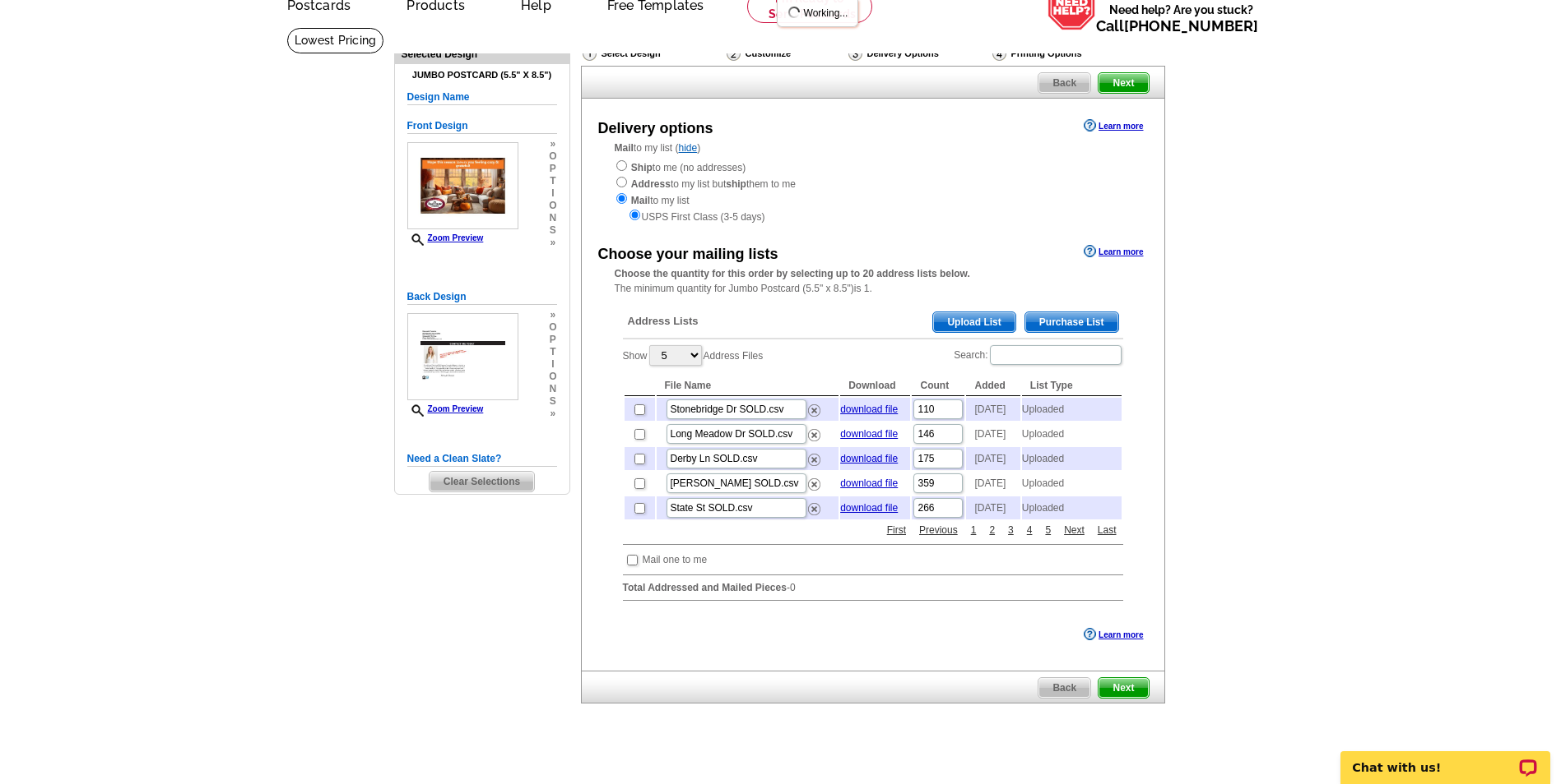
click at [957, 322] on span "Upload List" at bounding box center [973, 322] width 81 height 20
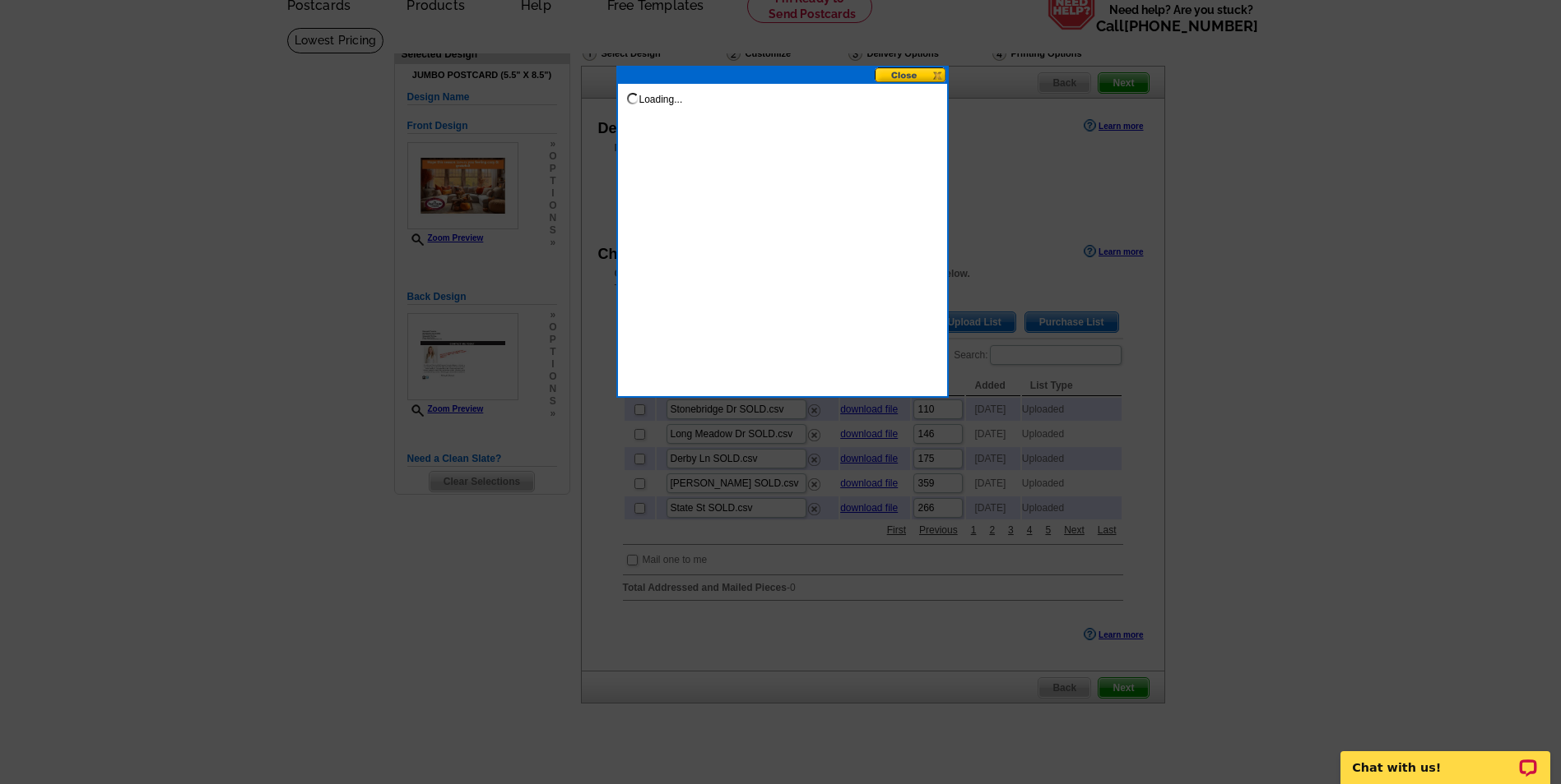
click at [918, 75] on button at bounding box center [911, 76] width 73 height 16
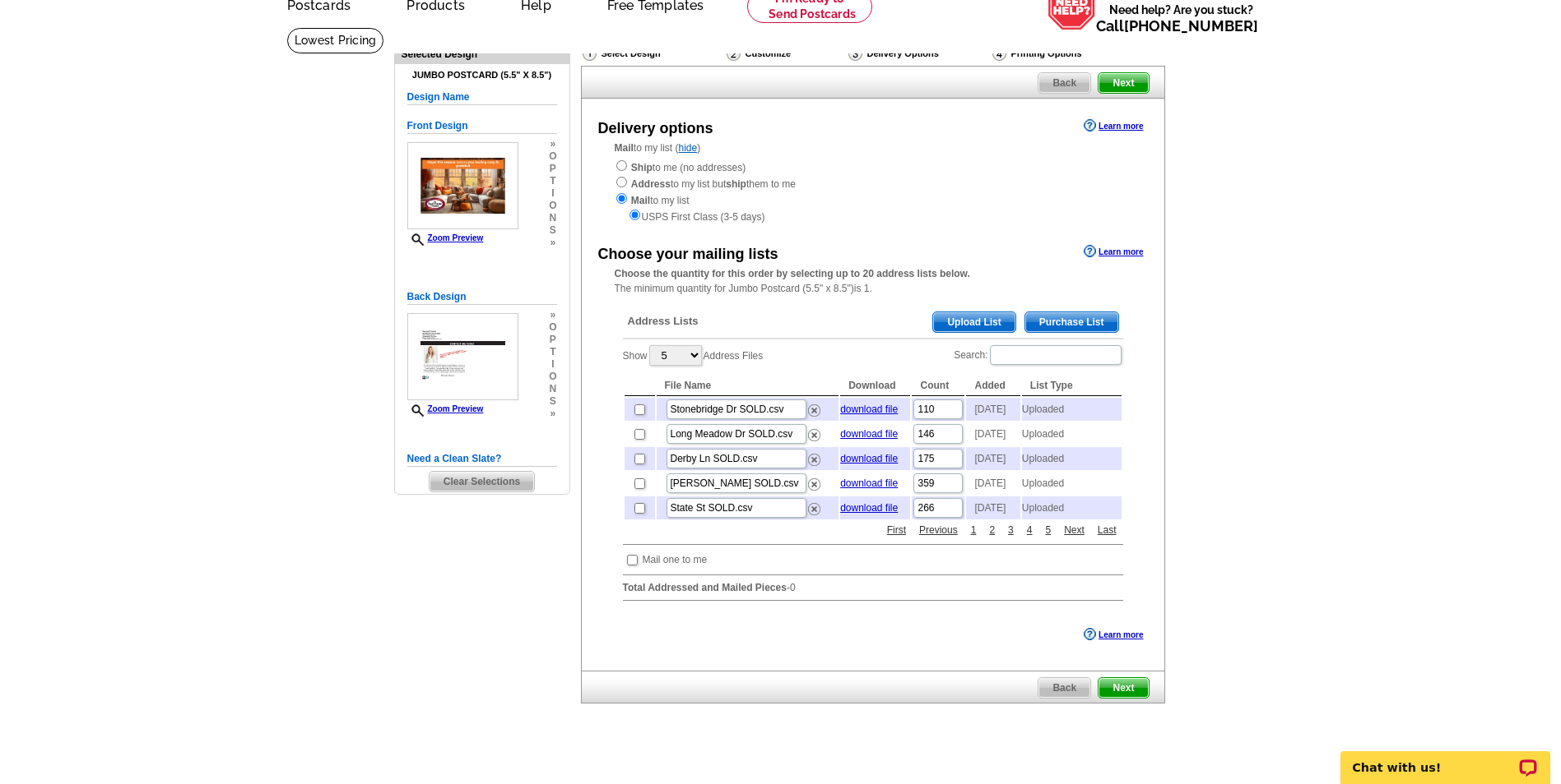
click at [957, 325] on span "Upload List" at bounding box center [973, 322] width 81 height 20
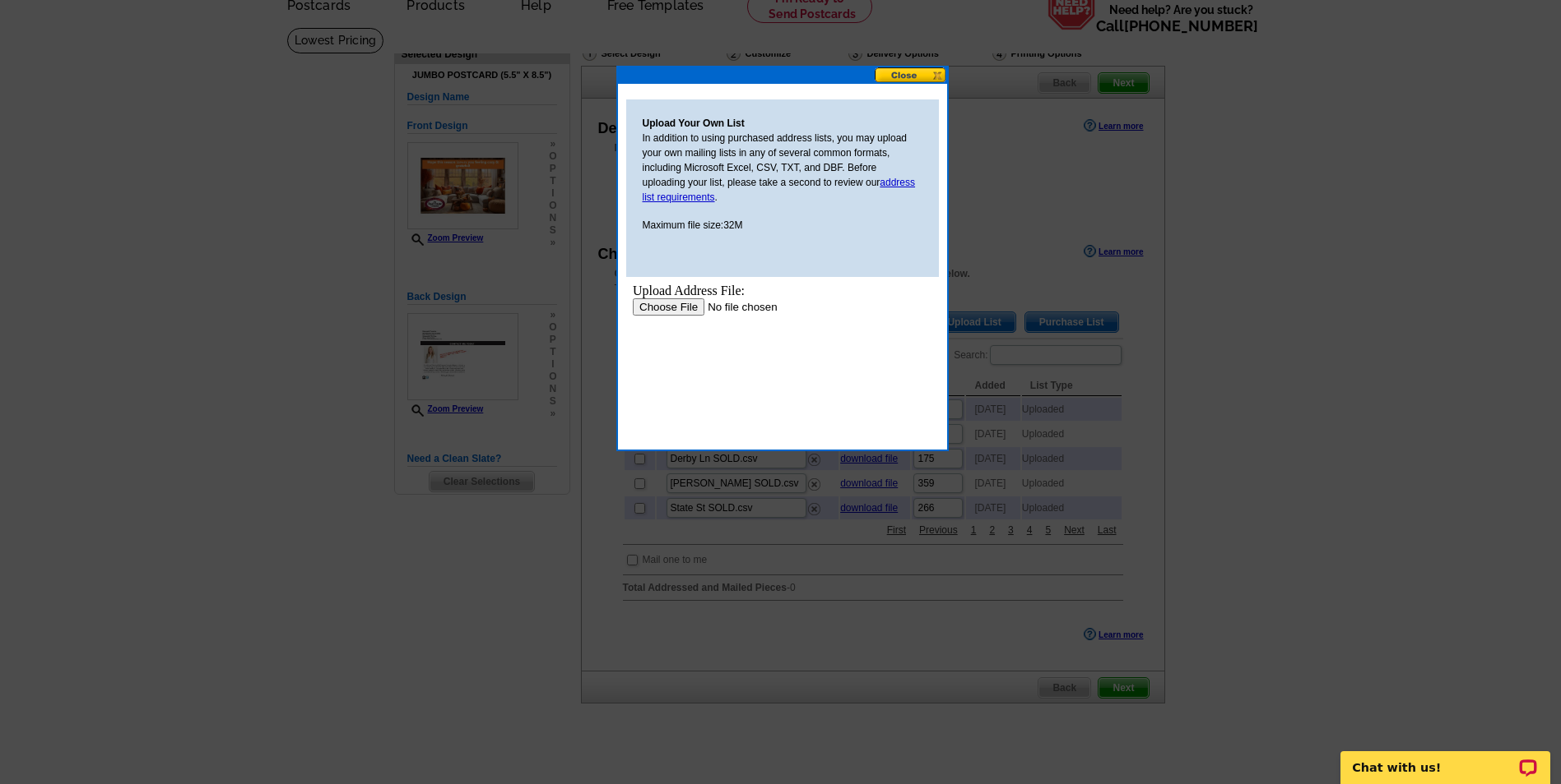
scroll to position [0, 0]
click at [668, 309] on input "file" at bounding box center [736, 307] width 208 height 18
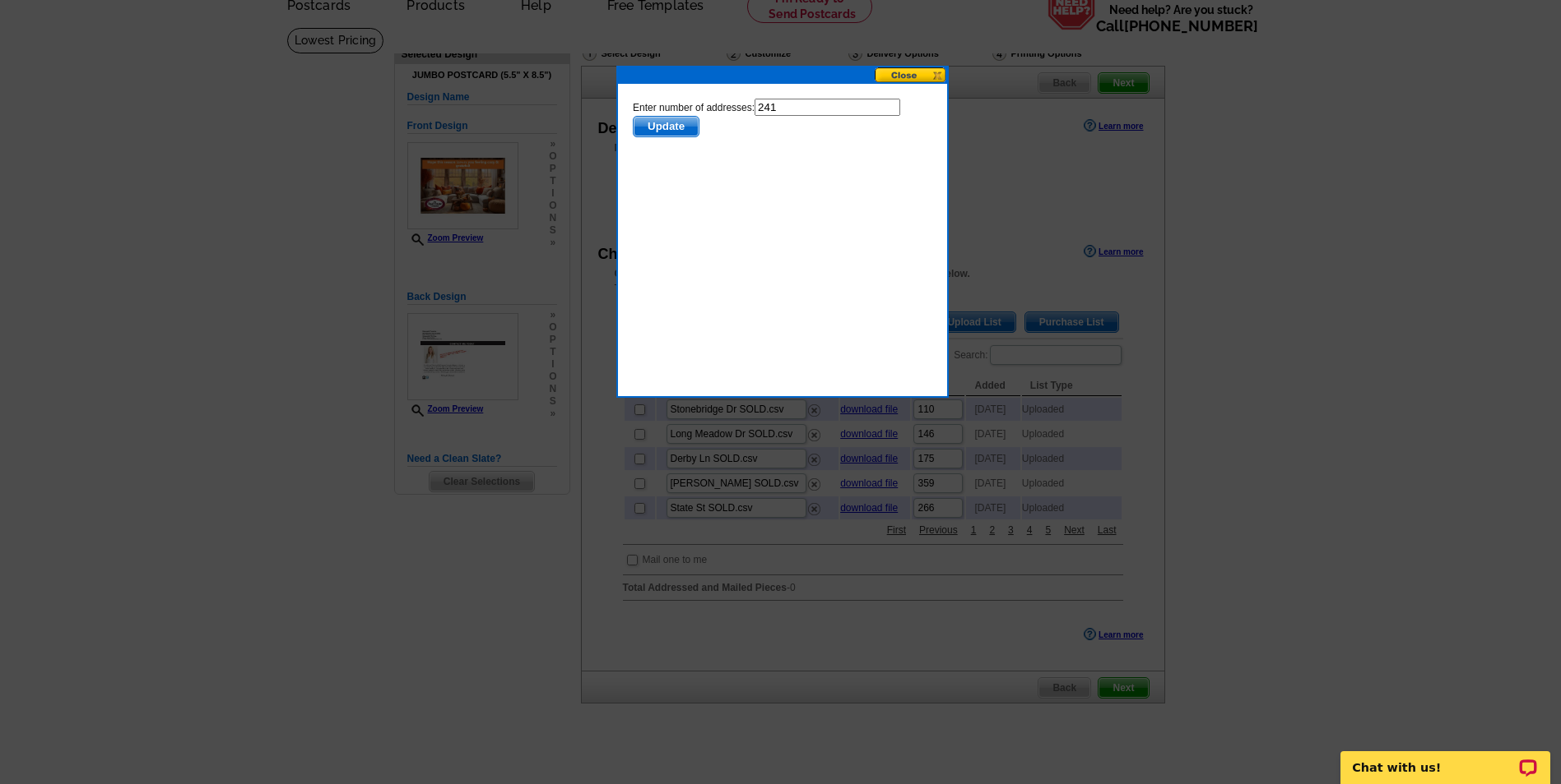
click at [659, 125] on span "Update" at bounding box center [665, 127] width 65 height 20
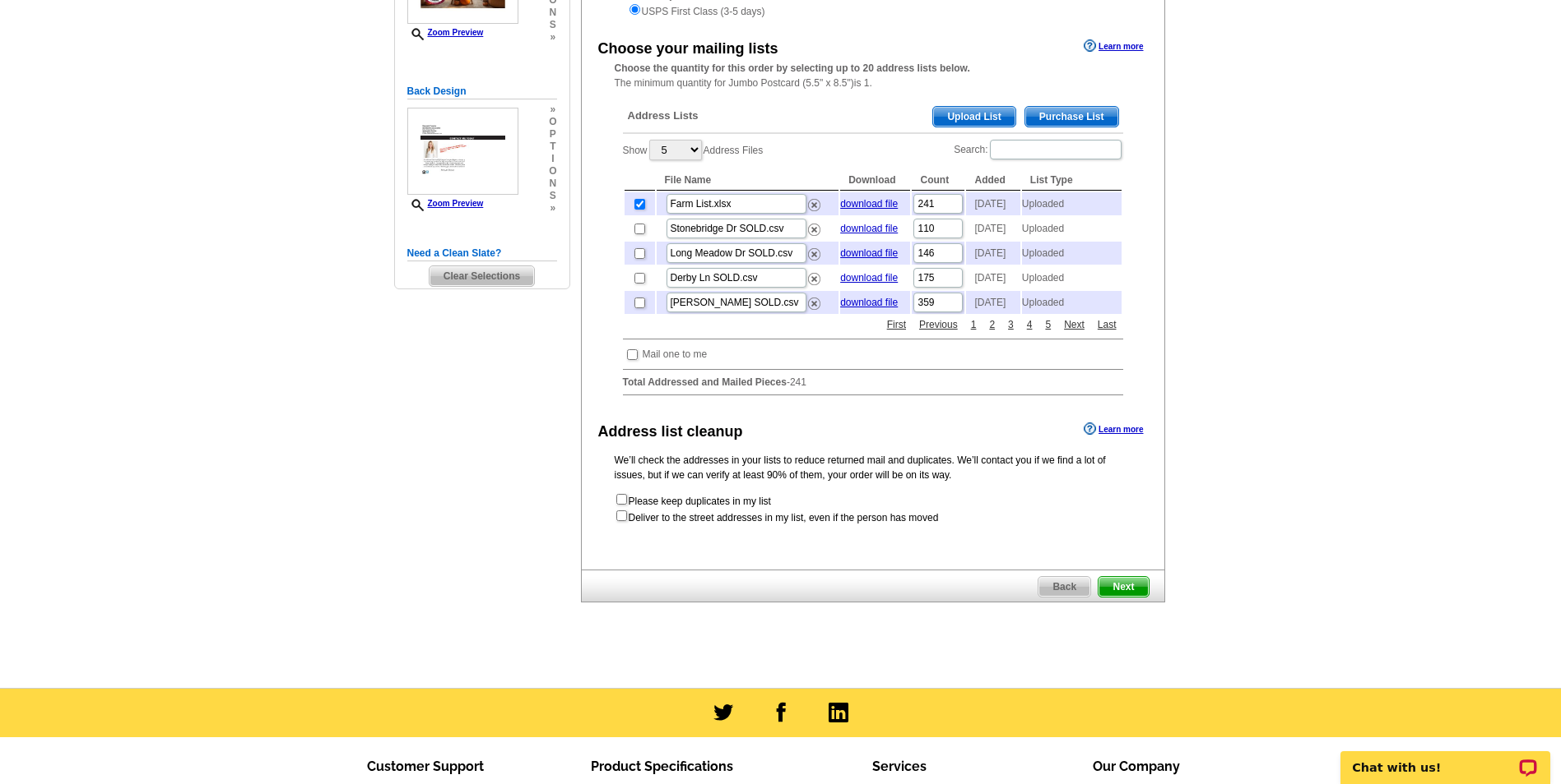
scroll to position [329, 0]
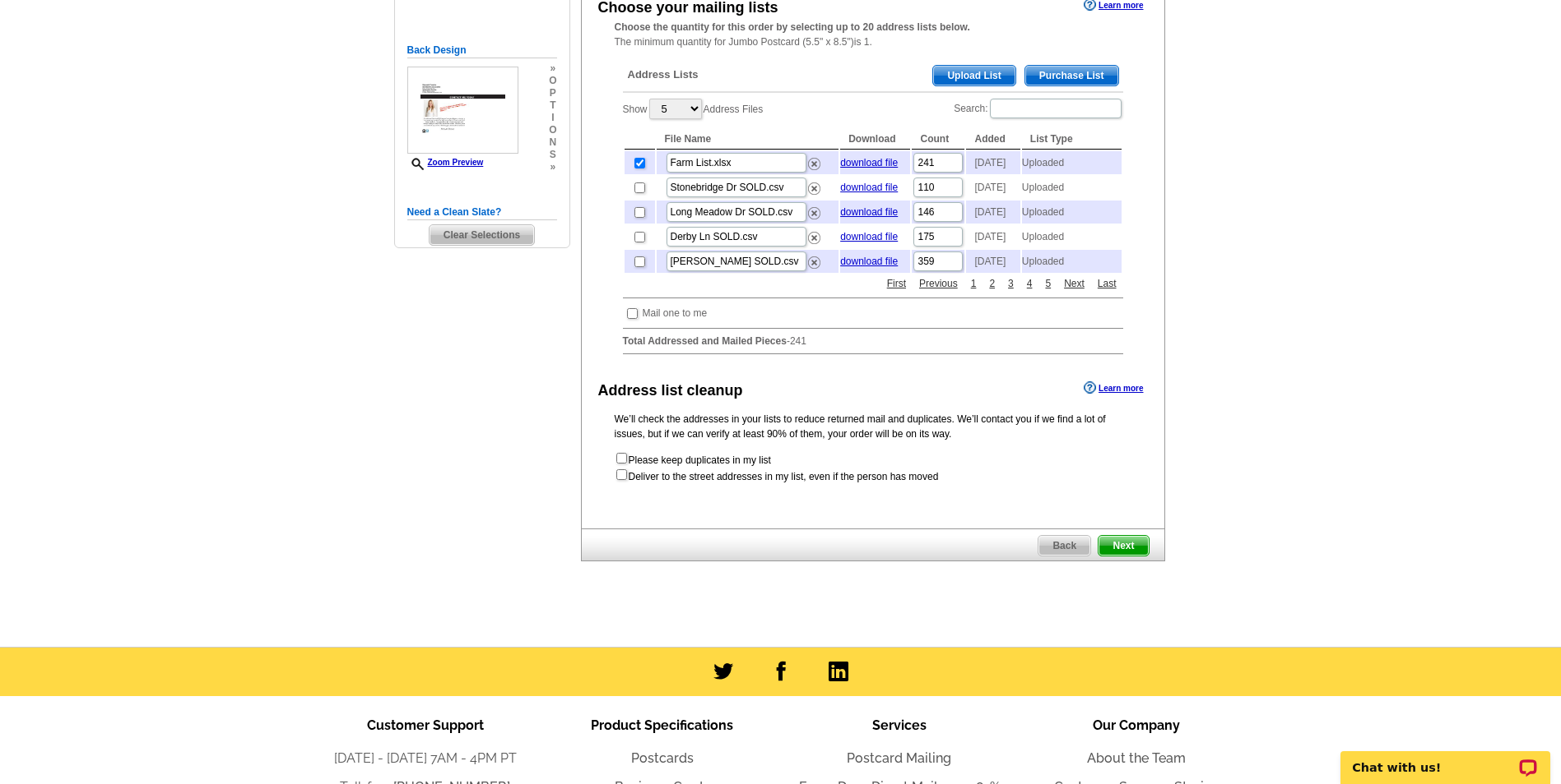
click at [1127, 555] on span "Next" at bounding box center [1123, 546] width 49 height 20
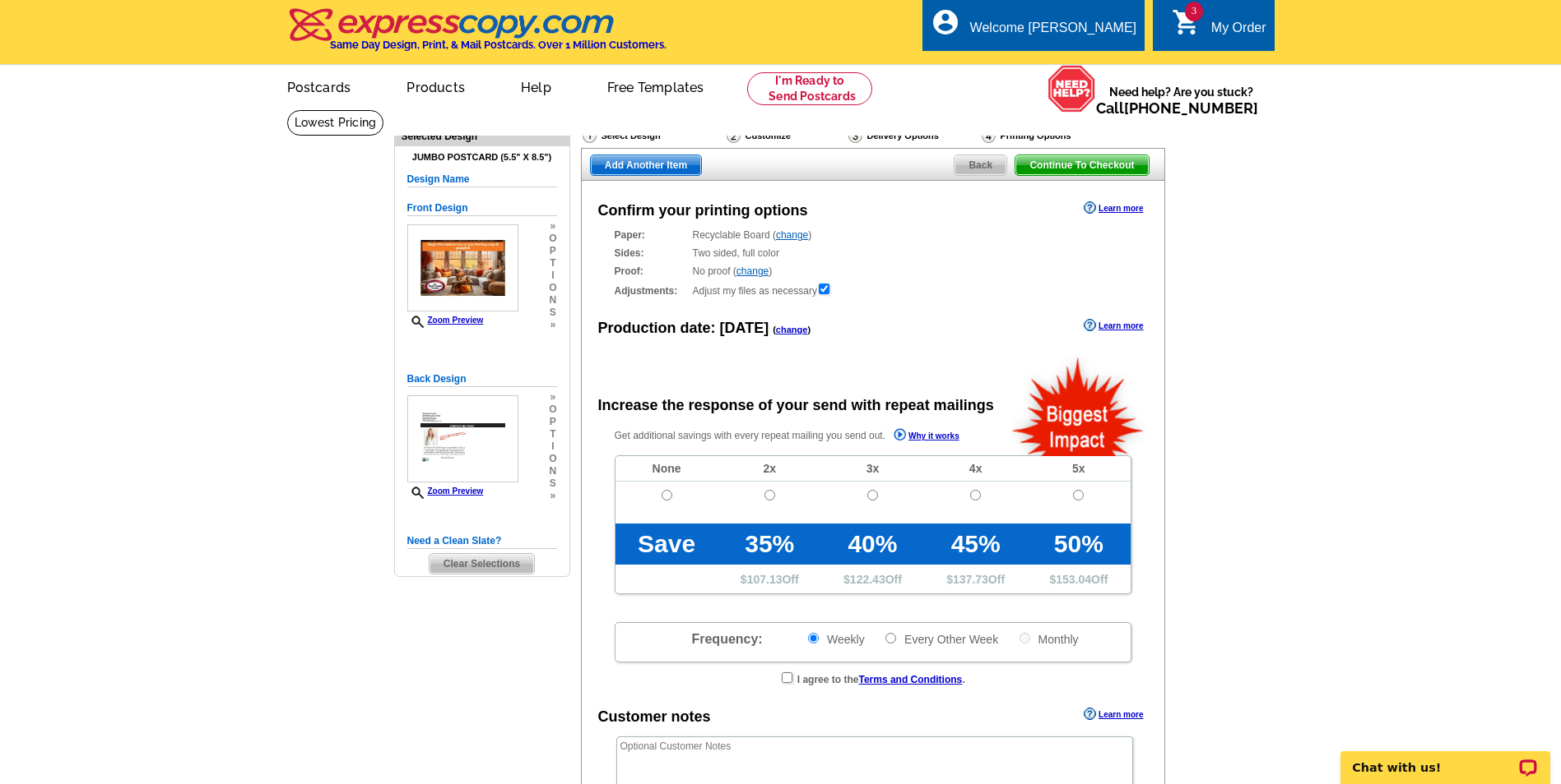
radio input "false"
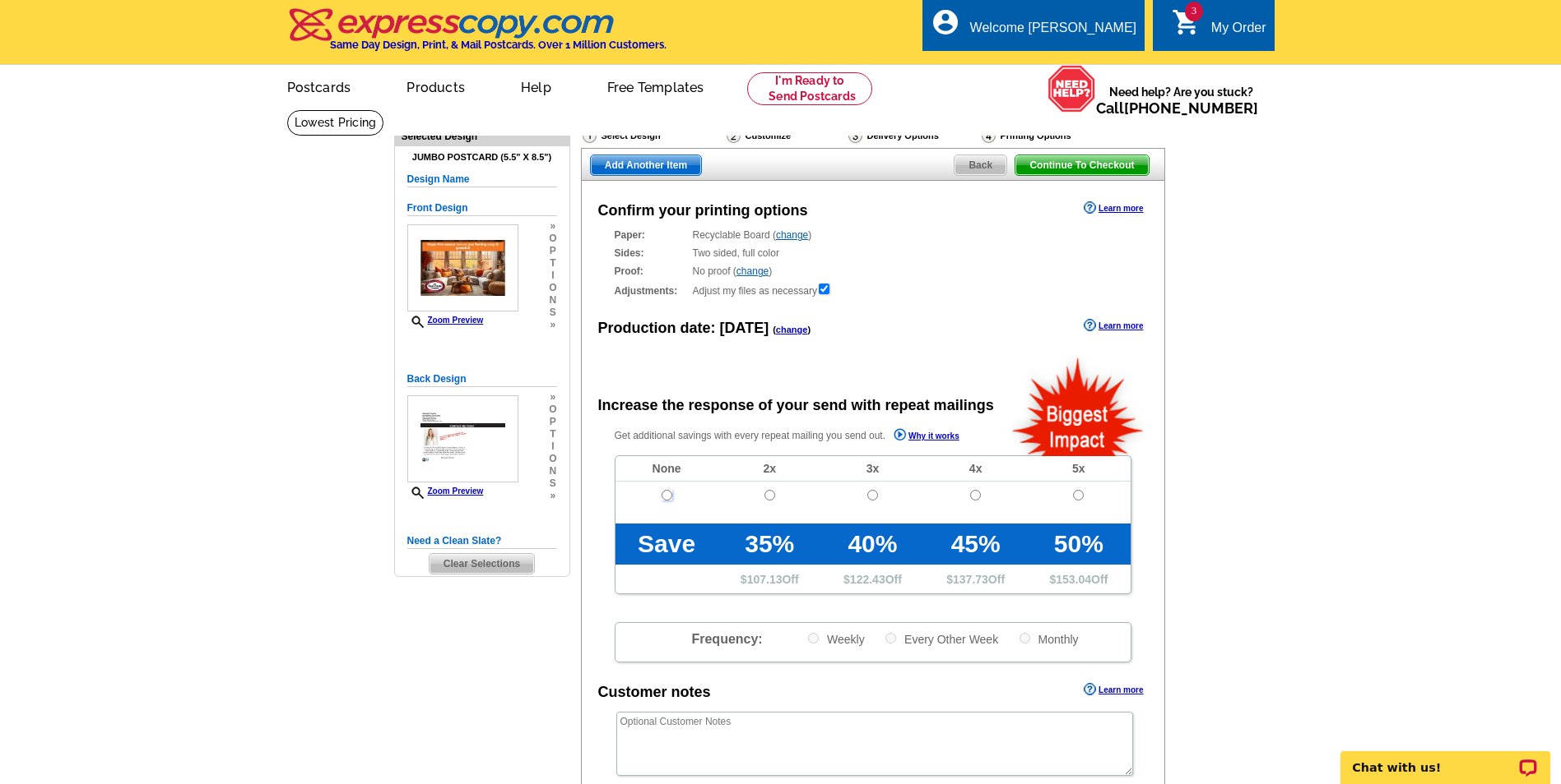
click at [667, 497] on input "radio" at bounding box center [667, 495] width 11 height 11
radio input "true"
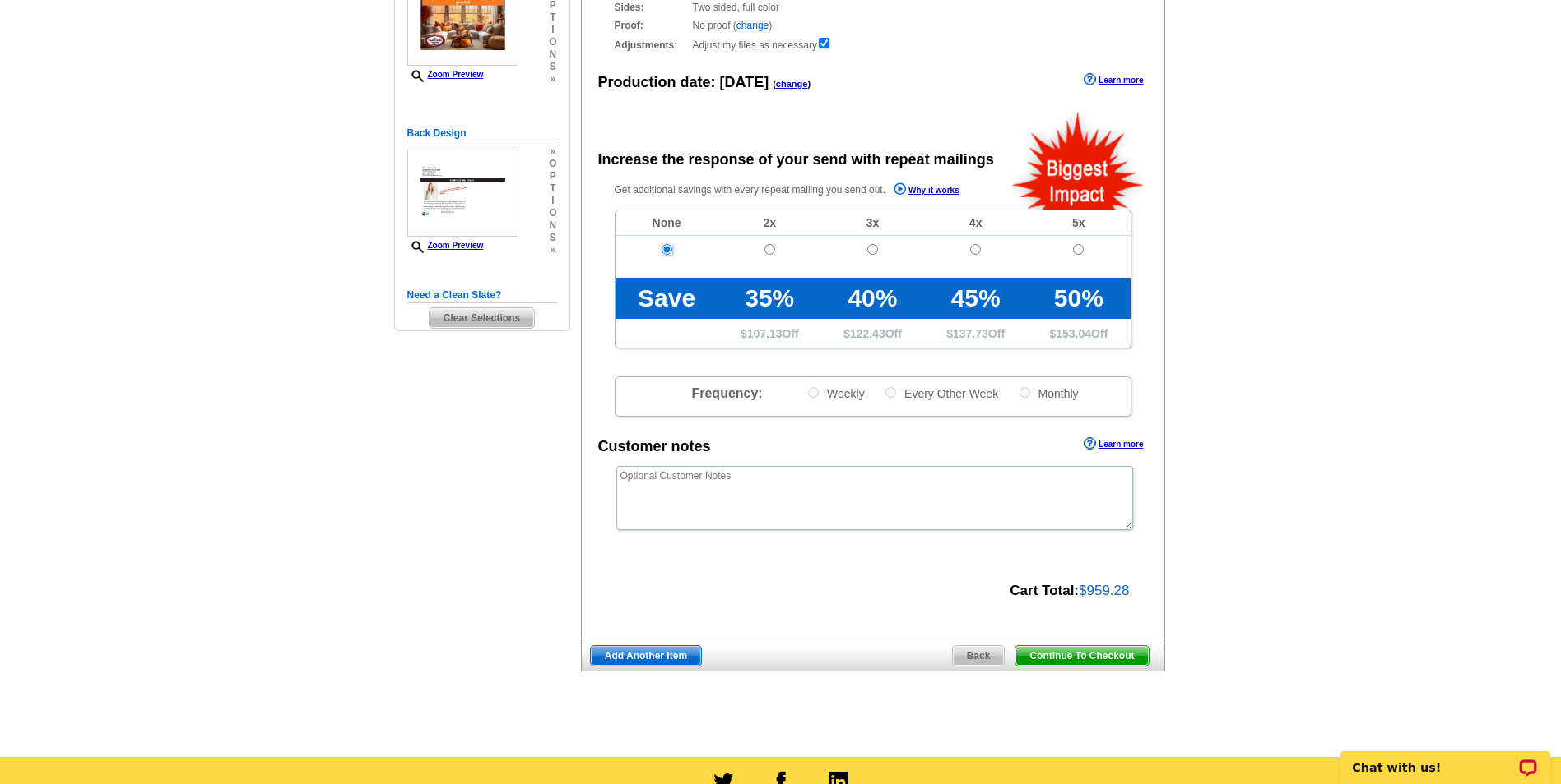
scroll to position [246, 0]
click at [1063, 656] on span "Continue To Checkout" at bounding box center [1081, 655] width 133 height 20
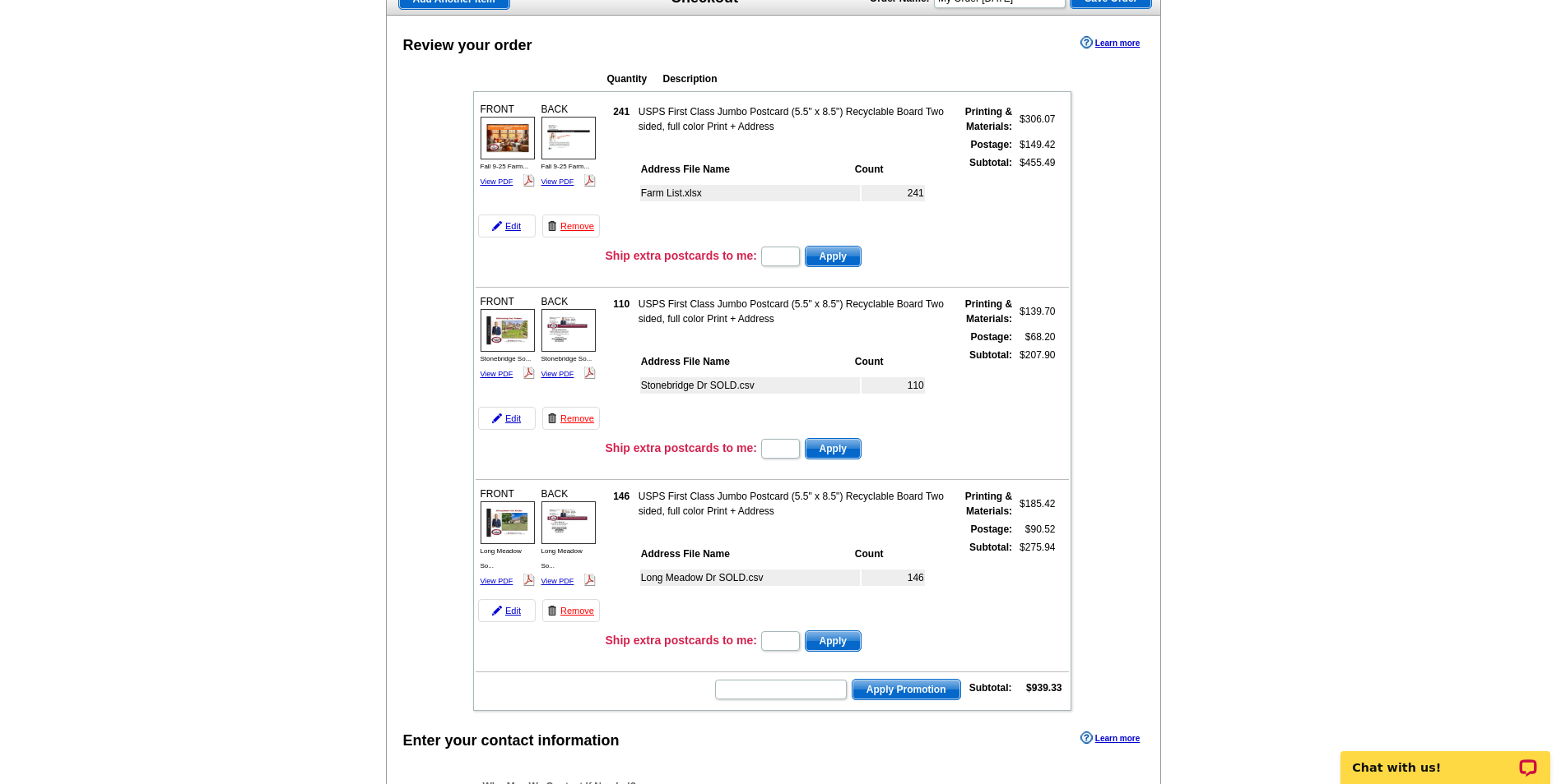
scroll to position [165, 0]
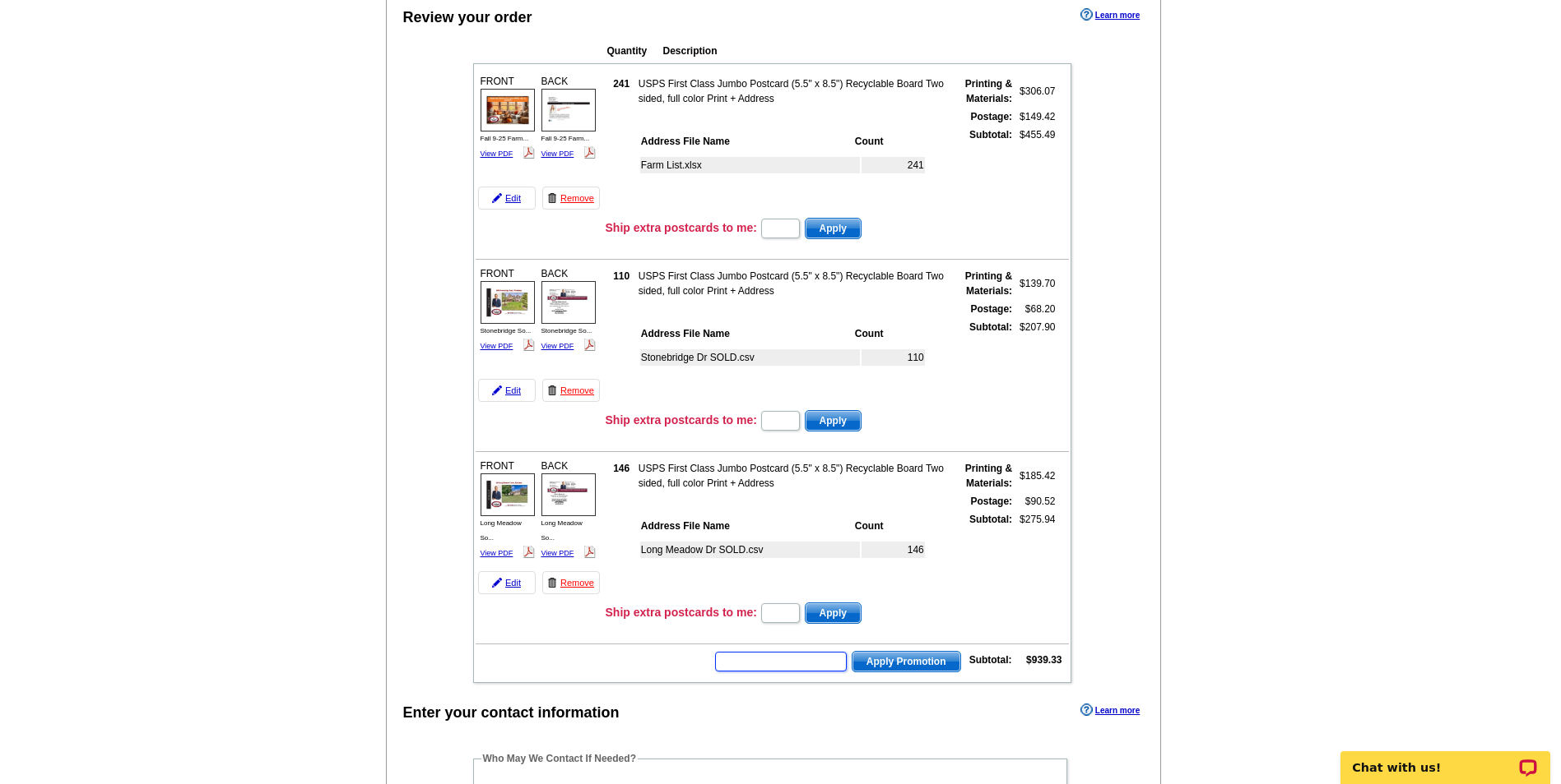
click at [738, 664] on input "text" at bounding box center [780, 661] width 132 height 20
type input "HURRY40"
click at [925, 657] on span "Apply Promotion" at bounding box center [906, 661] width 108 height 20
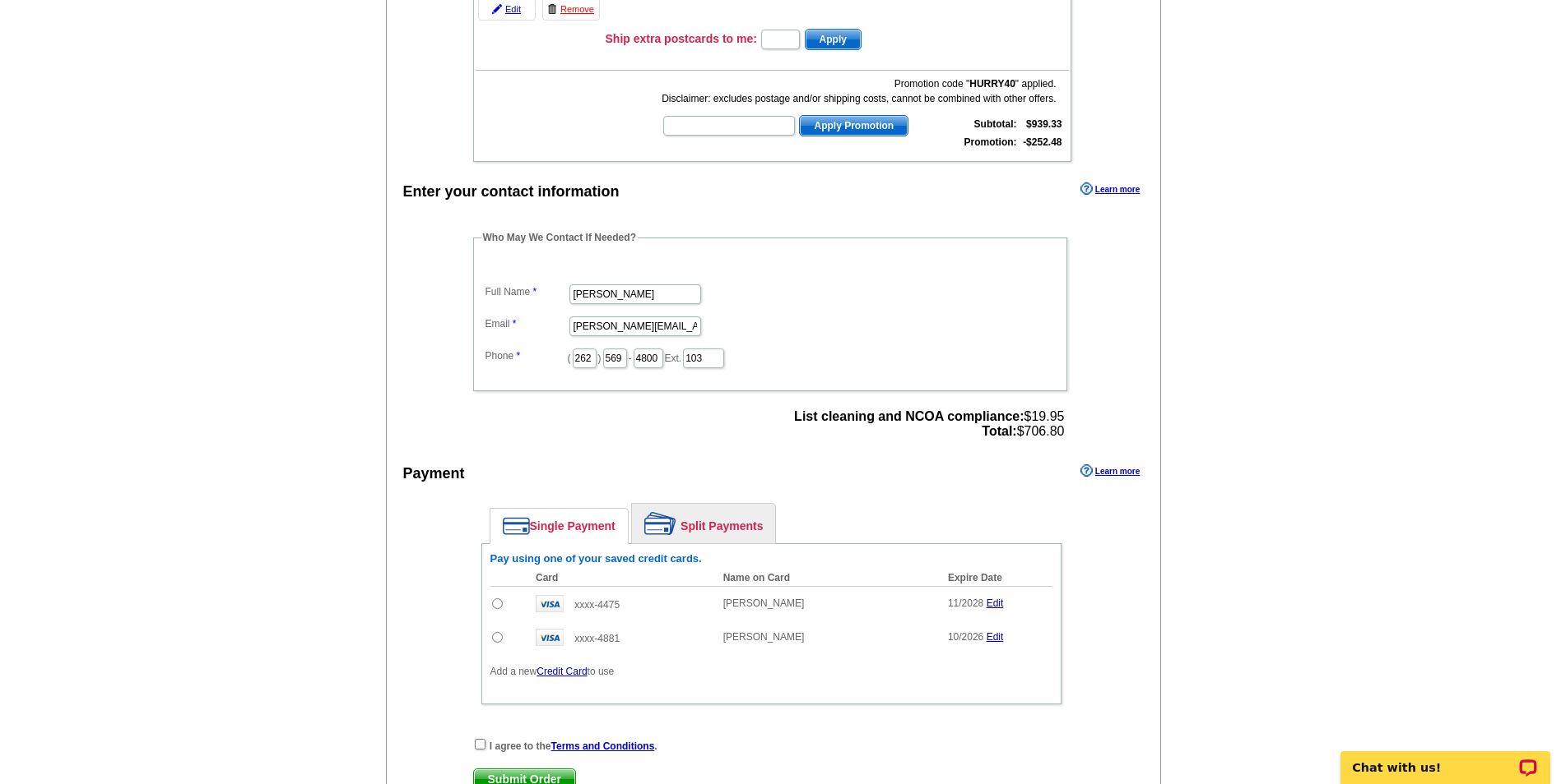
scroll to position [740, 0]
click at [497, 606] on input "radio" at bounding box center [497, 601] width 11 height 11
radio input "true"
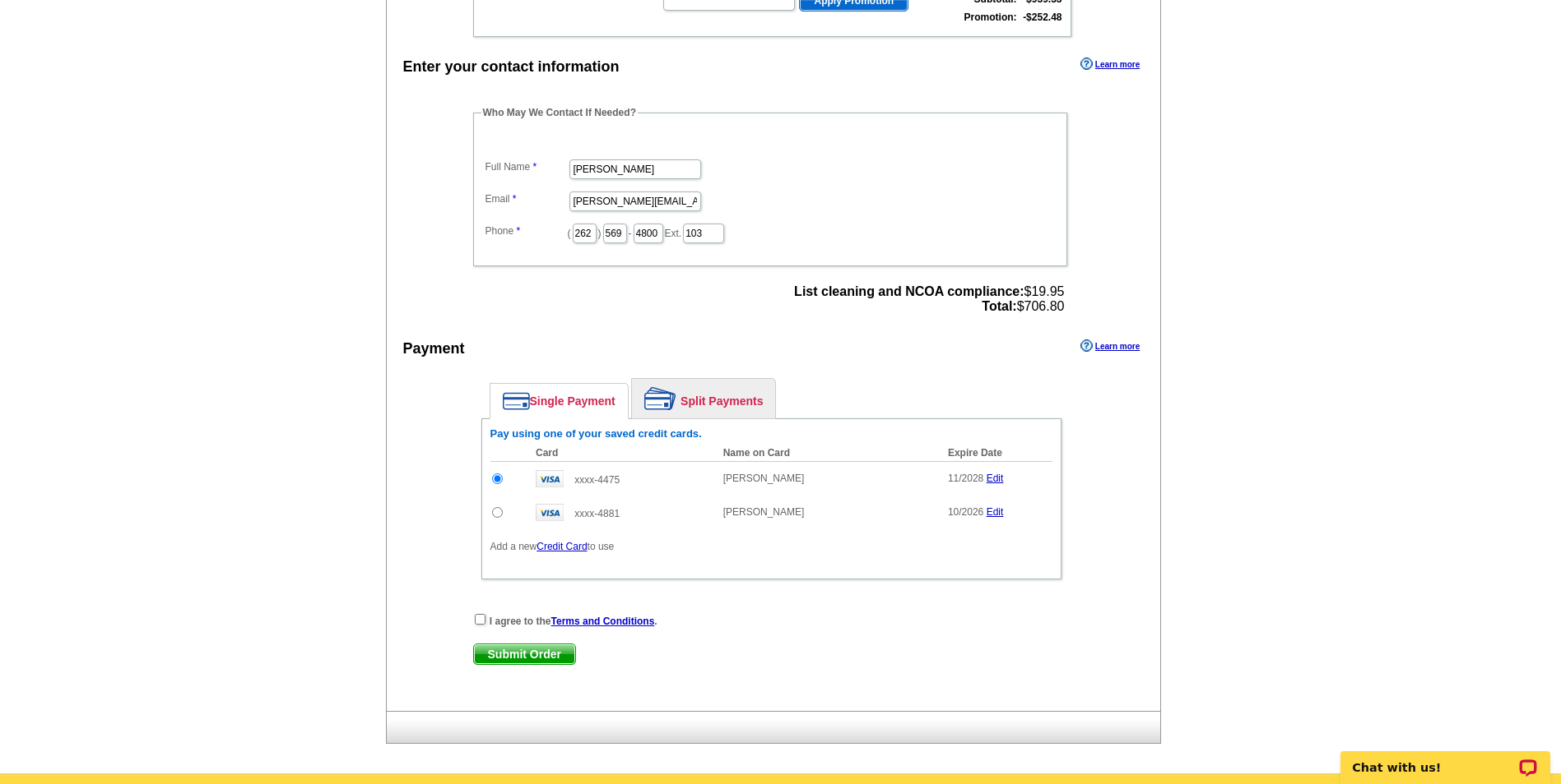
scroll to position [905, 0]
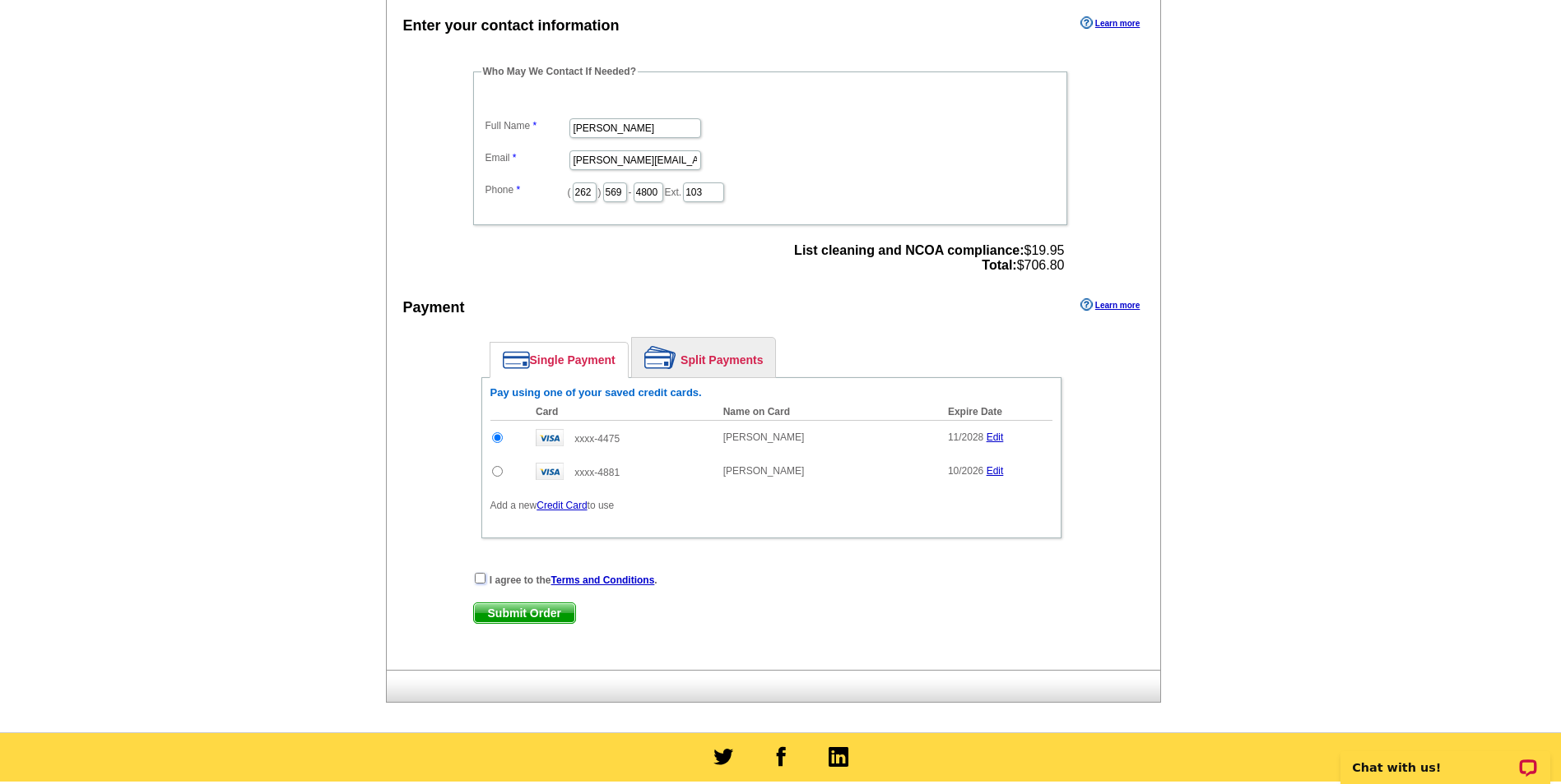
click at [480, 581] on input "checkbox" at bounding box center [479, 578] width 11 height 11
checkbox input "true"
click at [525, 612] on span "Submit Order" at bounding box center [524, 613] width 101 height 20
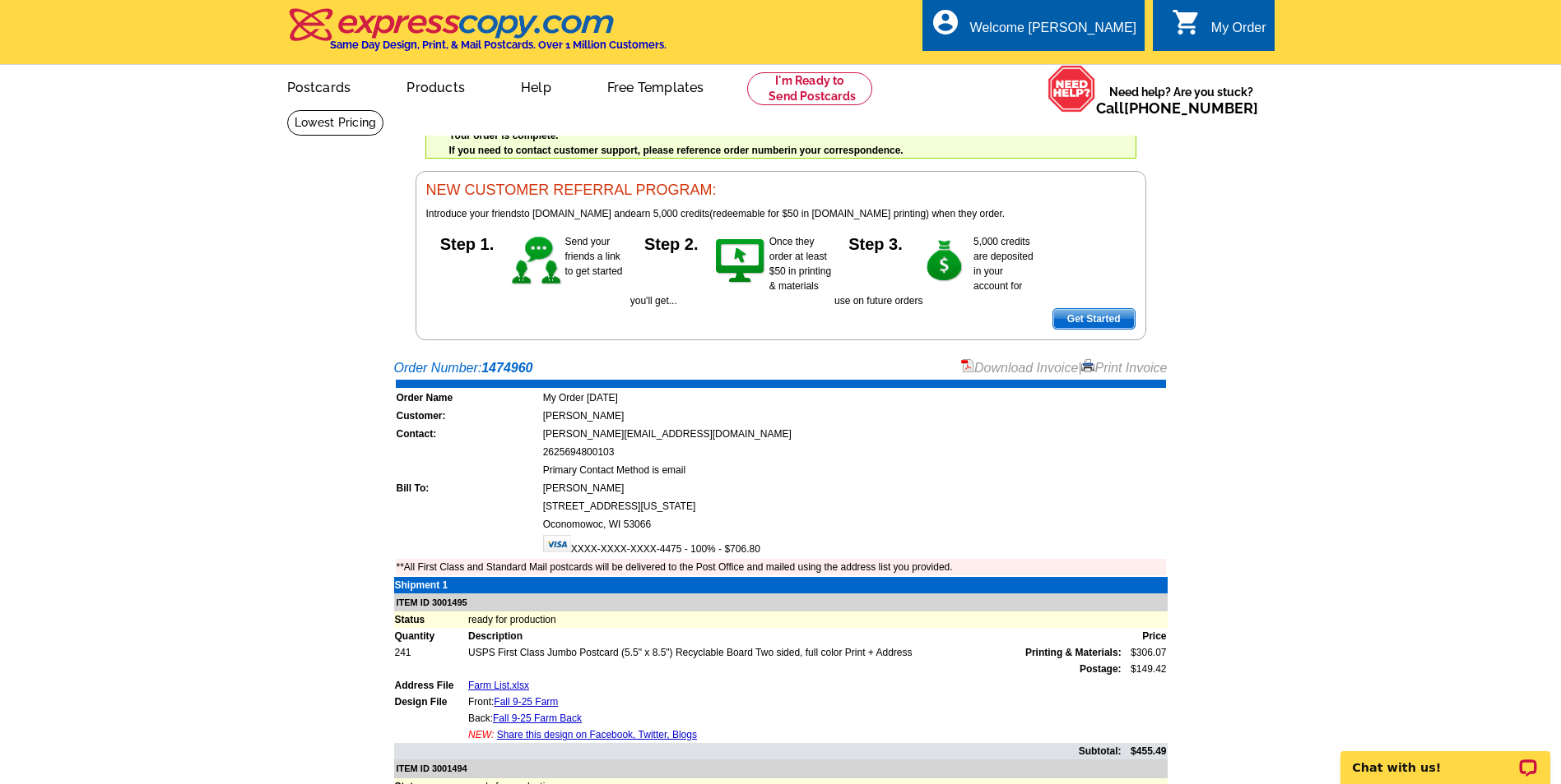
click at [979, 367] on link "Download Invoice" at bounding box center [1019, 368] width 117 height 14
